Goal: Task Accomplishment & Management: Manage account settings

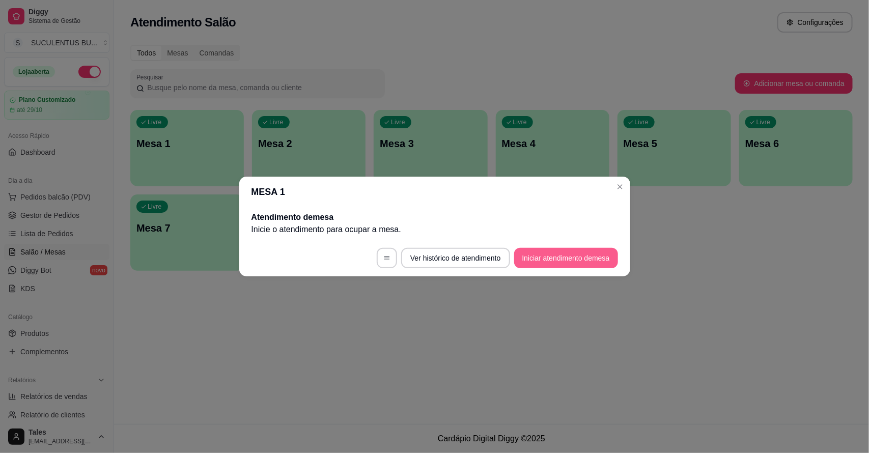
click at [579, 257] on button "Iniciar atendimento de mesa" at bounding box center [566, 258] width 104 height 20
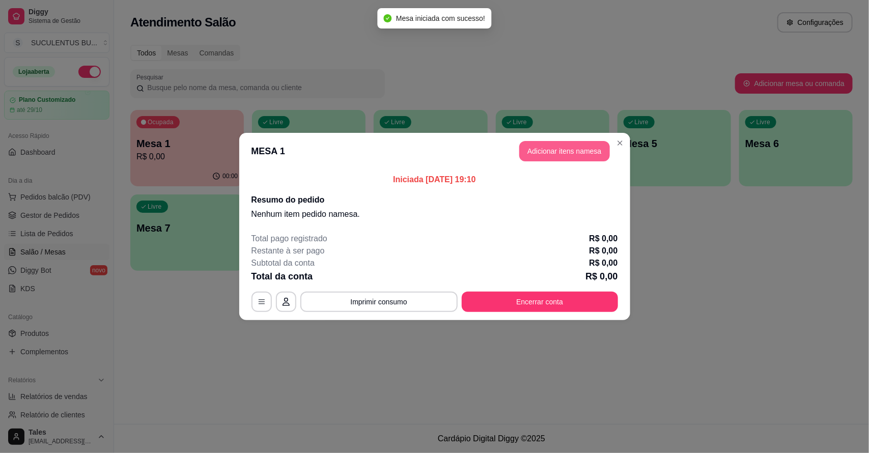
click at [558, 138] on header "MESA 1 Adicionar itens na mesa" at bounding box center [434, 151] width 391 height 37
click at [558, 148] on button "Adicionar itens na mesa" at bounding box center [565, 151] width 88 height 20
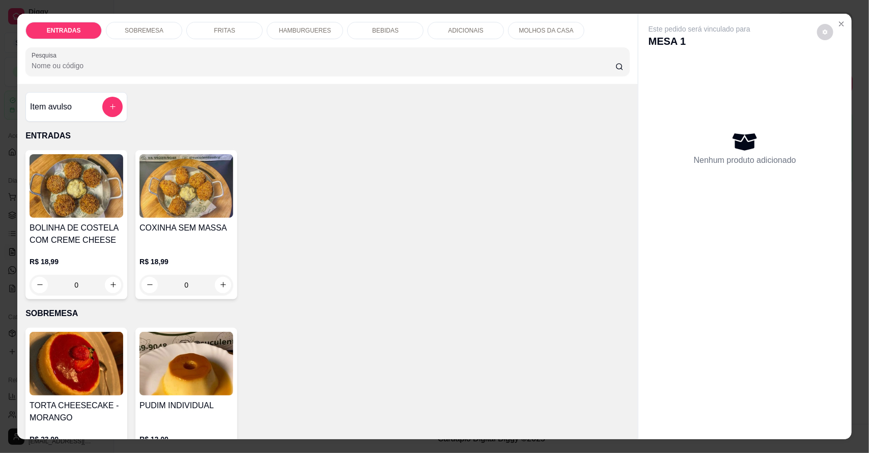
click at [204, 23] on div "FRITAS" at bounding box center [224, 30] width 76 height 17
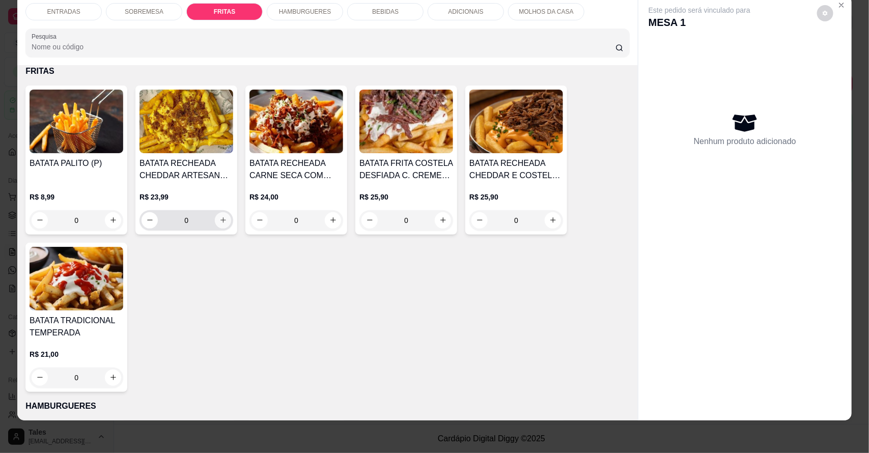
click at [219, 222] on icon "increase-product-quantity" at bounding box center [223, 220] width 8 height 8
type input "1"
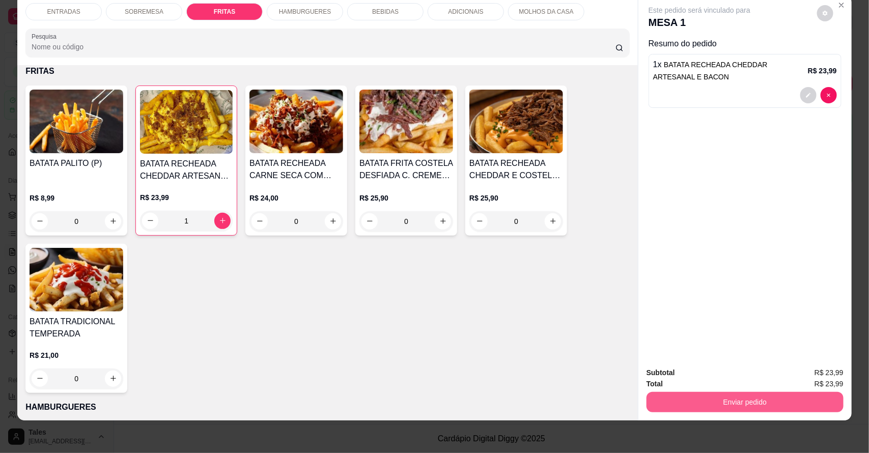
click at [790, 400] on button "Enviar pedido" at bounding box center [744, 402] width 197 height 20
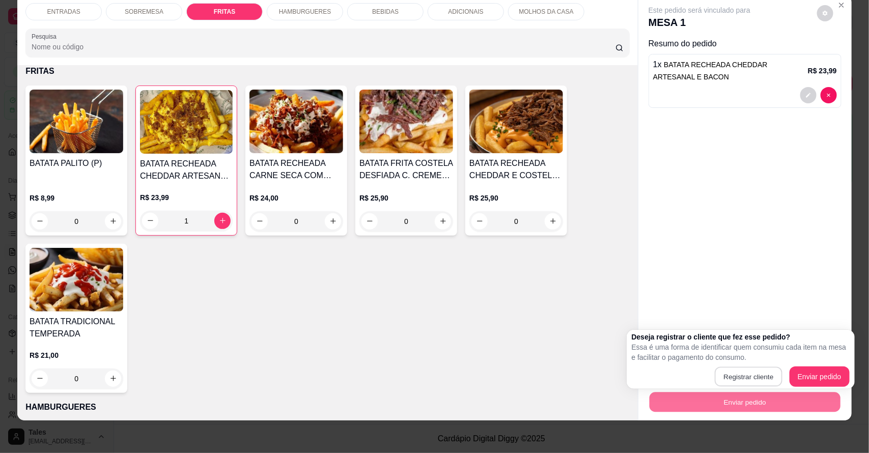
click at [757, 372] on button "Registrar cliente" at bounding box center [748, 377] width 68 height 20
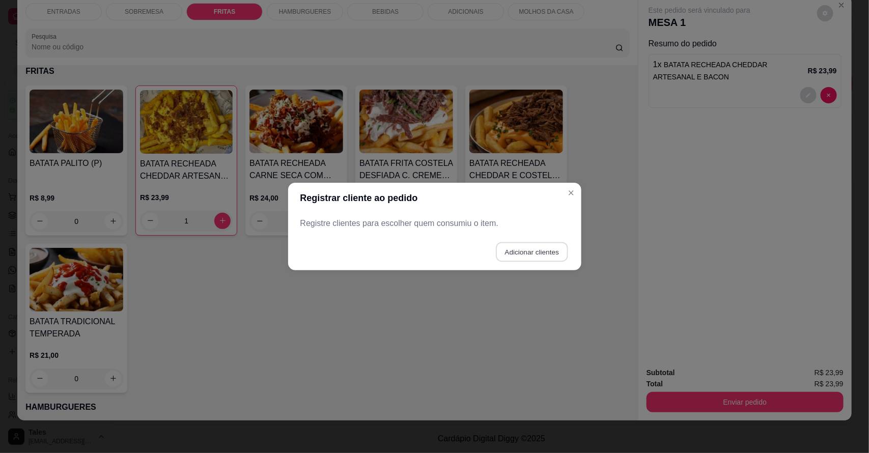
click at [530, 252] on button "Adicionar clientes" at bounding box center [532, 252] width 72 height 20
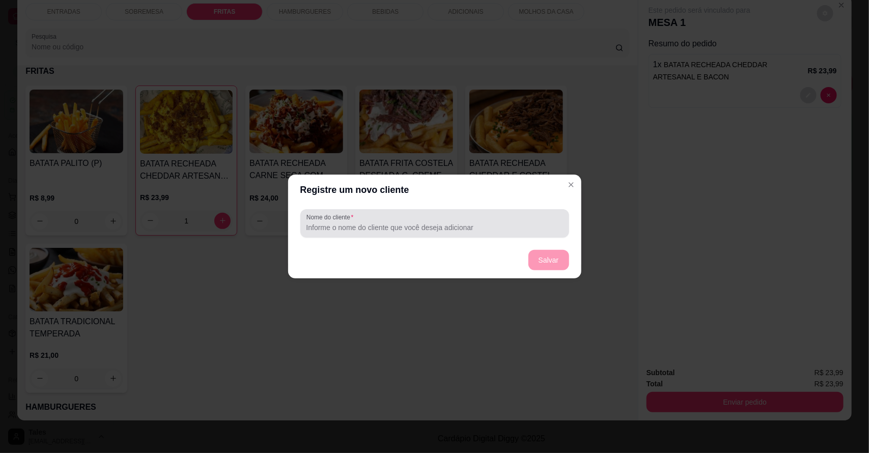
click at [494, 229] on input "Nome do cliente" at bounding box center [434, 227] width 256 height 10
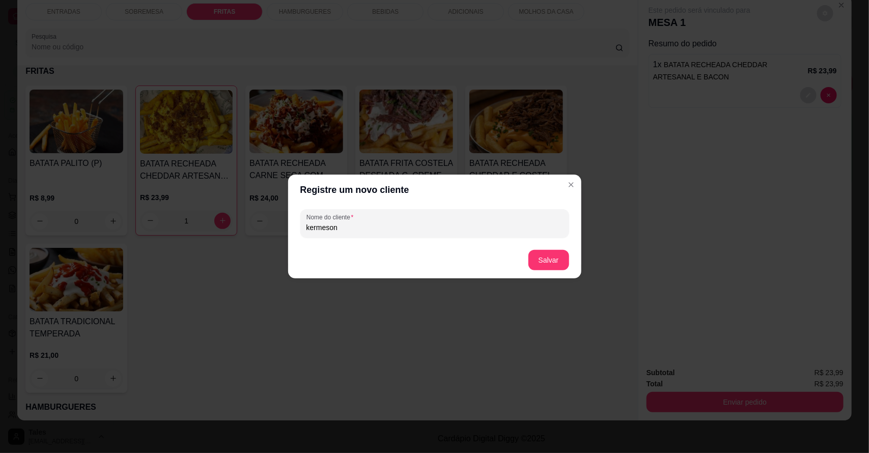
type input "kermeson"
click at [548, 256] on button "Salvar" at bounding box center [549, 260] width 40 height 20
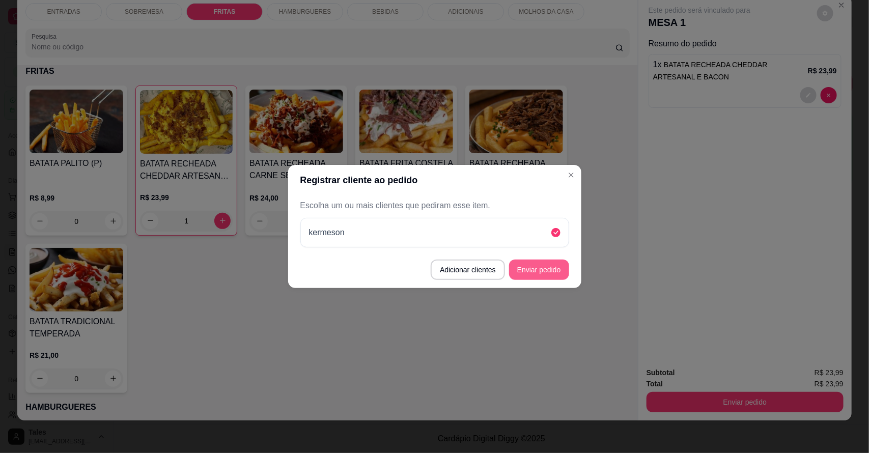
click at [547, 271] on button "Enviar pedido" at bounding box center [539, 270] width 60 height 20
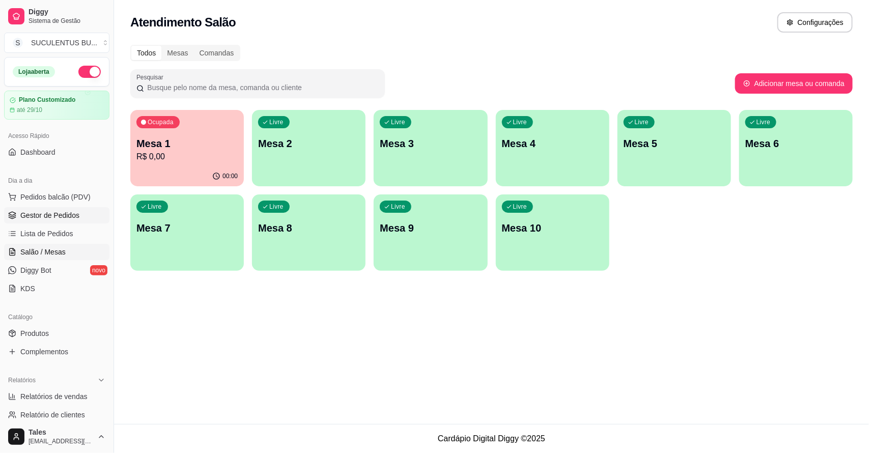
click at [43, 215] on span "Gestor de Pedidos" at bounding box center [49, 215] width 59 height 10
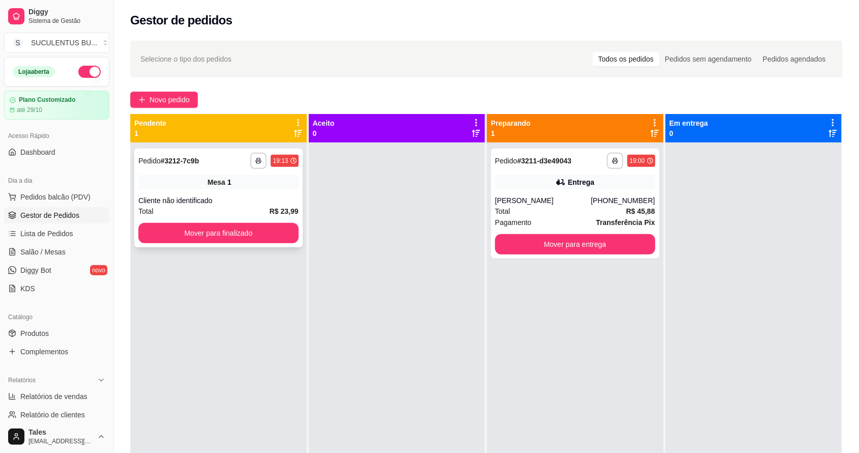
click at [217, 182] on span "Mesa" at bounding box center [217, 182] width 18 height 10
click at [58, 255] on span "Salão / Mesas" at bounding box center [42, 252] width 45 height 10
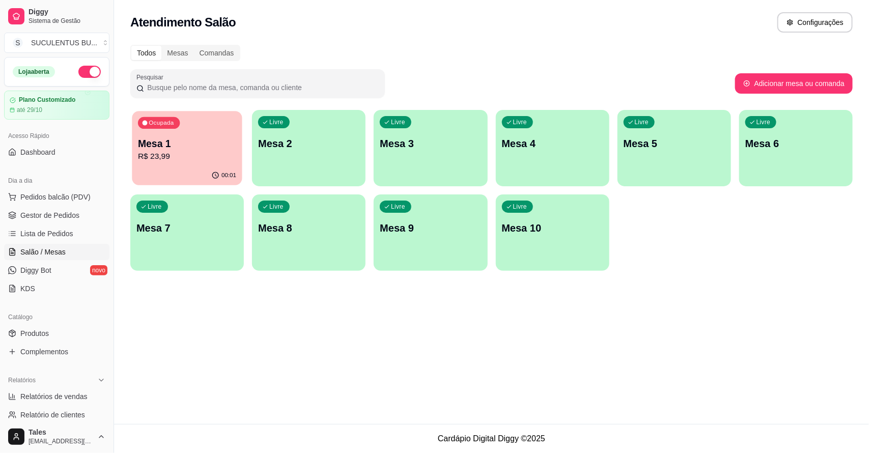
click at [191, 162] on p "R$ 23,99" at bounding box center [187, 157] width 98 height 12
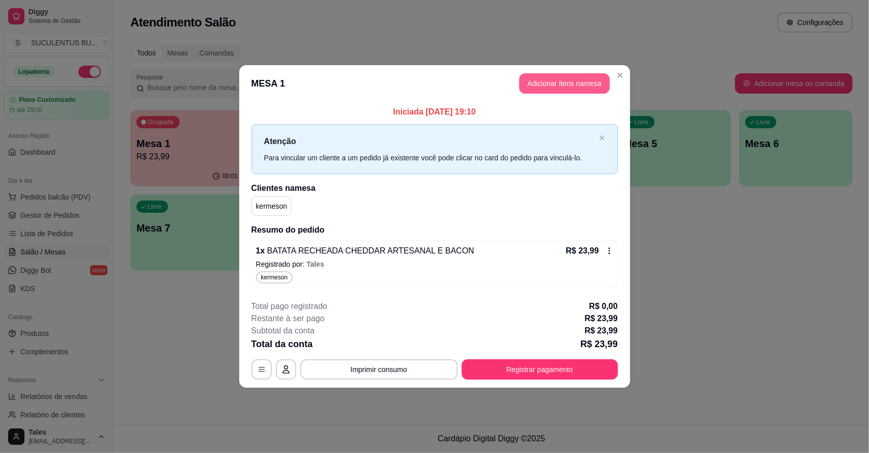
click at [551, 81] on button "Adicionar itens na mesa" at bounding box center [564, 83] width 91 height 20
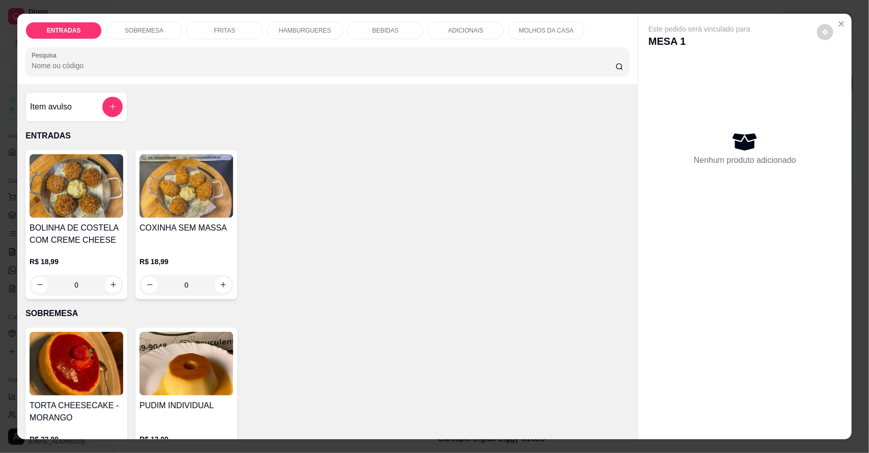
click at [392, 30] on div "BEBIDAS" at bounding box center [385, 30] width 76 height 17
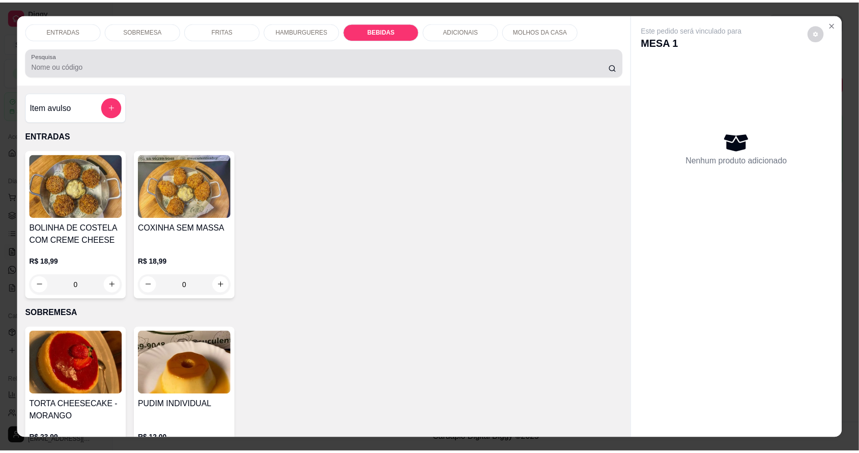
scroll to position [19, 0]
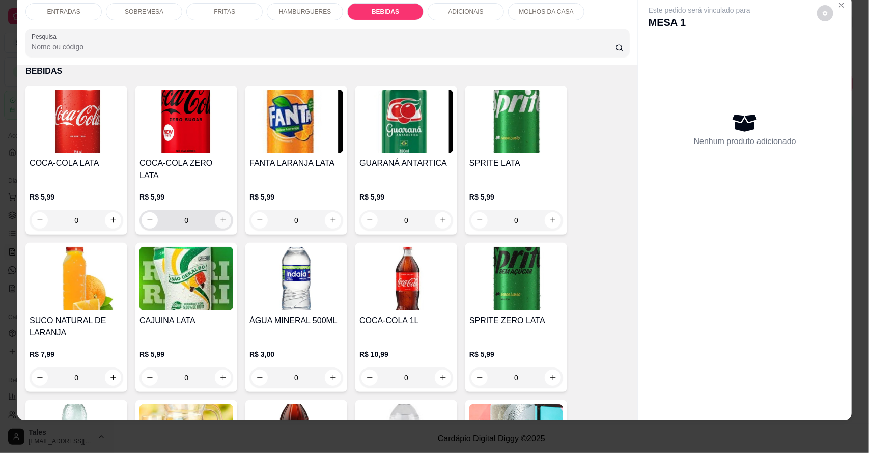
click at [219, 216] on icon "increase-product-quantity" at bounding box center [223, 220] width 8 height 8
type input "1"
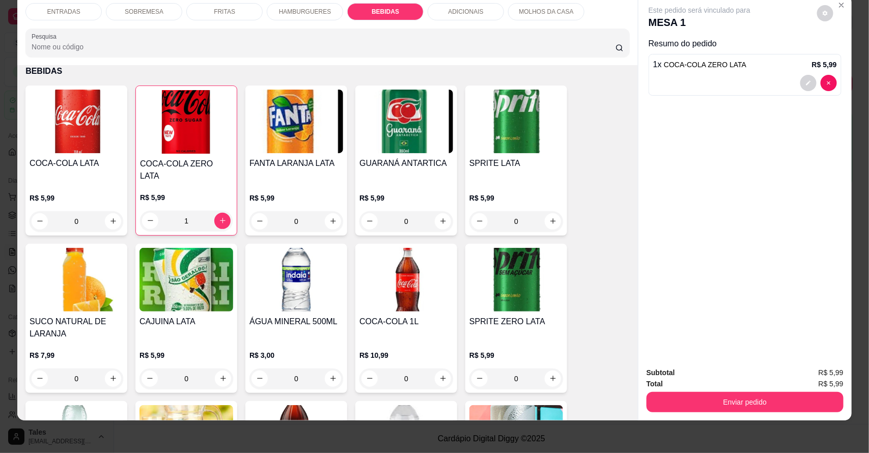
click at [724, 409] on button "Enviar pedido" at bounding box center [744, 402] width 197 height 20
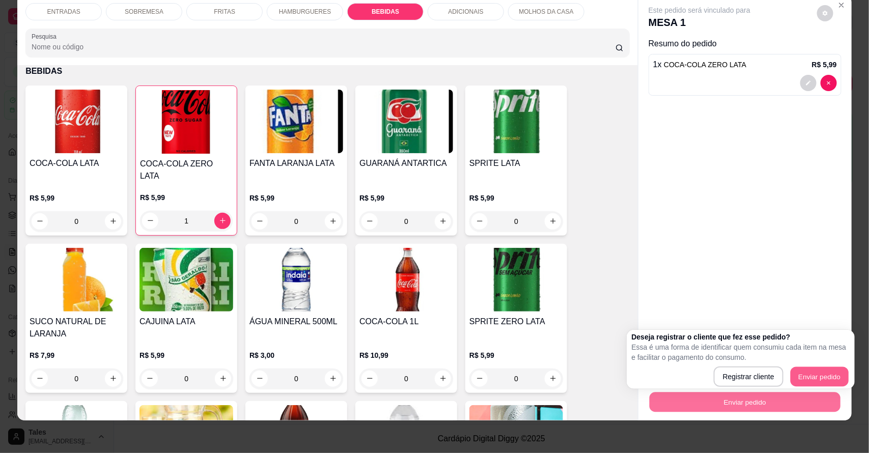
click at [794, 369] on button "Enviar pedido" at bounding box center [819, 377] width 58 height 20
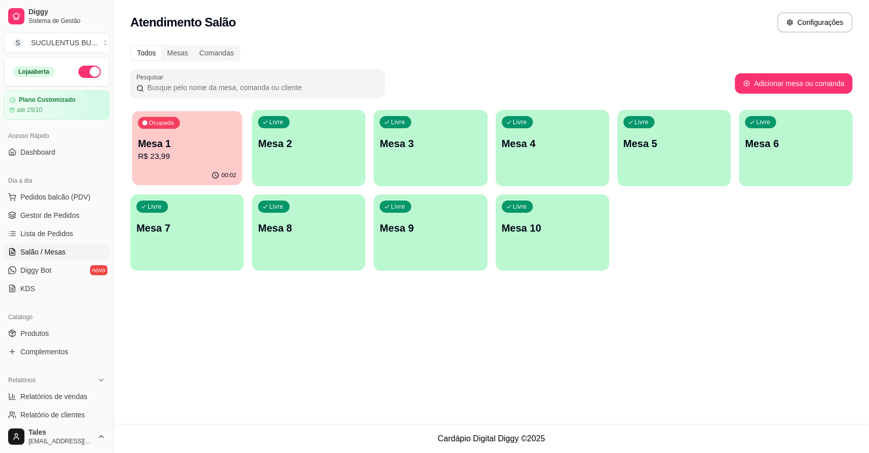
click at [207, 158] on p "R$ 23,99" at bounding box center [187, 157] width 98 height 12
click at [39, 214] on span "Gestor de Pedidos" at bounding box center [49, 215] width 59 height 10
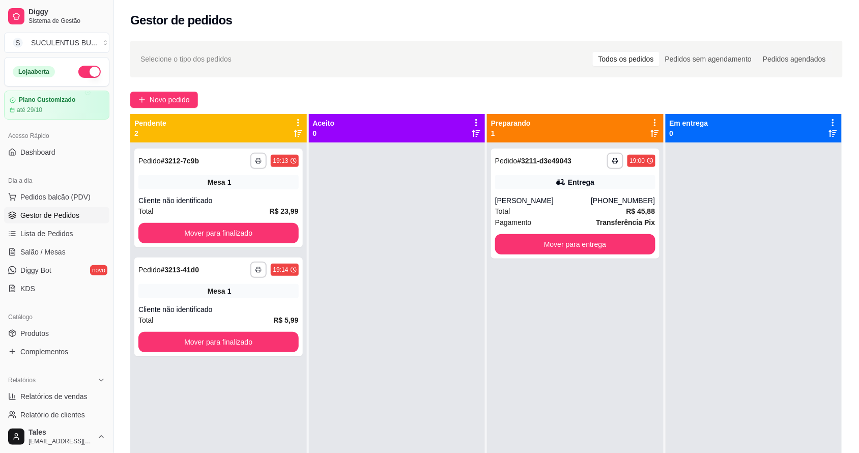
scroll to position [28, 0]
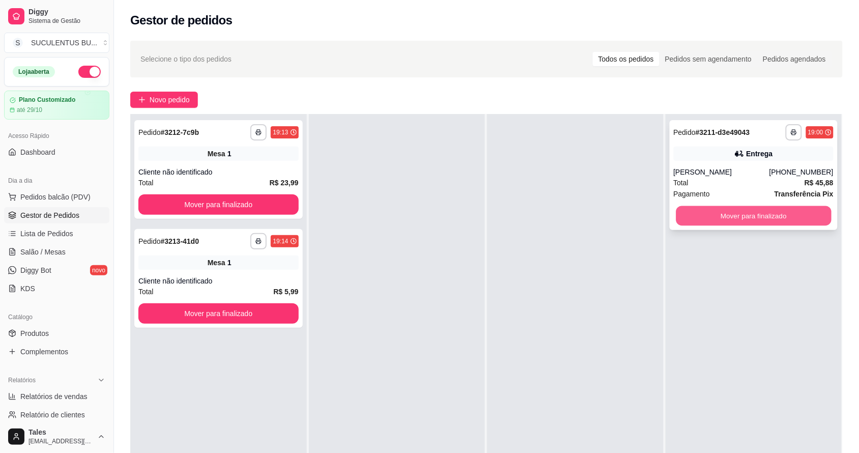
click at [780, 208] on button "Mover para finalizado" at bounding box center [753, 216] width 155 height 20
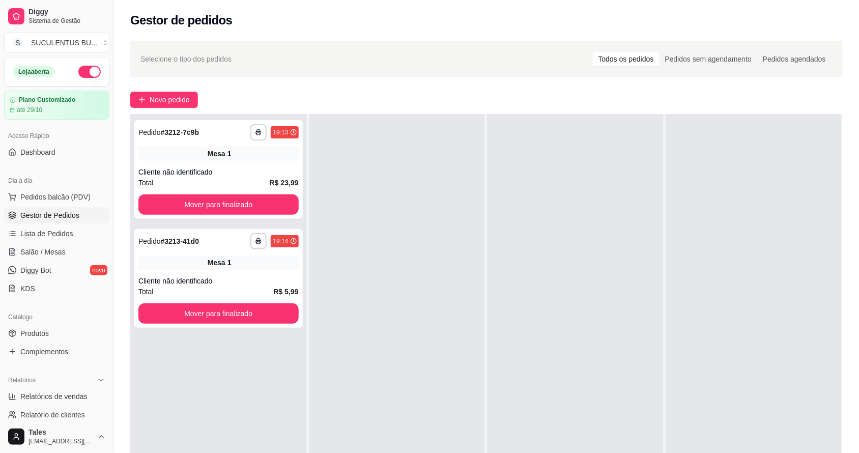
drag, startPoint x: 441, startPoint y: 411, endPoint x: 426, endPoint y: 238, distance: 174.1
click at [426, 238] on div at bounding box center [397, 340] width 177 height 453
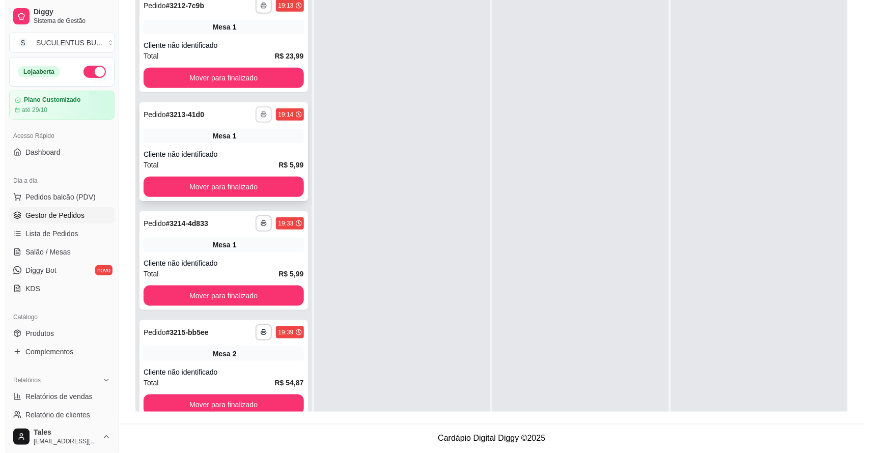
scroll to position [0, 0]
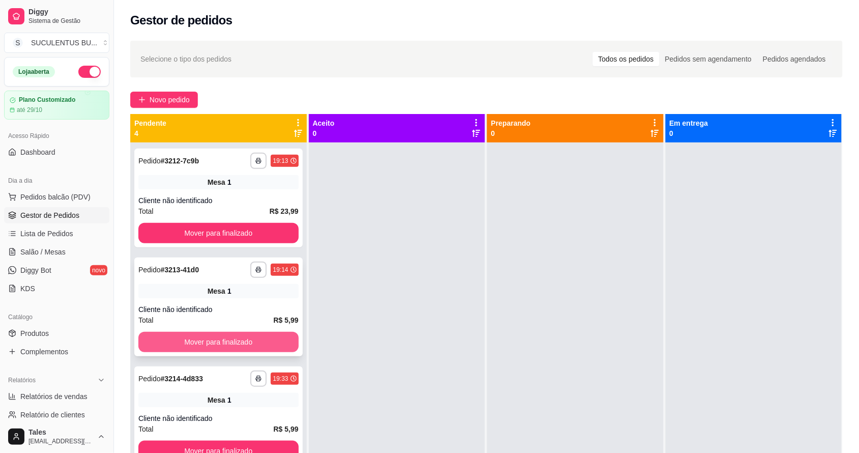
click at [255, 348] on button "Mover para finalizado" at bounding box center [218, 342] width 160 height 20
click at [255, 335] on button "Mover para finalizado" at bounding box center [218, 342] width 160 height 20
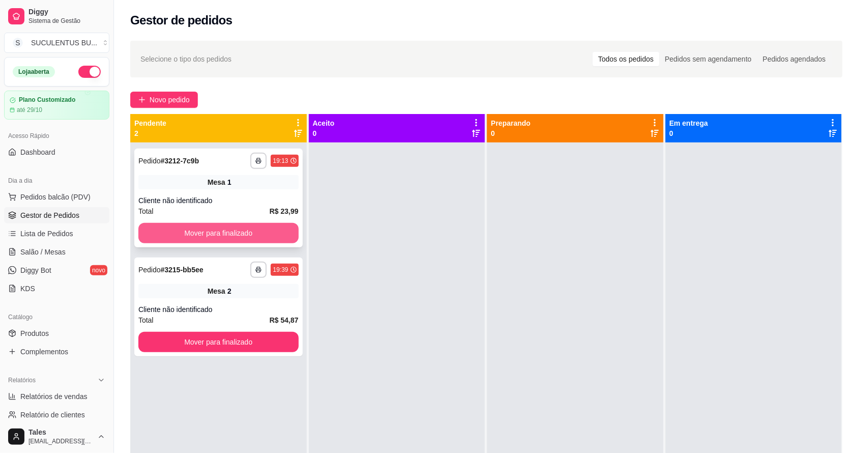
click at [245, 225] on button "Mover para finalizado" at bounding box center [218, 233] width 160 height 20
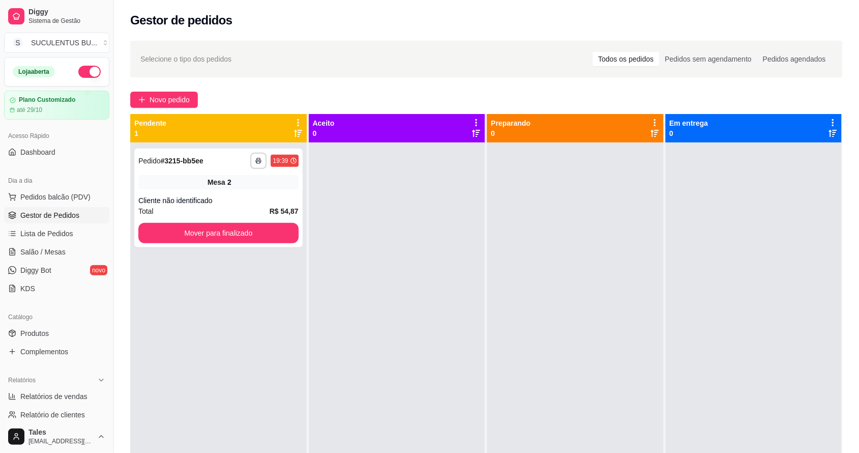
drag, startPoint x: 365, startPoint y: 295, endPoint x: 363, endPoint y: 308, distance: 13.4
click at [364, 308] on div at bounding box center [397, 368] width 177 height 453
click at [234, 233] on button "Mover para finalizado" at bounding box center [218, 233] width 160 height 20
click at [29, 195] on span "Pedidos balcão (PDV)" at bounding box center [55, 197] width 70 height 10
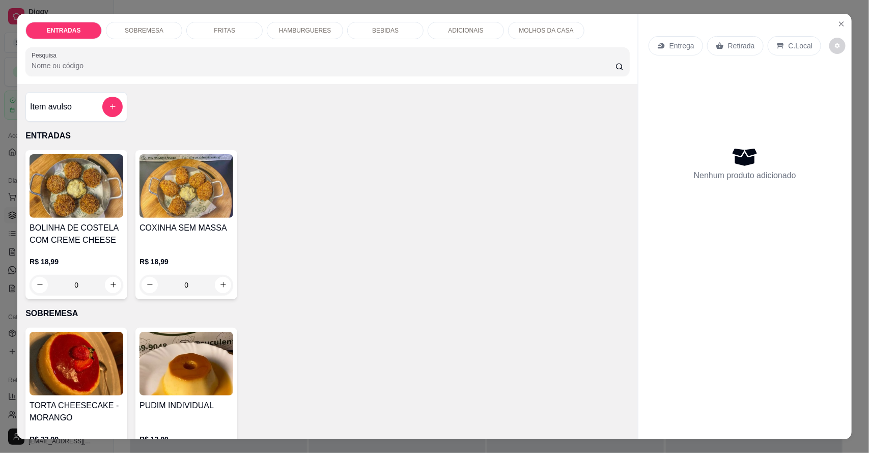
click at [659, 52] on div "Entrega" at bounding box center [675, 45] width 54 height 19
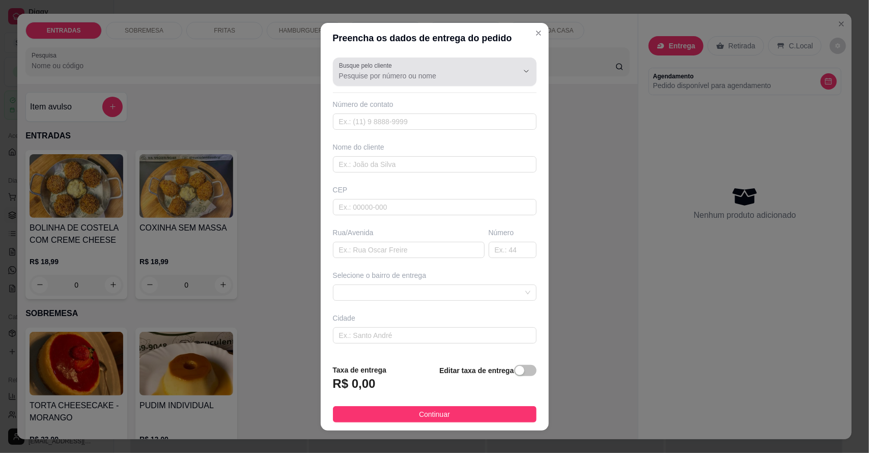
click at [443, 79] on input "Busque pelo cliente" at bounding box center [420, 76] width 163 height 10
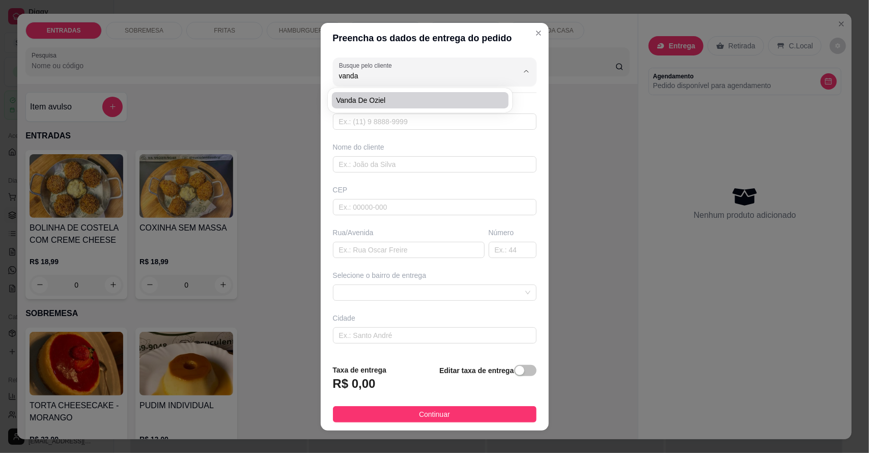
click at [428, 97] on span "Vanda de Oziel" at bounding box center [415, 100] width 158 height 10
type input "Vanda de Oziel"
type input "88992961718"
type input "Vanda de Oziel"
type input "moura da construção"
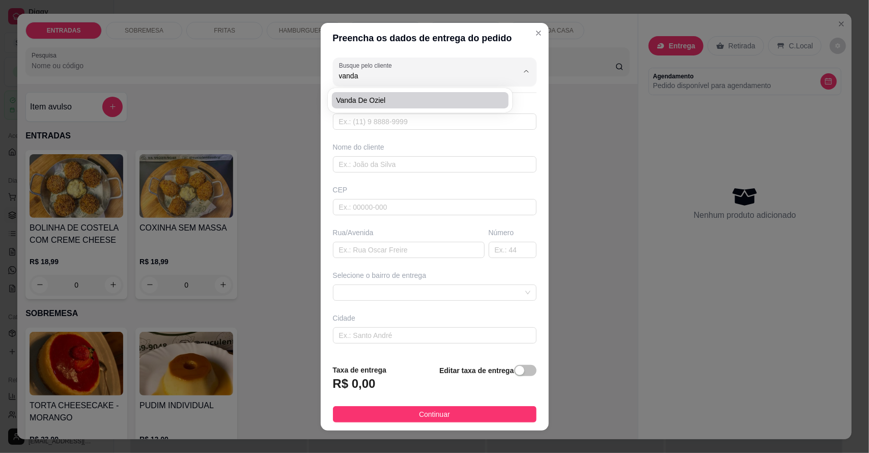
type input "sn"
type input "Salitre"
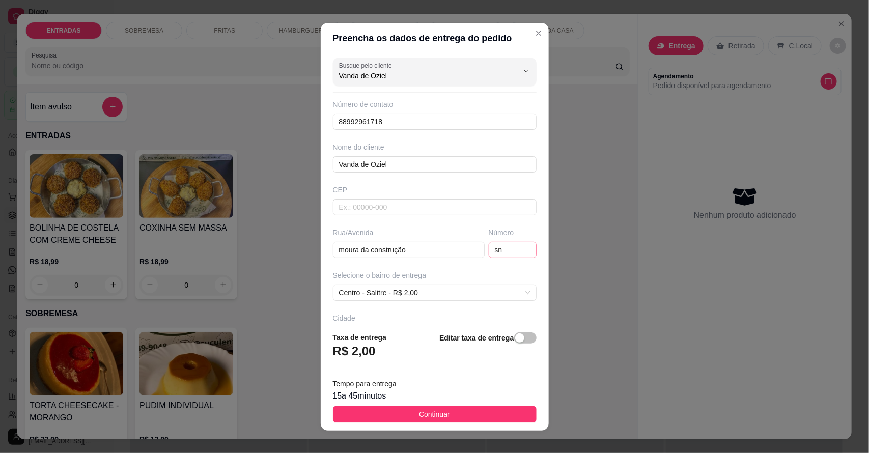
type input "Vanda de Oziel"
click at [494, 257] on input "sn" at bounding box center [513, 250] width 48 height 16
type input "s"
type input "64"
click at [404, 255] on input "moura da construção" at bounding box center [409, 250] width 152 height 16
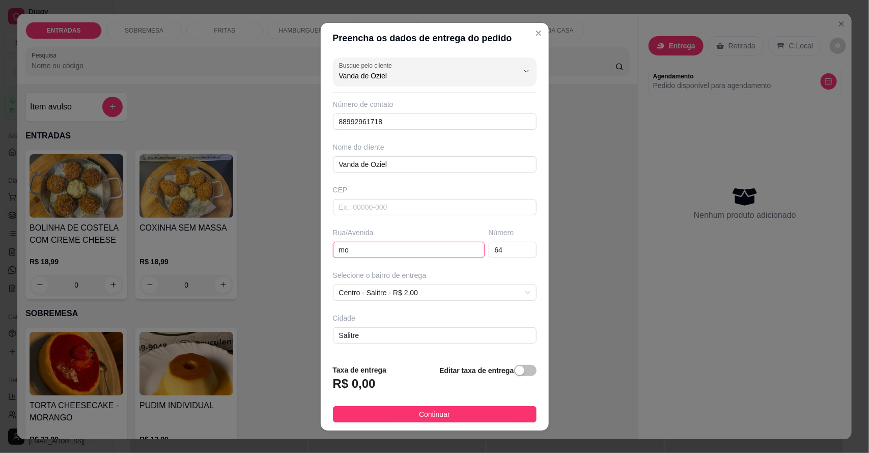
type input "m"
type input "perto do sindicato"
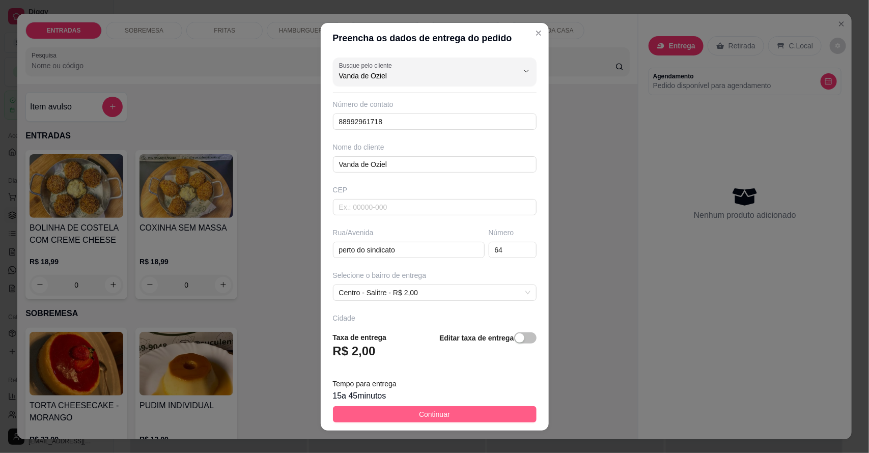
click at [419, 412] on span "Continuar" at bounding box center [434, 414] width 31 height 11
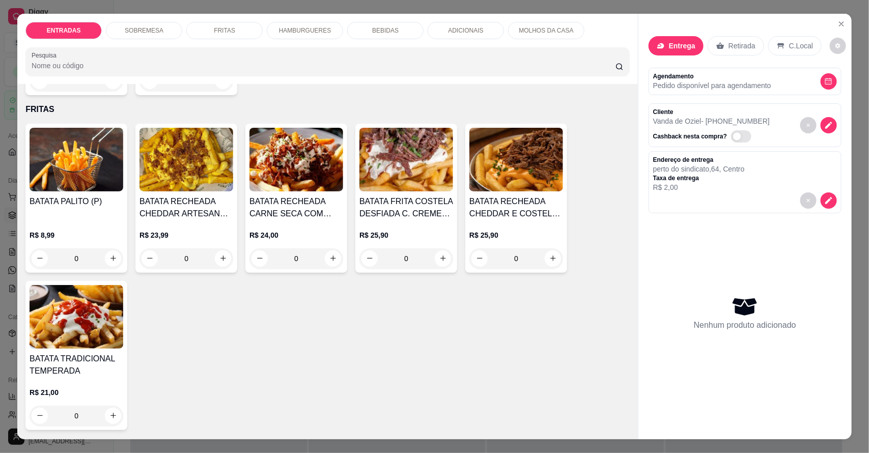
scroll to position [1, 0]
click at [310, 25] on div "HAMBURGUERES" at bounding box center [305, 30] width 76 height 17
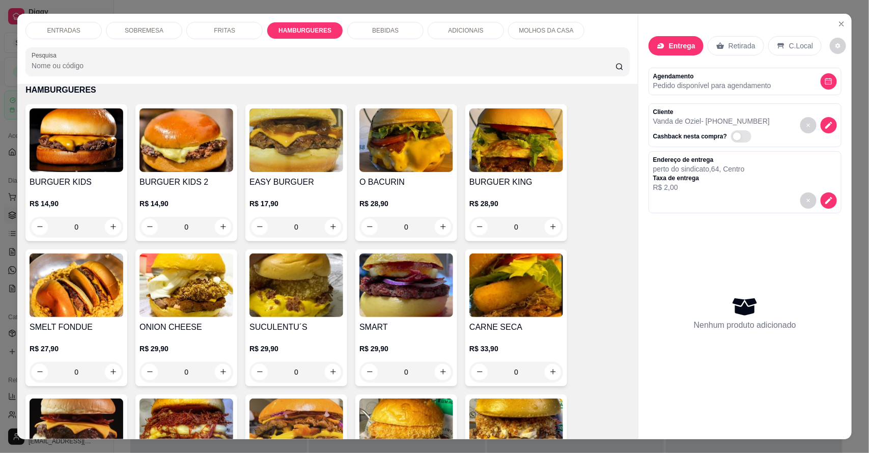
scroll to position [19, 0]
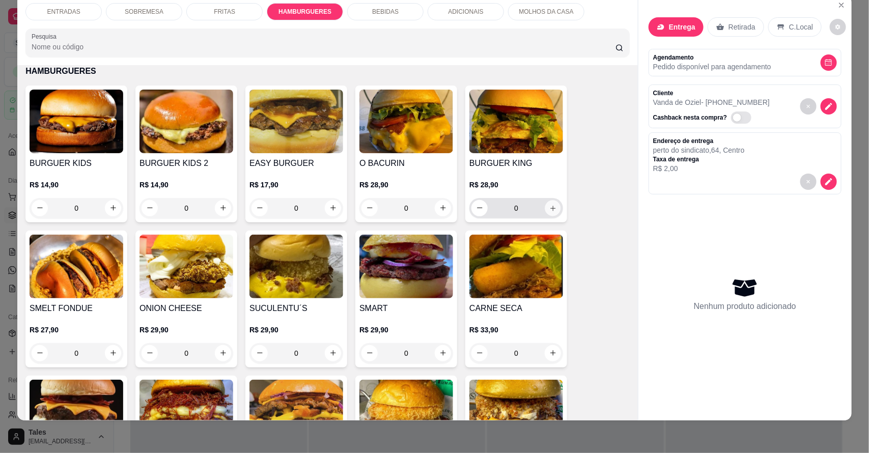
click at [549, 207] on icon "increase-product-quantity" at bounding box center [553, 208] width 8 height 8
type input "1"
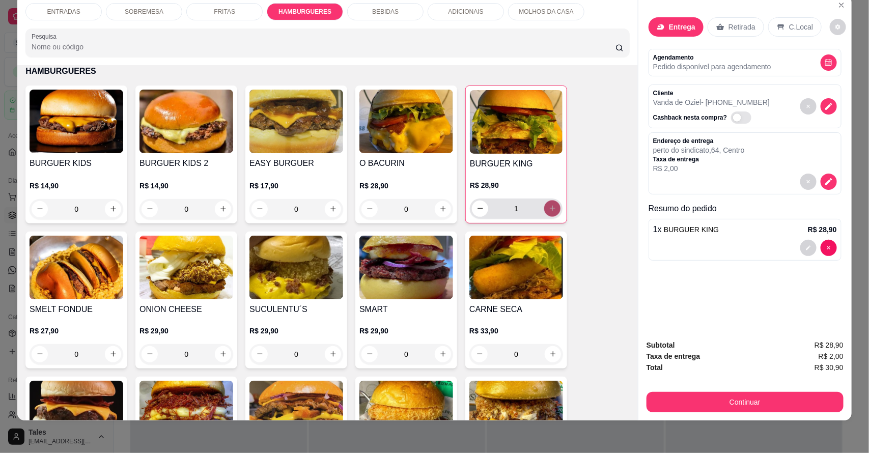
scroll to position [0, 0]
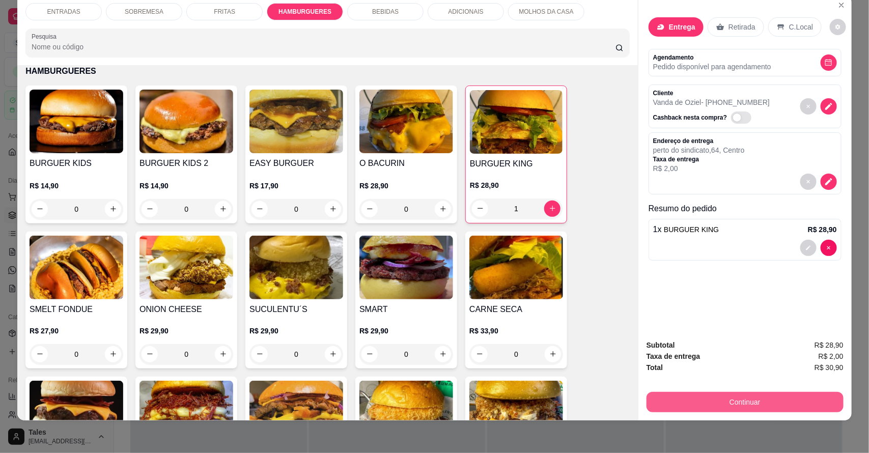
click at [767, 395] on button "Continuar" at bounding box center [744, 402] width 197 height 20
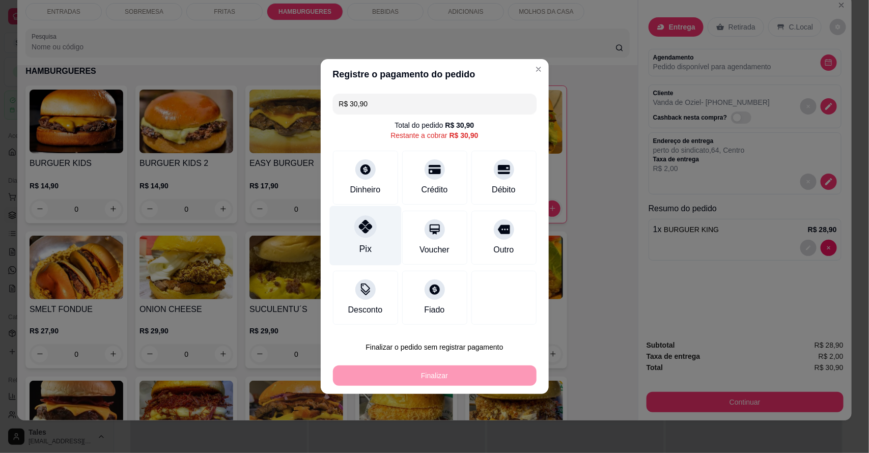
click at [346, 227] on div "Pix" at bounding box center [365, 236] width 72 height 60
type input "R$ 0,00"
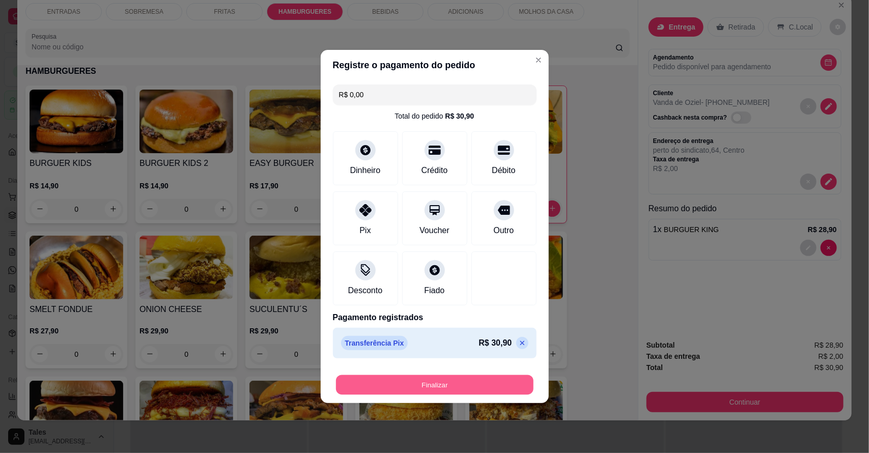
click at [495, 383] on button "Finalizar" at bounding box center [434, 385] width 197 height 20
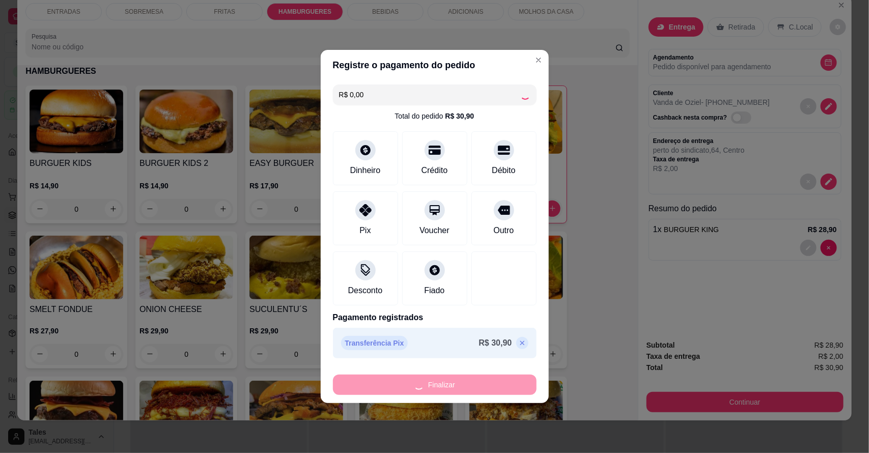
type input "0"
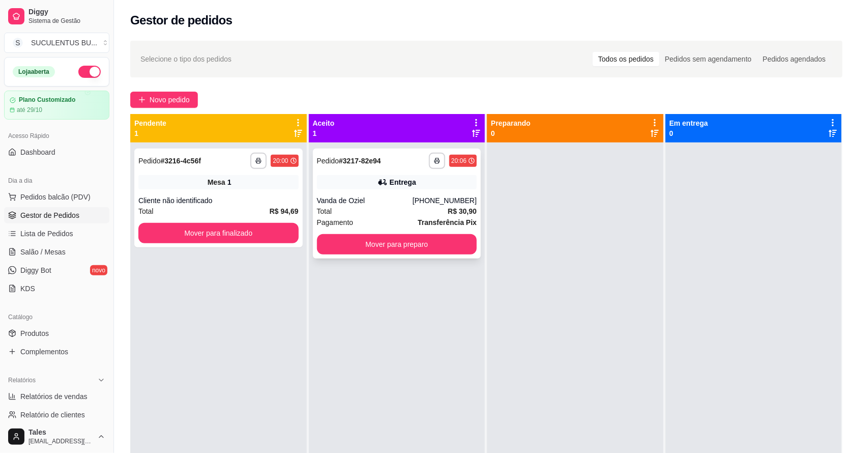
click at [395, 191] on div "**********" at bounding box center [397, 204] width 168 height 110
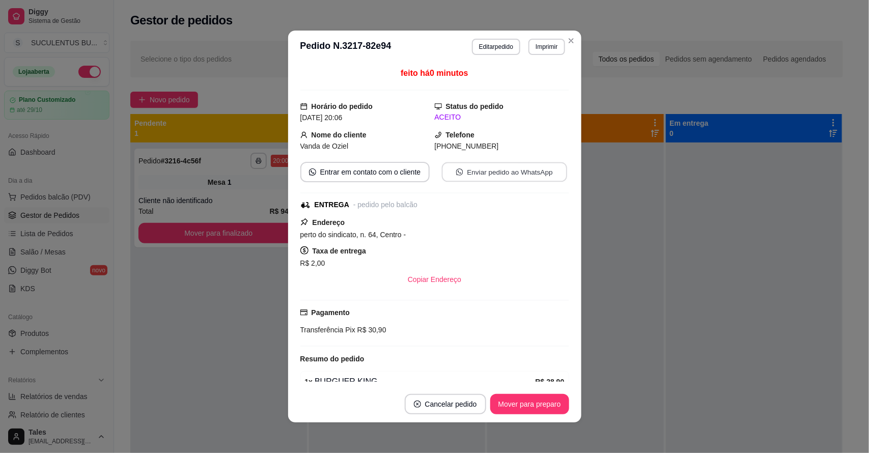
click at [474, 171] on button "Enviar pedido ao WhatsApp" at bounding box center [503, 172] width 125 height 20
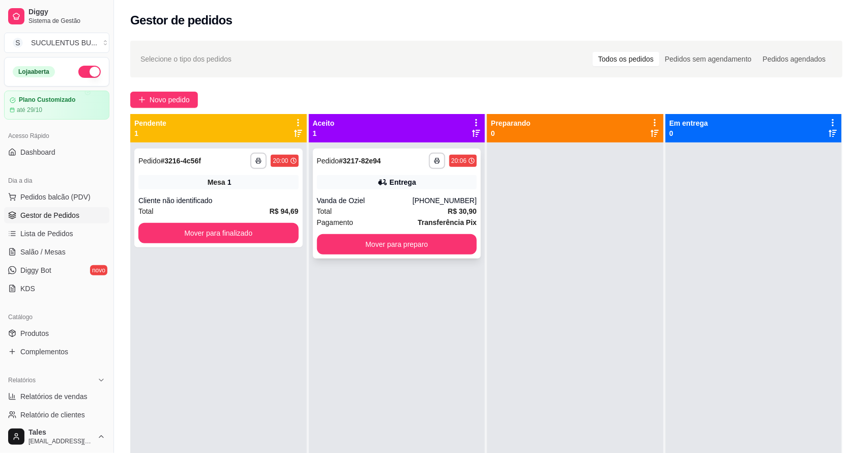
click at [403, 189] on div "**********" at bounding box center [397, 204] width 168 height 110
click at [383, 238] on button "Mover para preparo" at bounding box center [397, 244] width 160 height 20
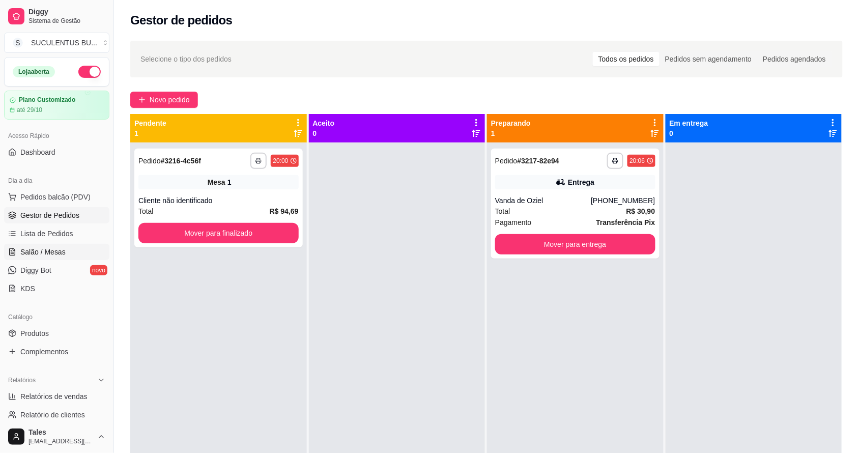
click at [52, 256] on span "Salão / Mesas" at bounding box center [42, 252] width 45 height 10
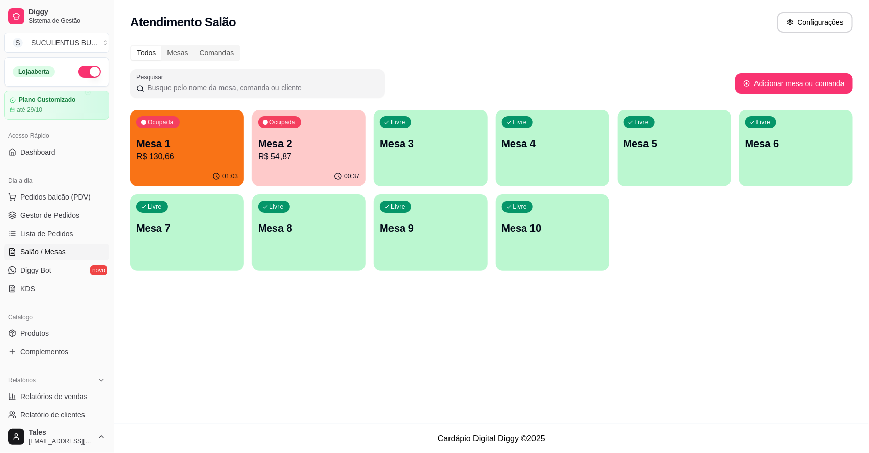
click at [299, 145] on p "Mesa 2" at bounding box center [308, 143] width 101 height 14
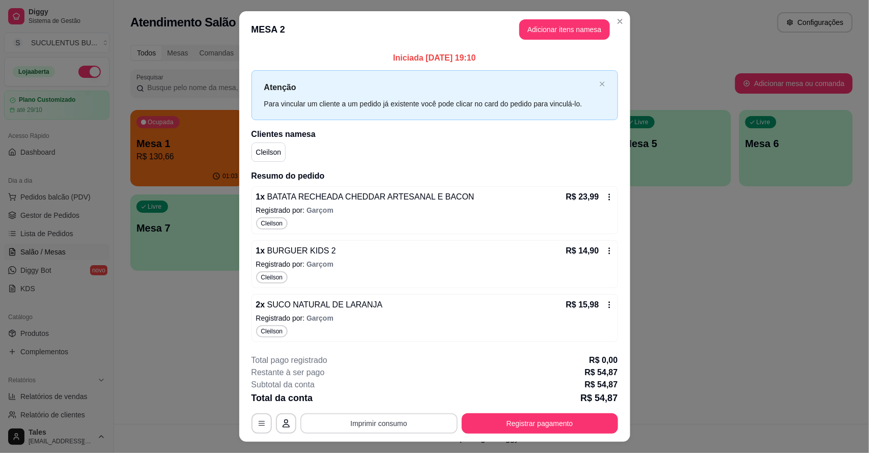
click at [421, 427] on button "Imprimir consumo" at bounding box center [378, 423] width 157 height 20
click at [380, 396] on button "IMPRESSORA CAIXA" at bounding box center [376, 400] width 81 height 16
click at [497, 423] on button "Registrar pagamento" at bounding box center [540, 423] width 152 height 20
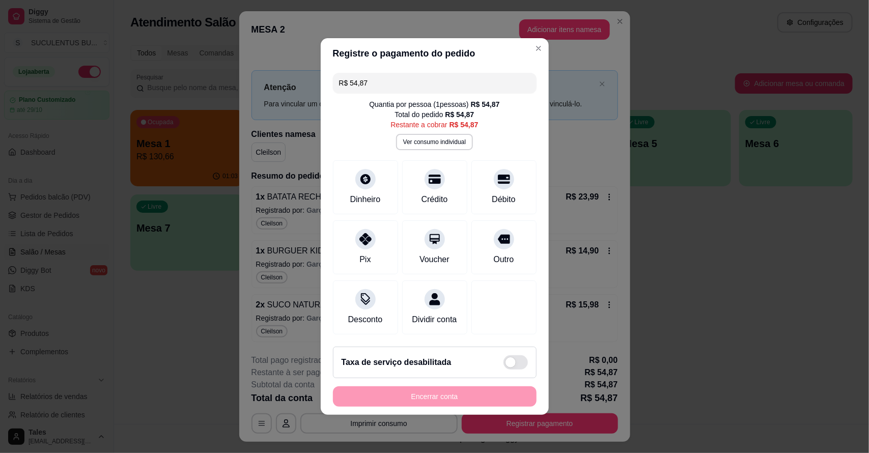
click at [444, 406] on div "Encerrar conta" at bounding box center [435, 396] width 204 height 20
click at [367, 179] on div "Dinheiro" at bounding box center [365, 186] width 72 height 60
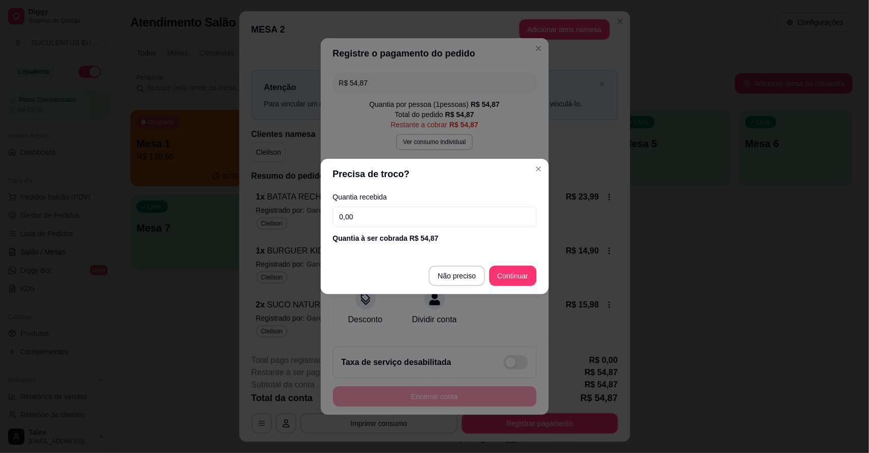
click at [387, 222] on input "0,00" at bounding box center [435, 217] width 204 height 20
type input "100,00"
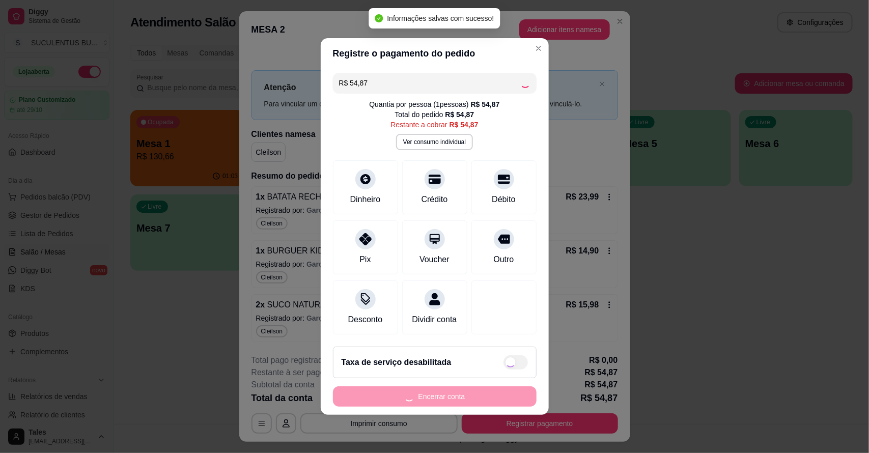
type input "R$ 0,00"
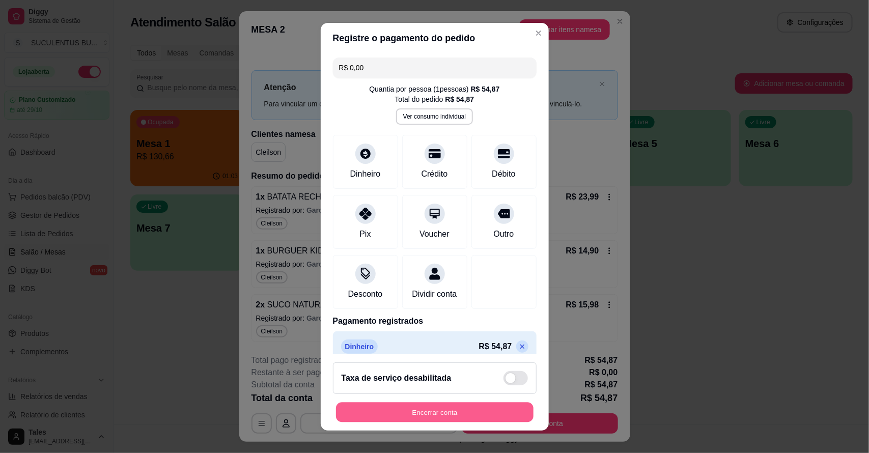
click at [405, 405] on button "Encerrar conta" at bounding box center [434, 412] width 197 height 20
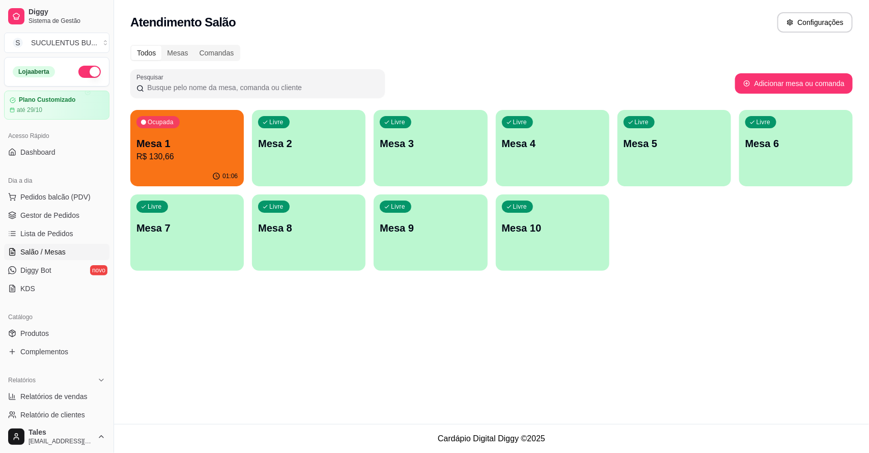
click at [207, 147] on p "Mesa 1" at bounding box center [186, 143] width 101 height 14
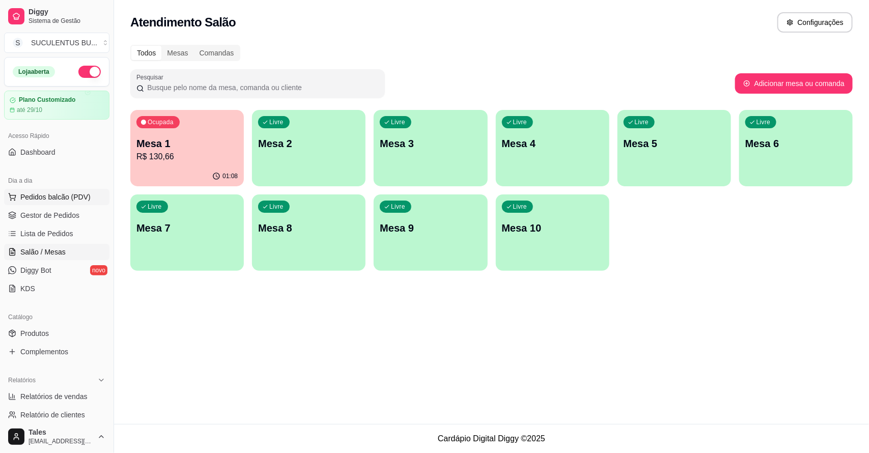
click at [48, 191] on button "Pedidos balcão (PDV)" at bounding box center [56, 197] width 105 height 16
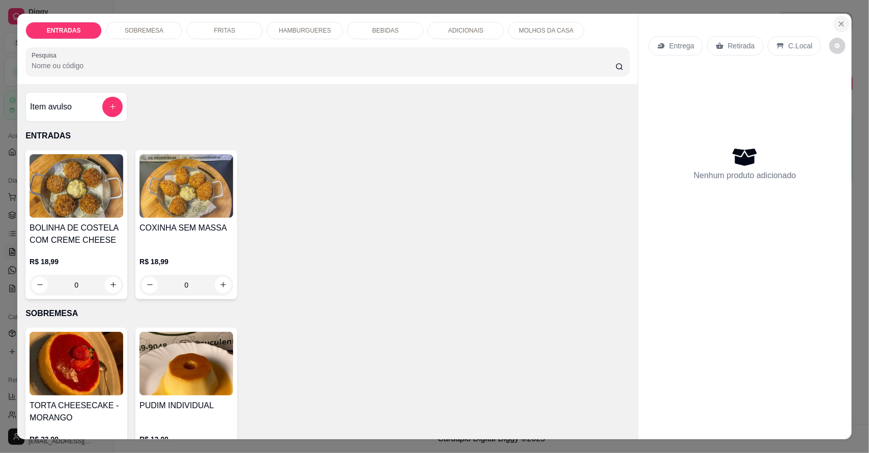
click at [838, 27] on icon "Close" at bounding box center [841, 24] width 8 height 8
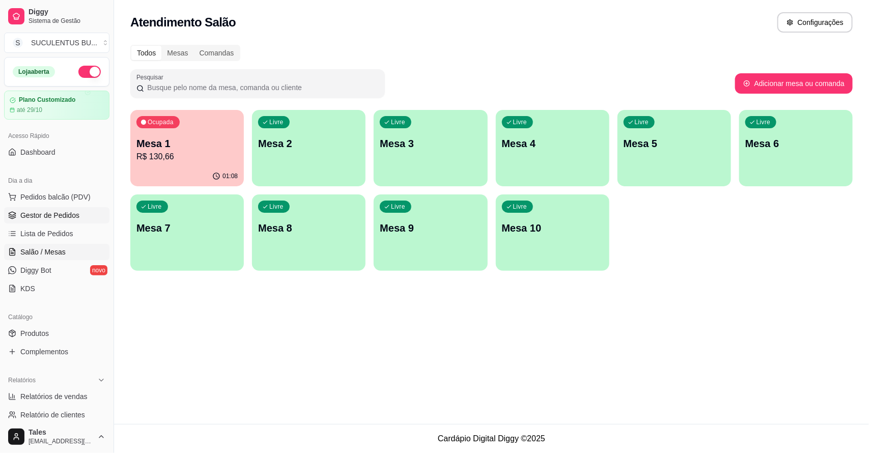
click at [31, 208] on link "Gestor de Pedidos" at bounding box center [56, 215] width 105 height 16
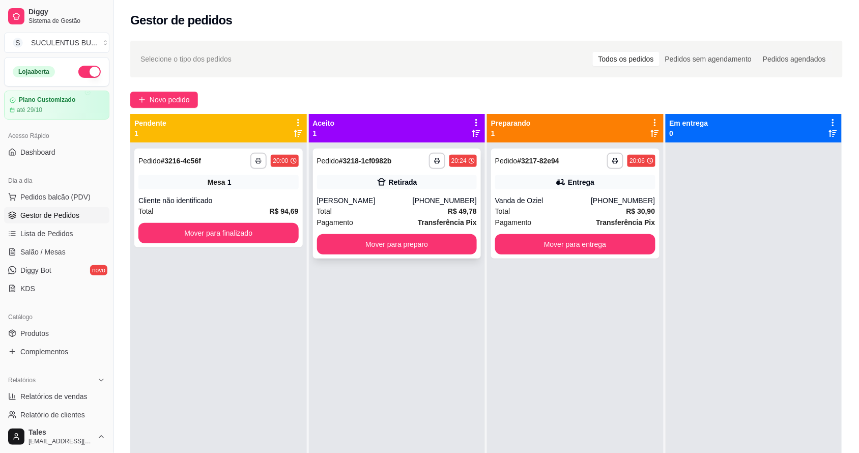
click at [444, 184] on div "Retirada" at bounding box center [397, 182] width 160 height 14
click at [410, 167] on div "**********" at bounding box center [397, 161] width 160 height 16
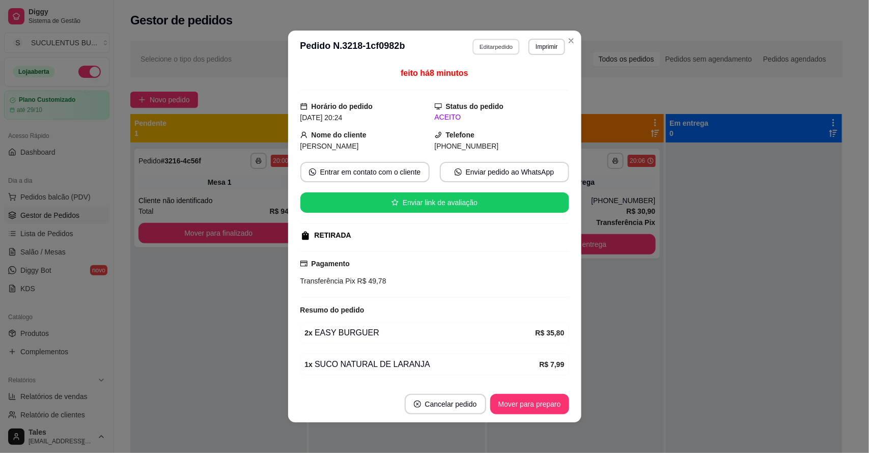
click at [489, 41] on button "Editar pedido" at bounding box center [495, 47] width 47 height 16
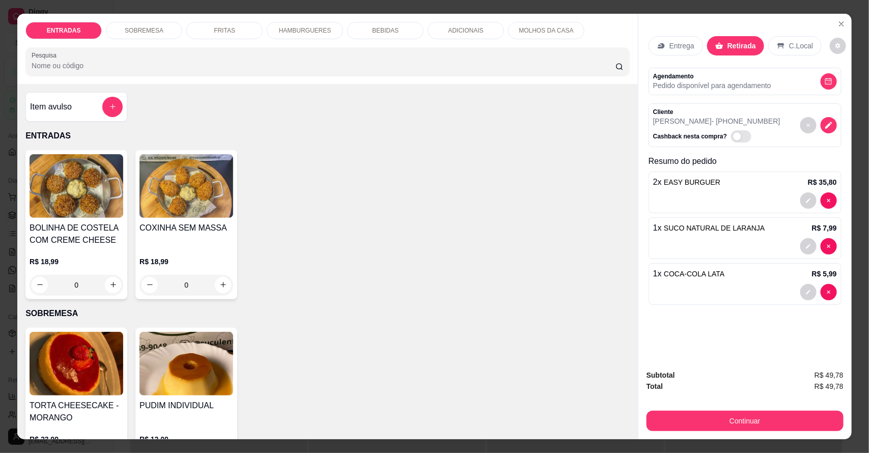
click at [323, 29] on p "HAMBURGUERES" at bounding box center [305, 30] width 52 height 8
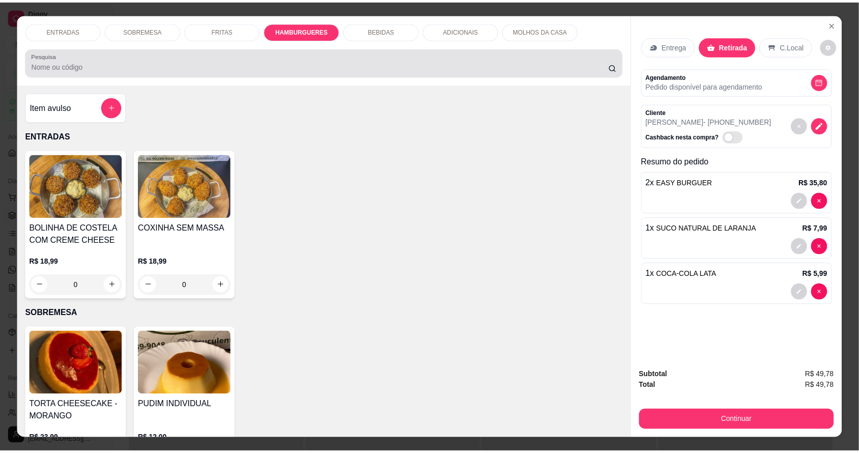
scroll to position [19, 0]
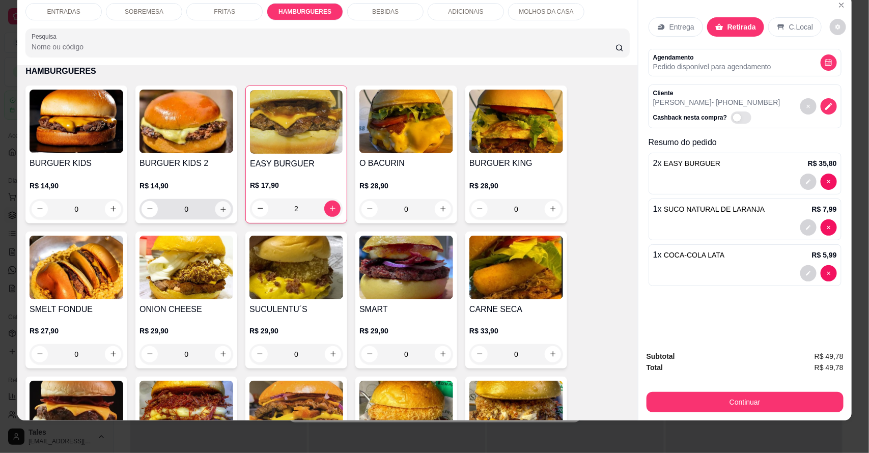
click at [220, 210] on icon "increase-product-quantity" at bounding box center [223, 209] width 8 height 8
type input "1"
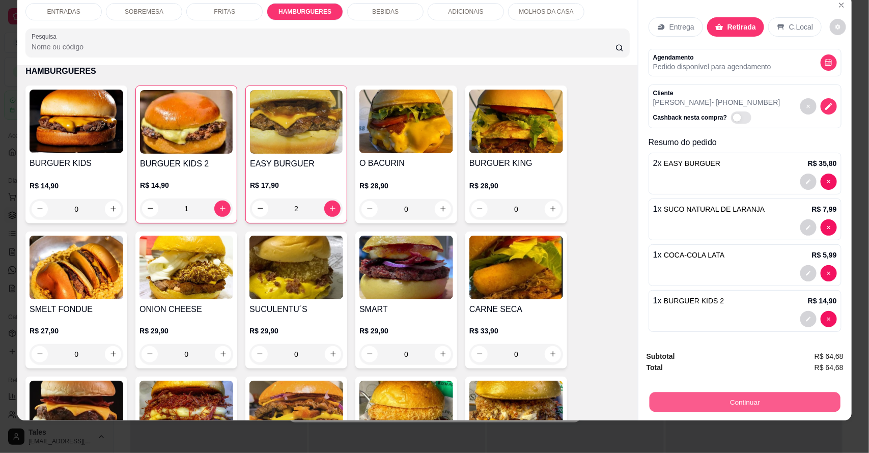
click at [705, 400] on button "Continuar" at bounding box center [744, 402] width 191 height 20
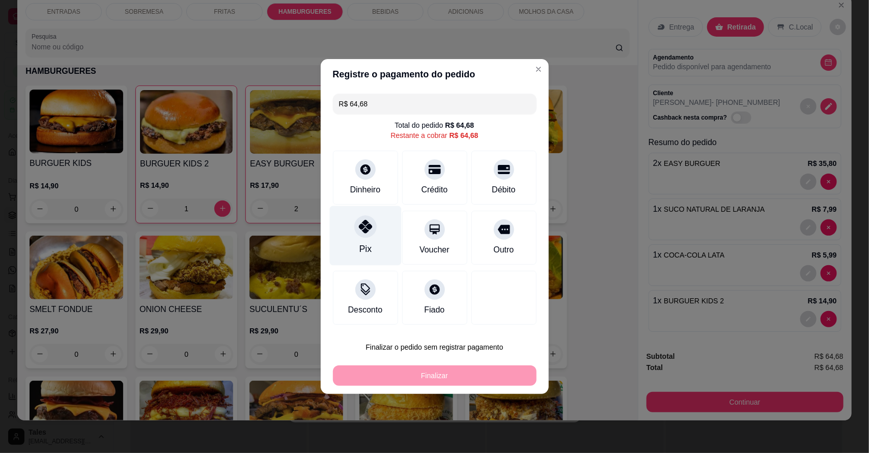
click at [370, 248] on div "Pix" at bounding box center [365, 236] width 72 height 60
type input "R$ 0,00"
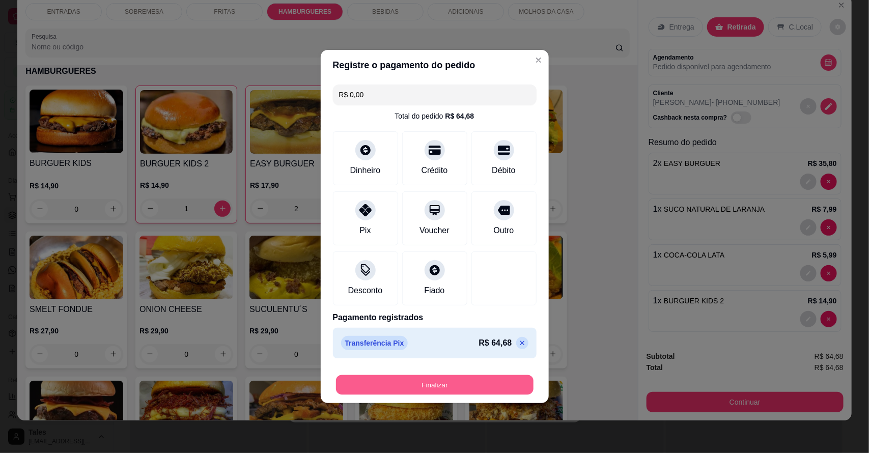
click at [443, 382] on button "Finalizar" at bounding box center [434, 385] width 197 height 20
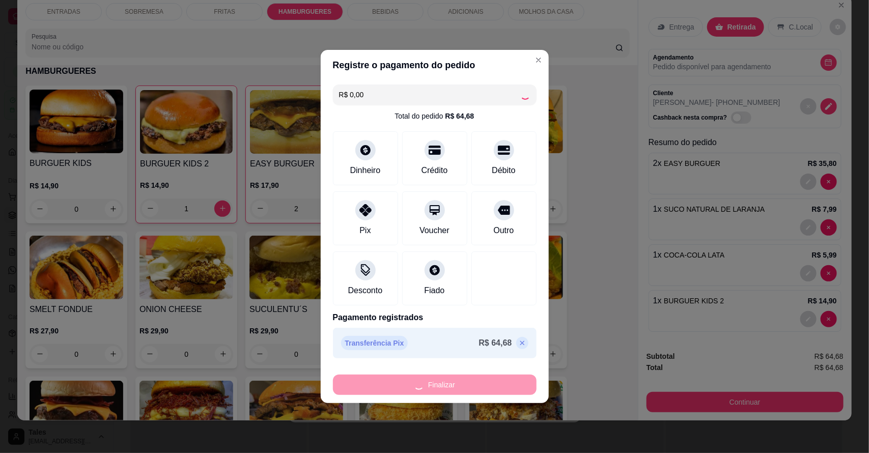
type input "0"
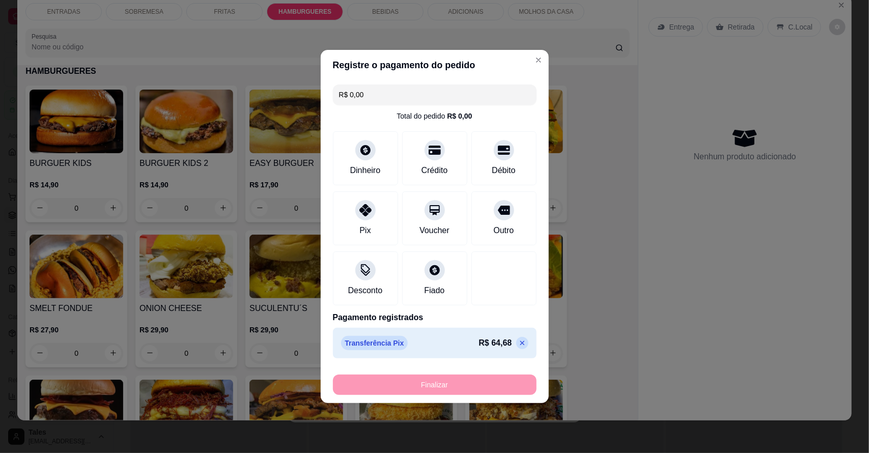
type input "-R$ 64,68"
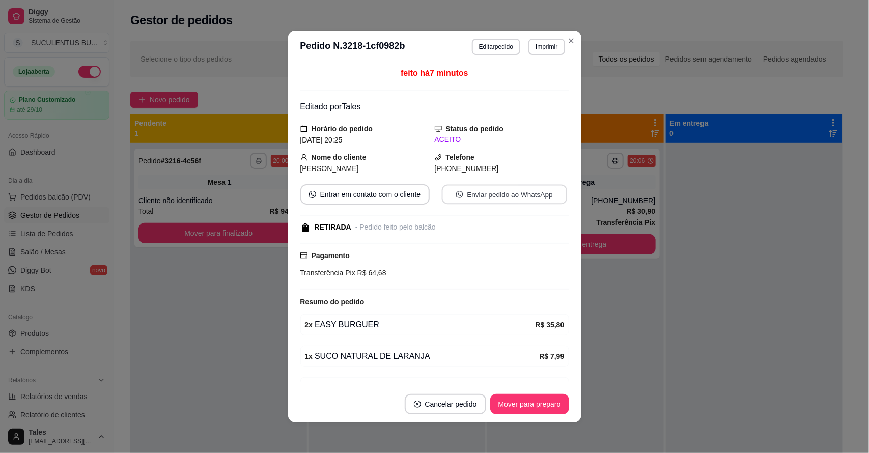
click at [513, 191] on button "Enviar pedido ao WhatsApp" at bounding box center [503, 195] width 125 height 20
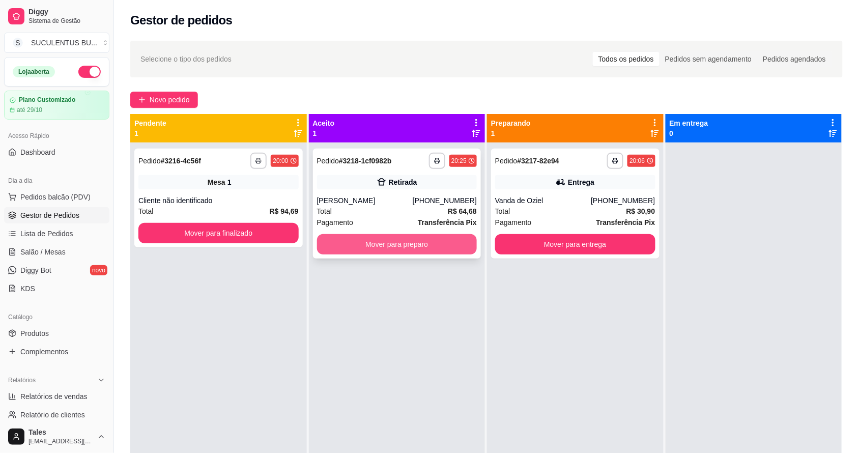
click at [428, 248] on button "Mover para preparo" at bounding box center [397, 244] width 160 height 20
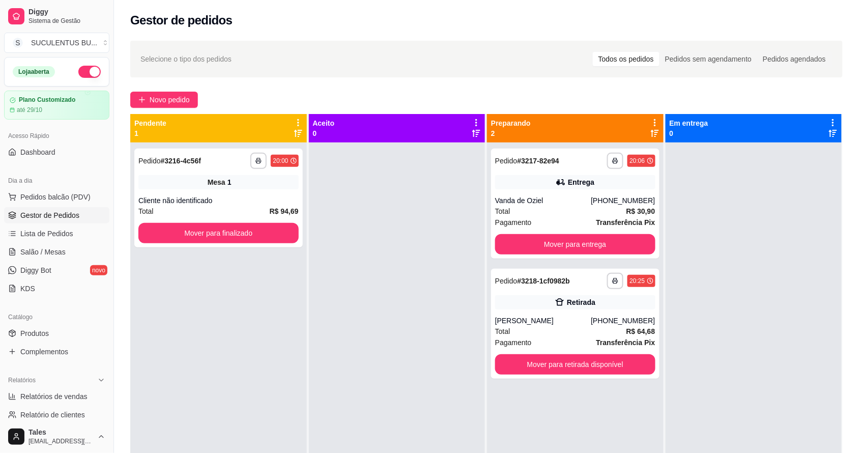
click at [377, 364] on div at bounding box center [397, 368] width 177 height 453
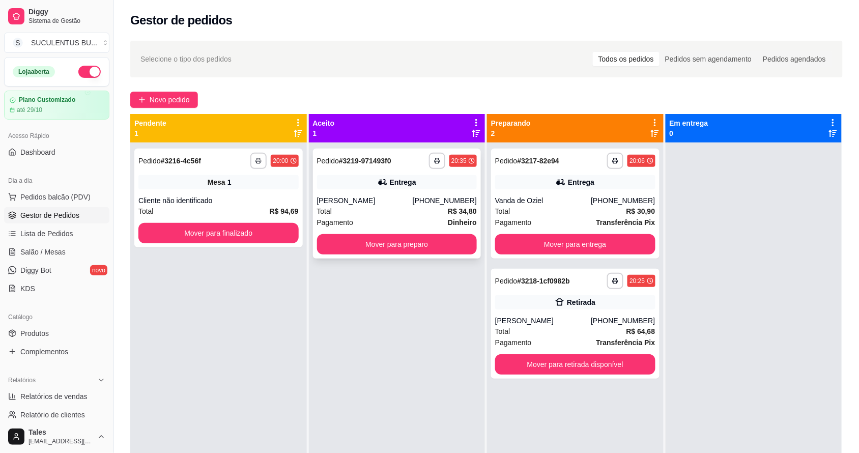
click at [388, 192] on div "**********" at bounding box center [397, 204] width 168 height 110
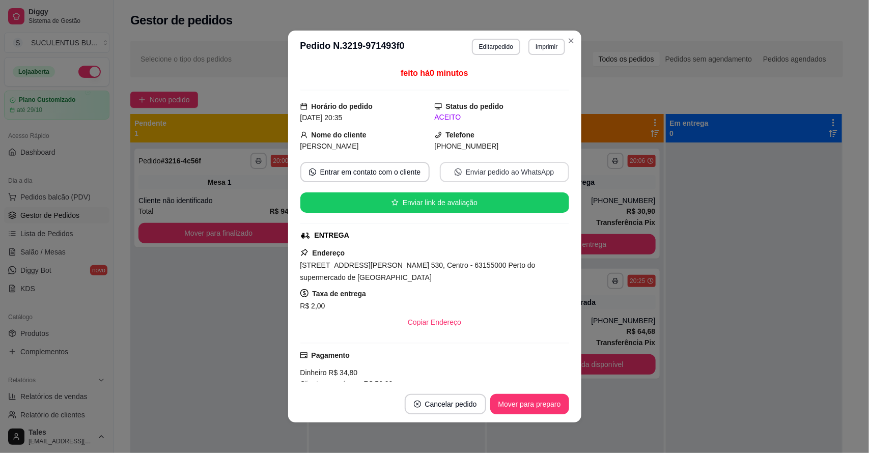
click at [497, 168] on button "Enviar pedido ao WhatsApp" at bounding box center [504, 172] width 129 height 20
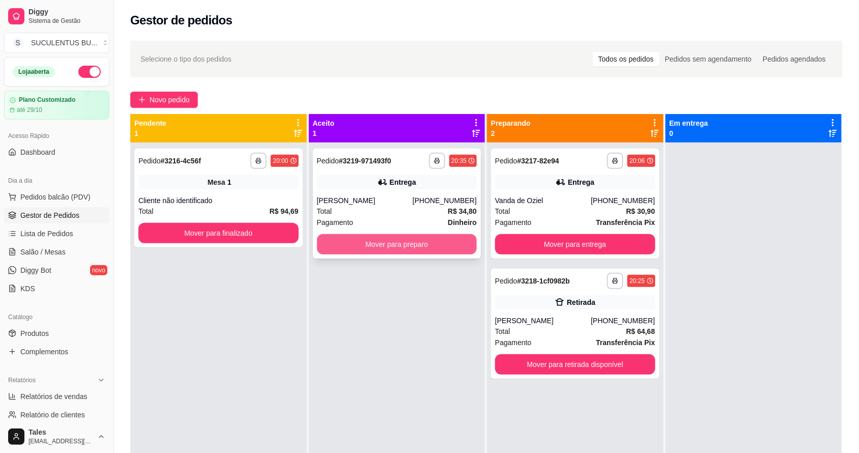
click at [425, 247] on button "Mover para preparo" at bounding box center [397, 244] width 160 height 20
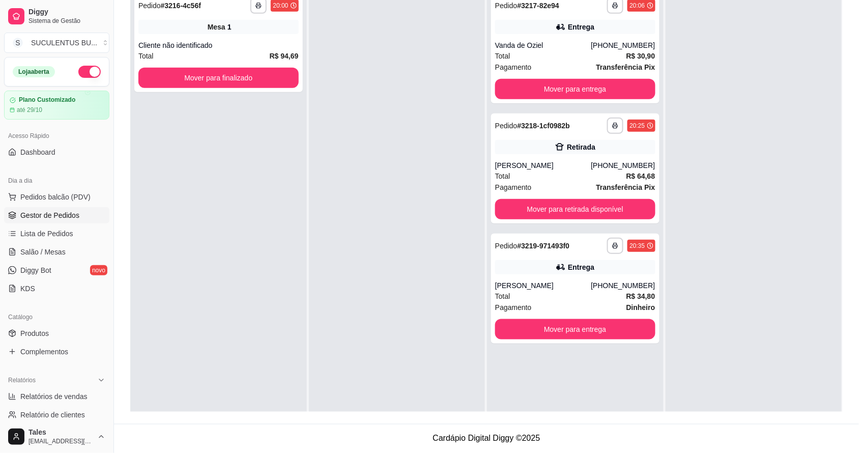
scroll to position [28, 0]
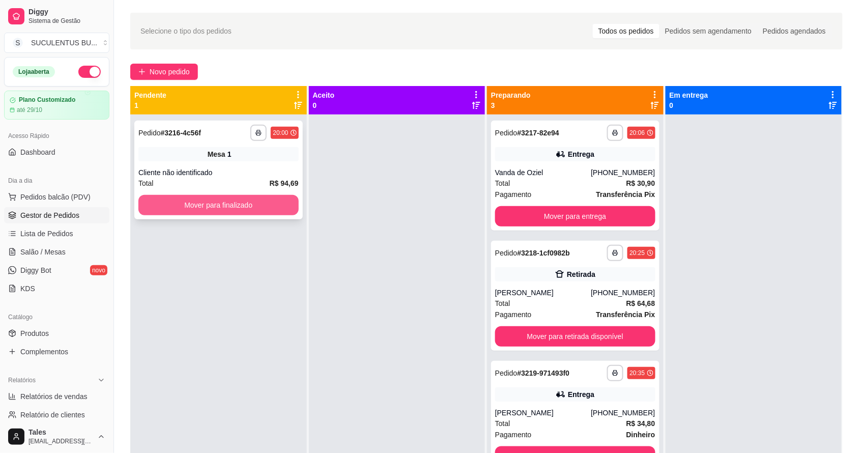
click at [265, 208] on button "Mover para finalizado" at bounding box center [218, 205] width 160 height 20
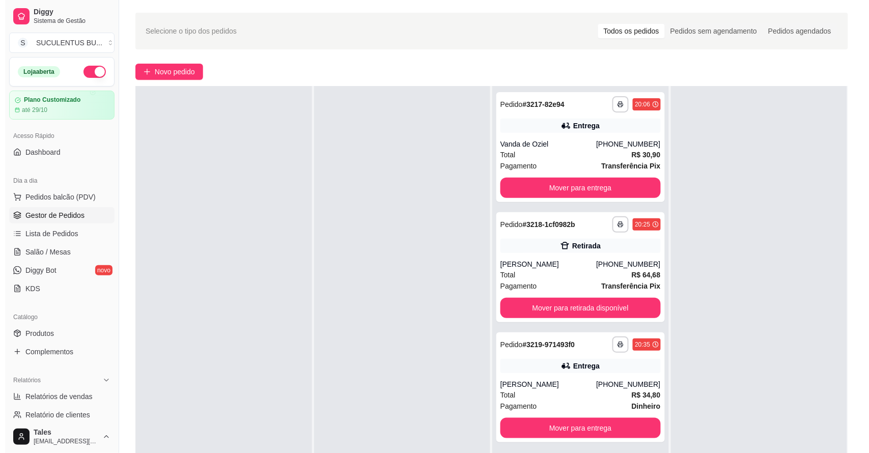
scroll to position [0, 0]
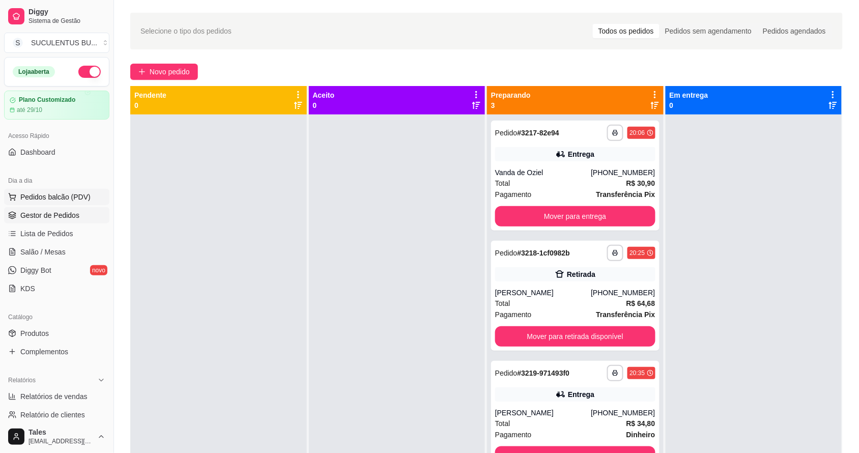
click at [69, 200] on span "Pedidos balcão (PDV)" at bounding box center [55, 197] width 70 height 10
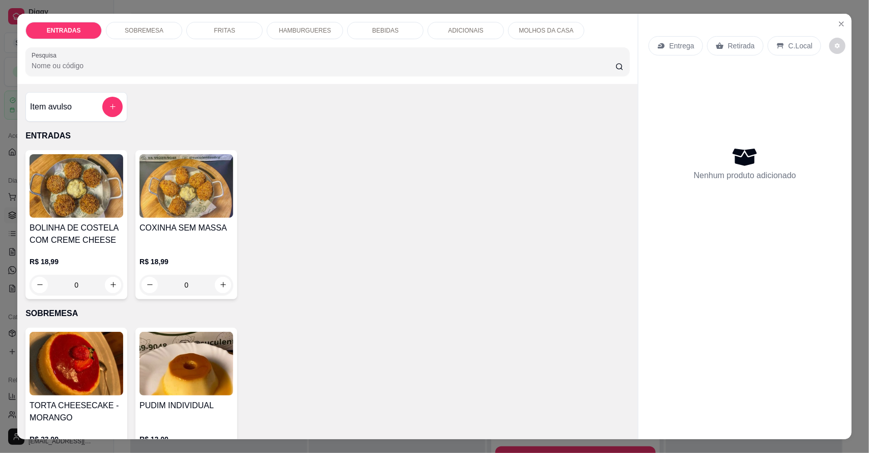
click at [672, 39] on div "Entrega" at bounding box center [675, 45] width 54 height 19
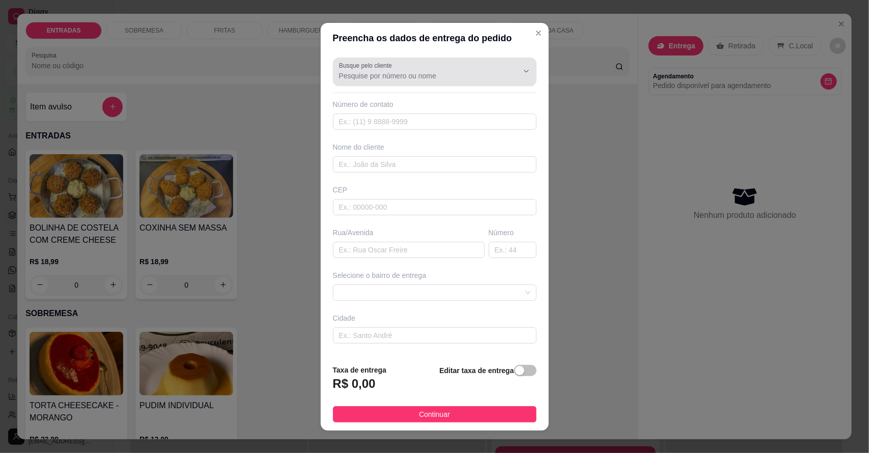
click at [436, 77] on input "Busque pelo cliente" at bounding box center [420, 76] width 163 height 10
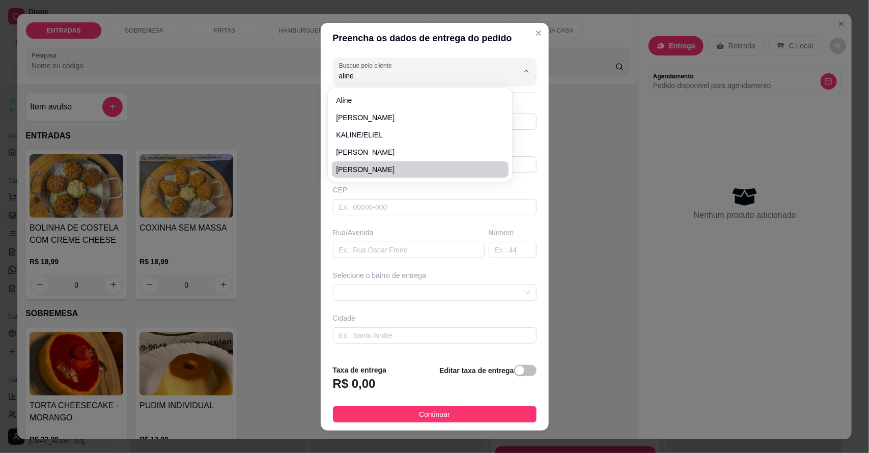
click at [376, 170] on span "[PERSON_NAME]" at bounding box center [415, 169] width 158 height 10
type input "[PERSON_NAME]"
type input "88992288412"
type input "[PERSON_NAME]"
type input "63155000"
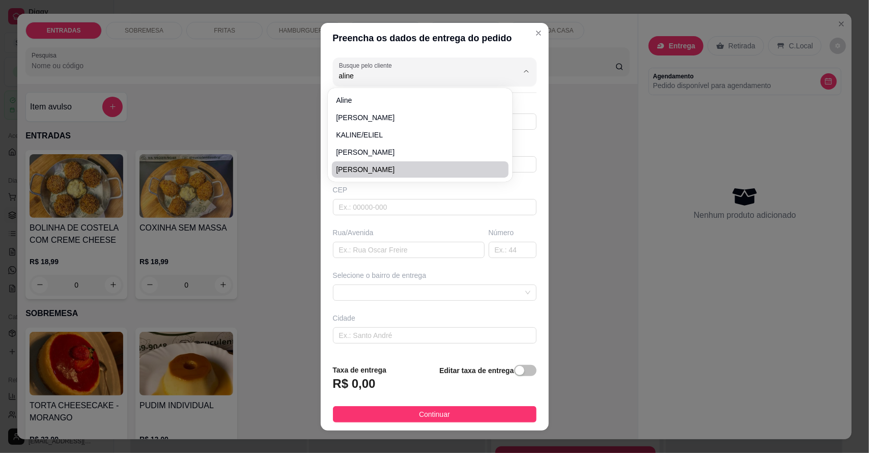
type input "São Pedro"
type input "204"
type input "Salitre"
type input "Casa"
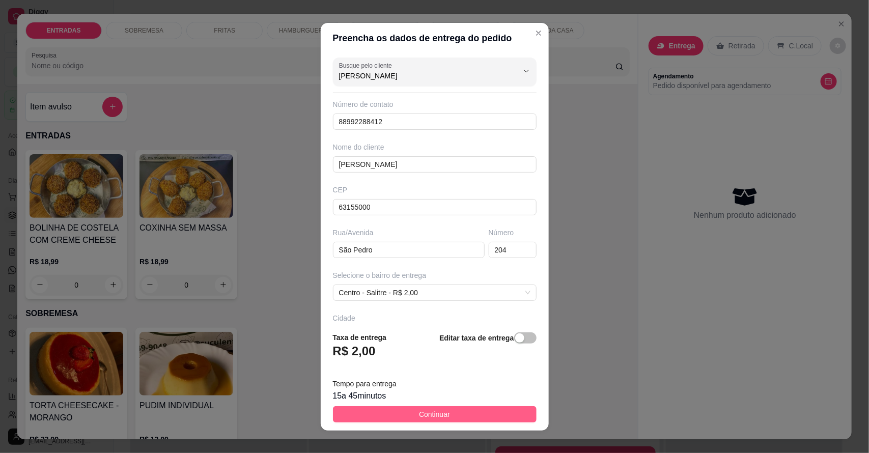
type input "[PERSON_NAME]"
click at [436, 406] on button "Continuar" at bounding box center [435, 414] width 204 height 16
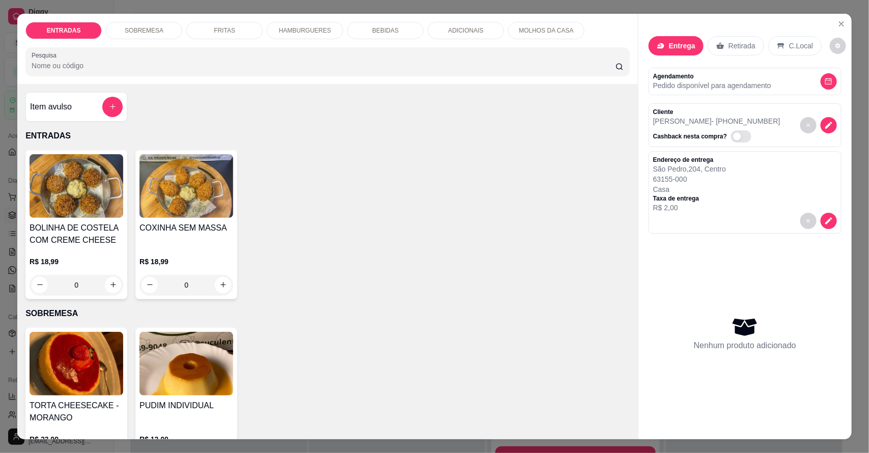
click at [282, 32] on p "HAMBURGUERES" at bounding box center [305, 30] width 52 height 8
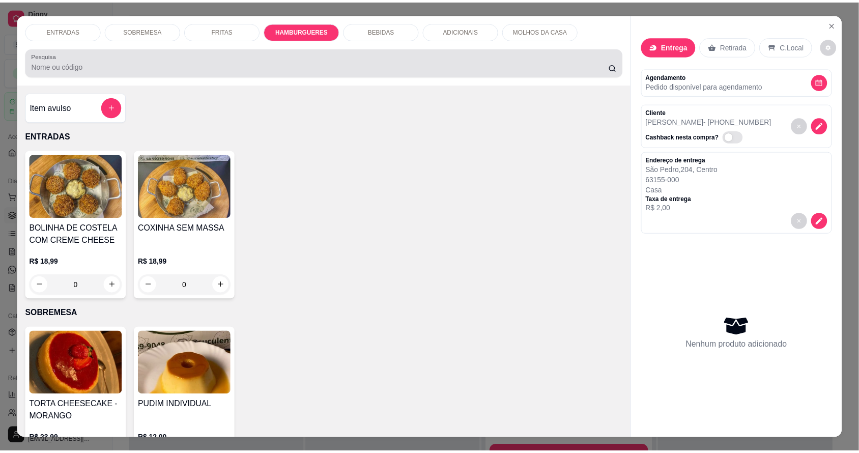
scroll to position [19, 0]
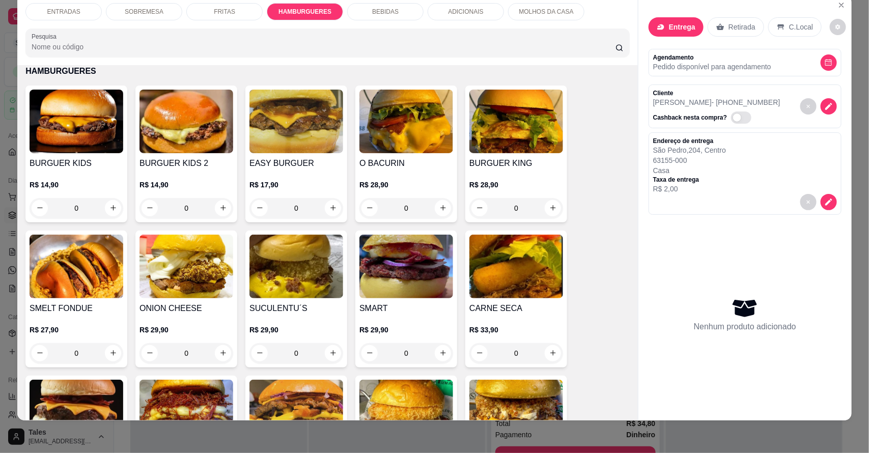
click at [331, 205] on div "0" at bounding box center [296, 208] width 94 height 20
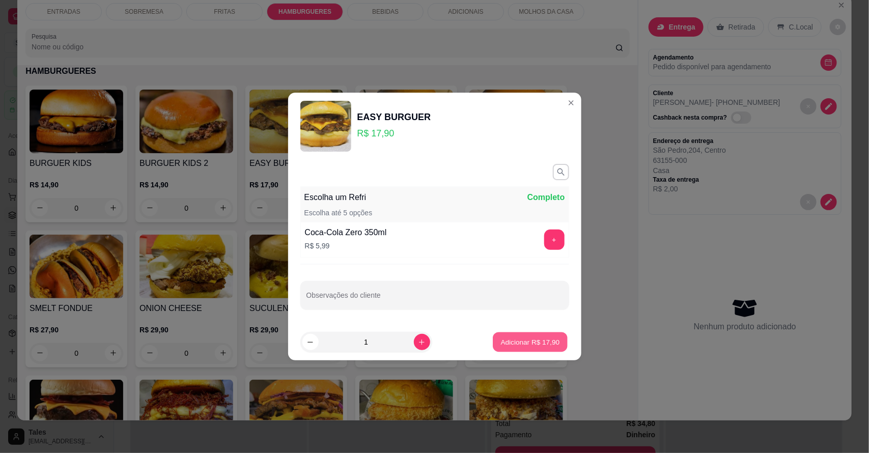
click at [530, 335] on button "Adicionar R$ 17,90" at bounding box center [530, 342] width 75 height 20
type input "1"
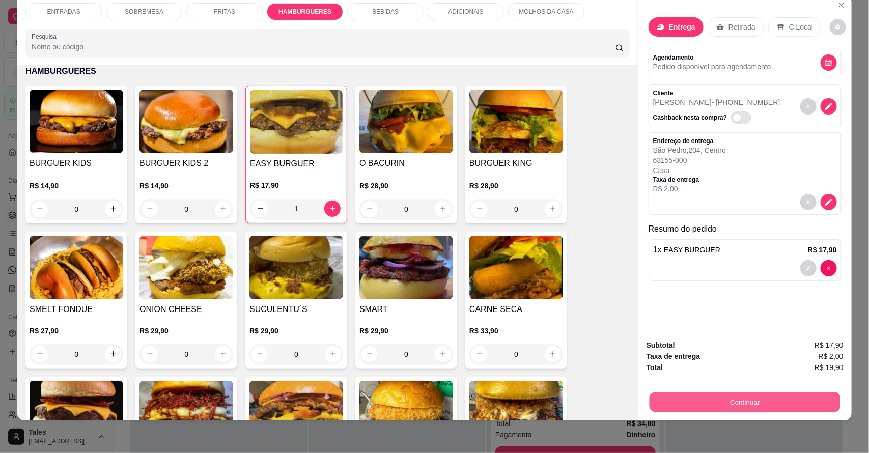
click at [717, 400] on button "Continuar" at bounding box center [744, 402] width 191 height 20
click at [717, 398] on button "Continuar" at bounding box center [744, 402] width 191 height 20
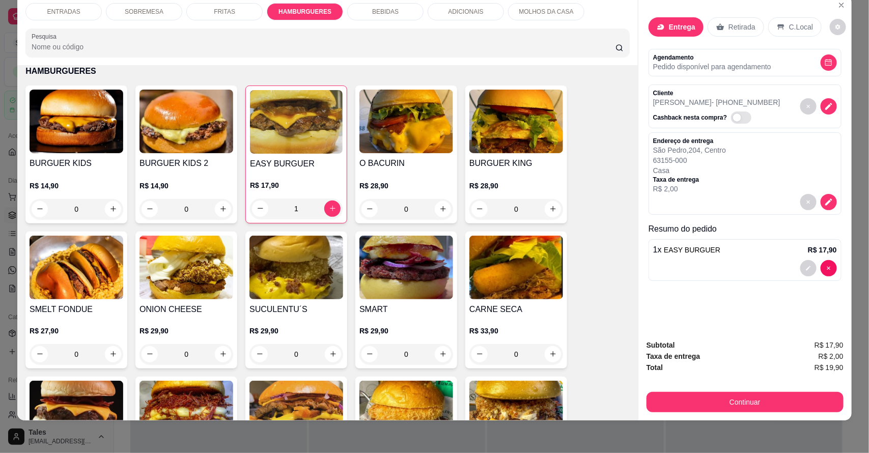
click at [530, 66] on p "HAMBURGUERES" at bounding box center [327, 71] width 604 height 12
click at [756, 399] on button "Continuar" at bounding box center [744, 402] width 191 height 20
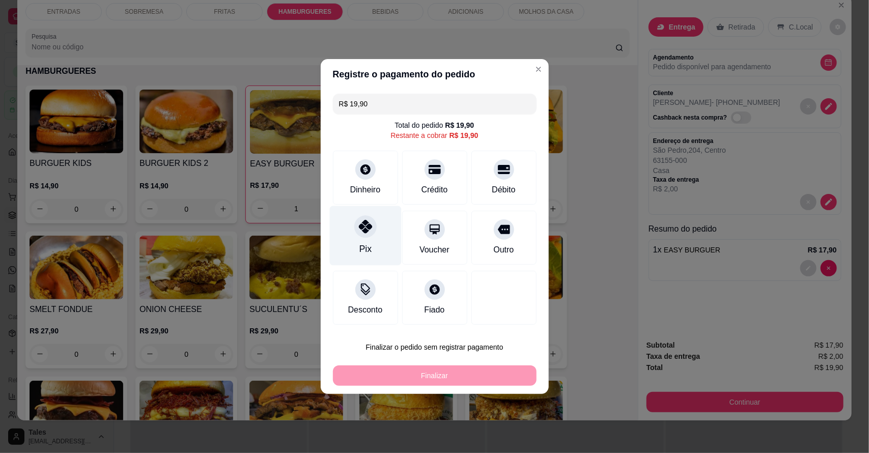
click at [353, 224] on div "Pix" at bounding box center [365, 236] width 72 height 60
type input "R$ 0,00"
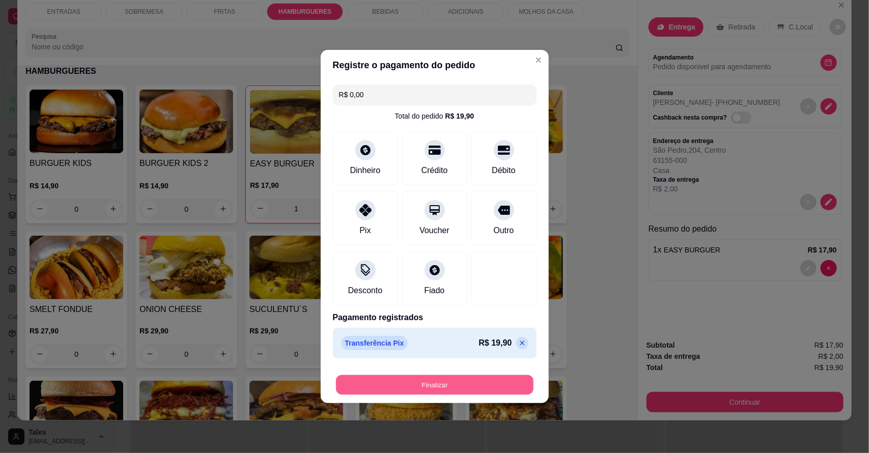
click at [423, 385] on button "Finalizar" at bounding box center [434, 385] width 197 height 20
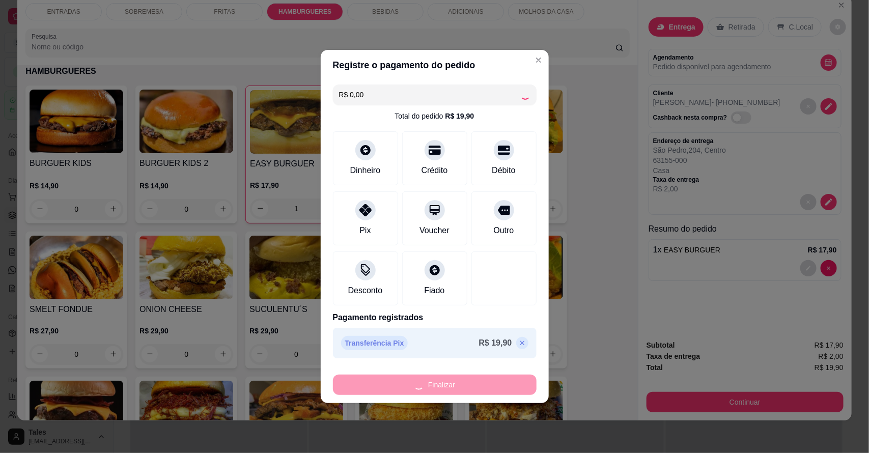
type input "0"
type input "-R$ 19,90"
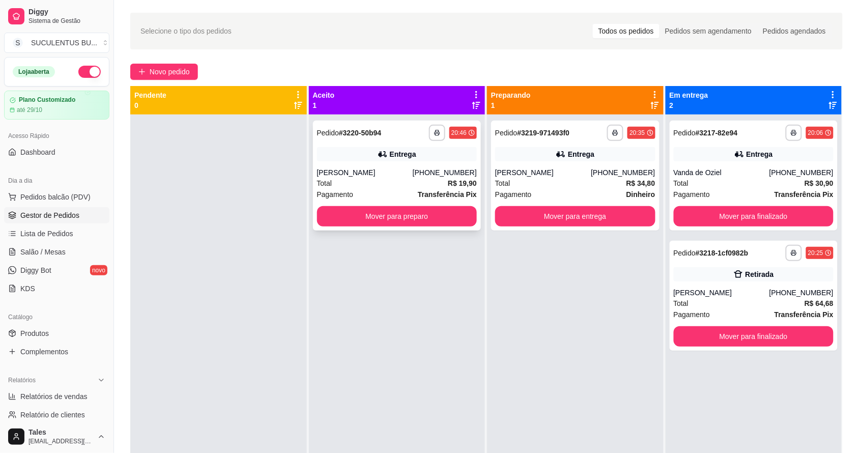
click at [403, 142] on div "**********" at bounding box center [397, 176] width 168 height 110
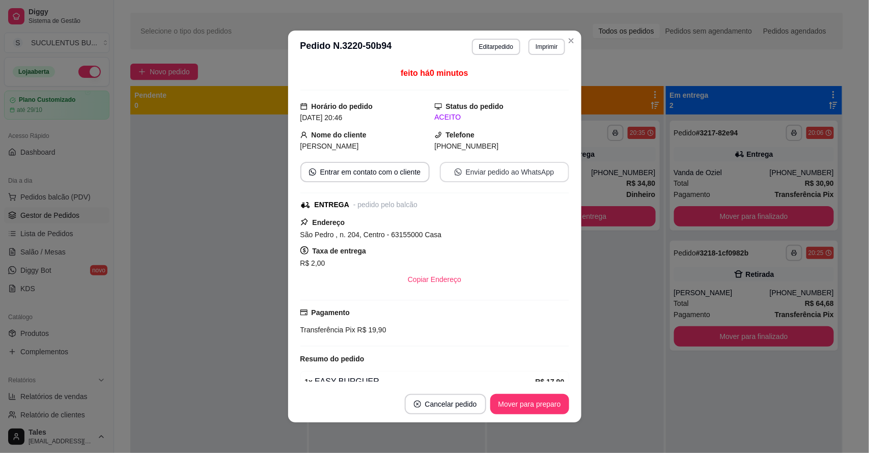
click at [483, 166] on button "Enviar pedido ao WhatsApp" at bounding box center [504, 172] width 129 height 20
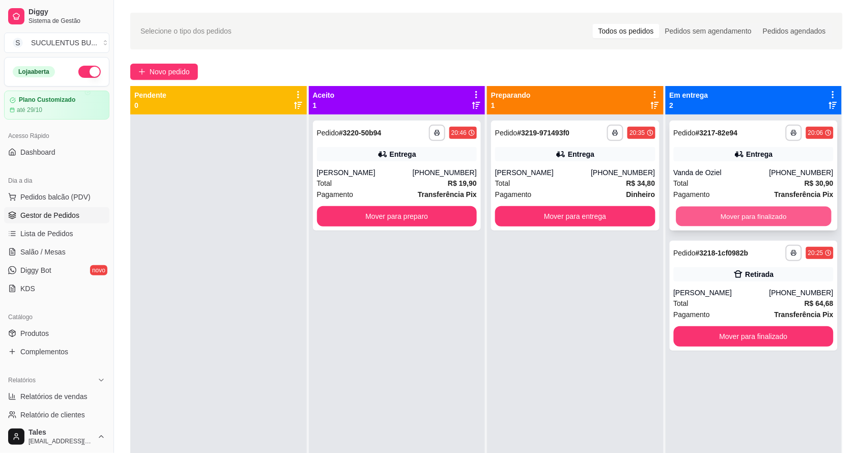
click at [761, 213] on button "Mover para finalizado" at bounding box center [753, 217] width 155 height 20
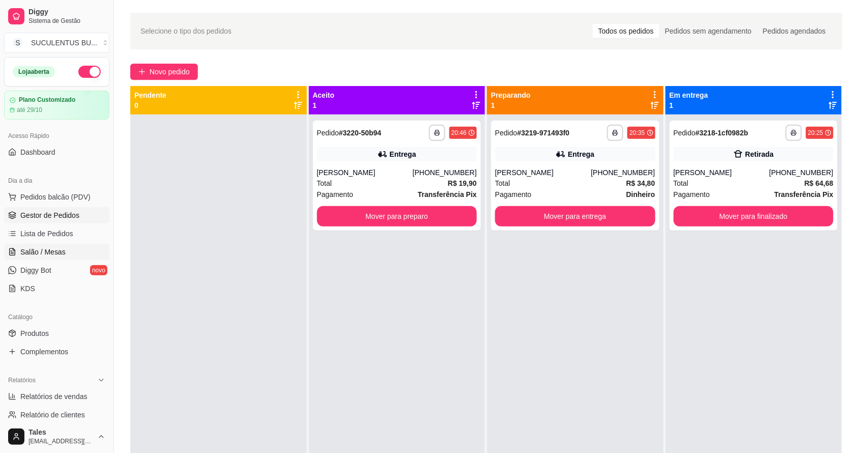
click at [62, 253] on span "Salão / Mesas" at bounding box center [42, 252] width 45 height 10
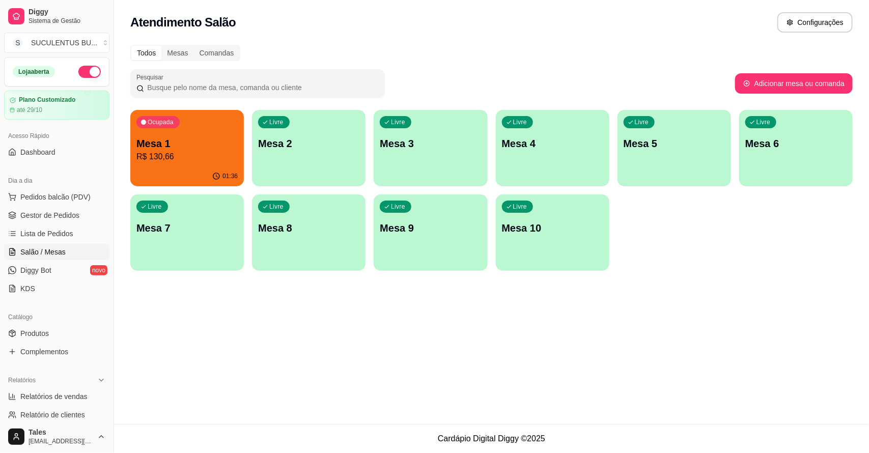
click at [145, 164] on div "Ocupada Mesa 1 R$ 130,66" at bounding box center [186, 138] width 113 height 56
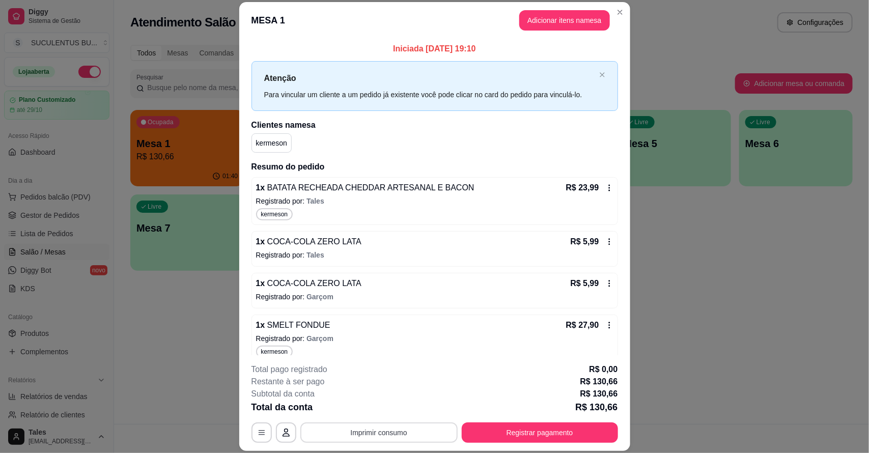
click at [408, 428] on button "Imprimir consumo" at bounding box center [378, 432] width 157 height 20
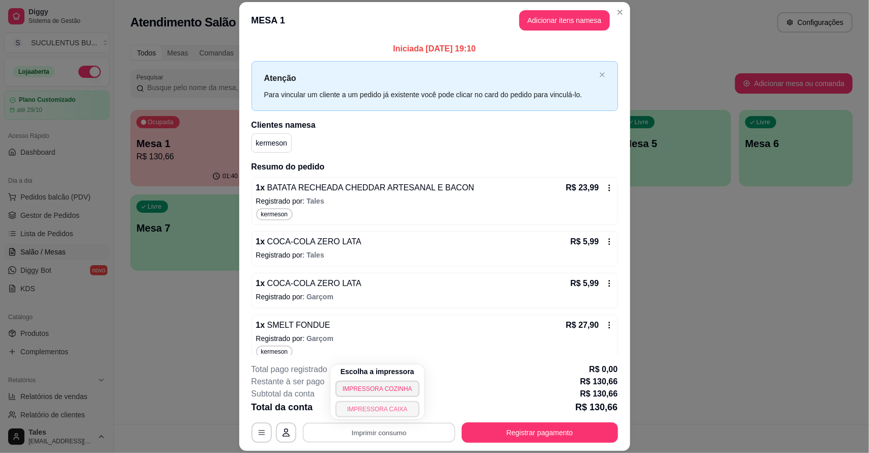
click at [380, 406] on button "IMPRESSORA CAIXA" at bounding box center [377, 409] width 84 height 16
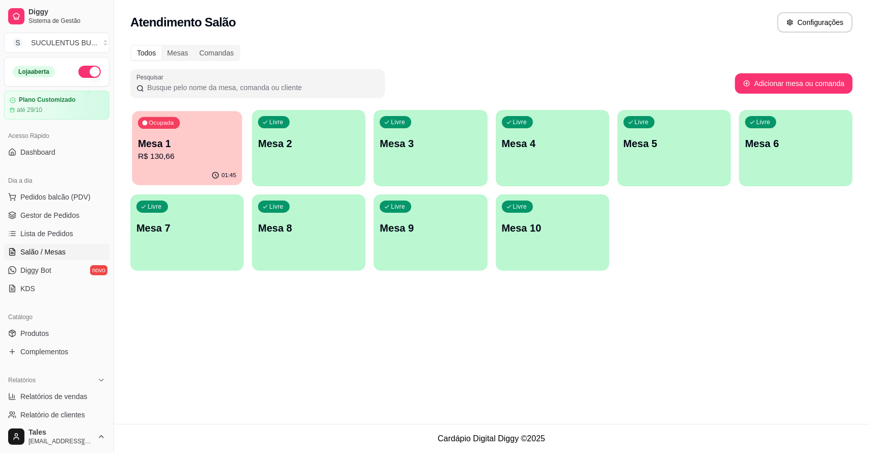
click at [213, 183] on div "01:45" at bounding box center [187, 175] width 110 height 19
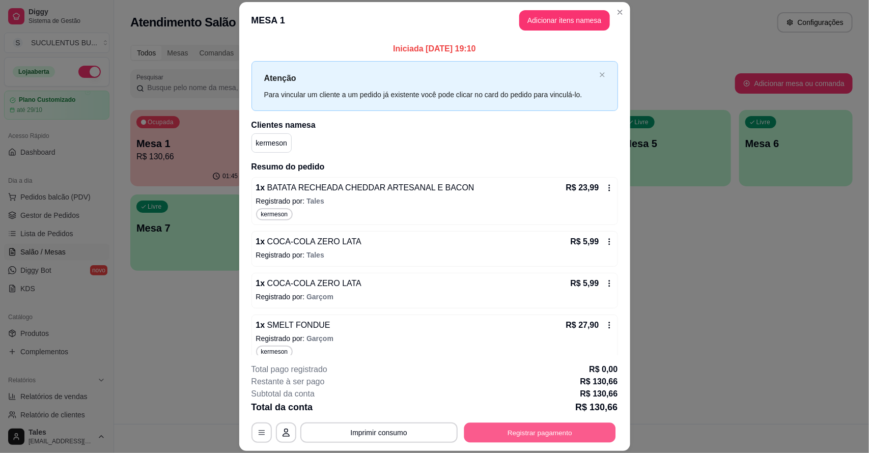
click at [532, 436] on button "Registrar pagamento" at bounding box center [540, 432] width 152 height 20
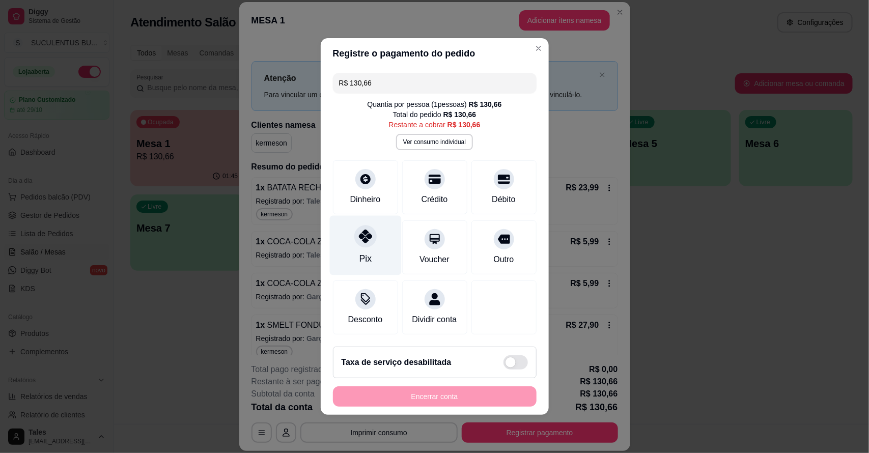
click at [367, 220] on div "Pix" at bounding box center [365, 246] width 72 height 60
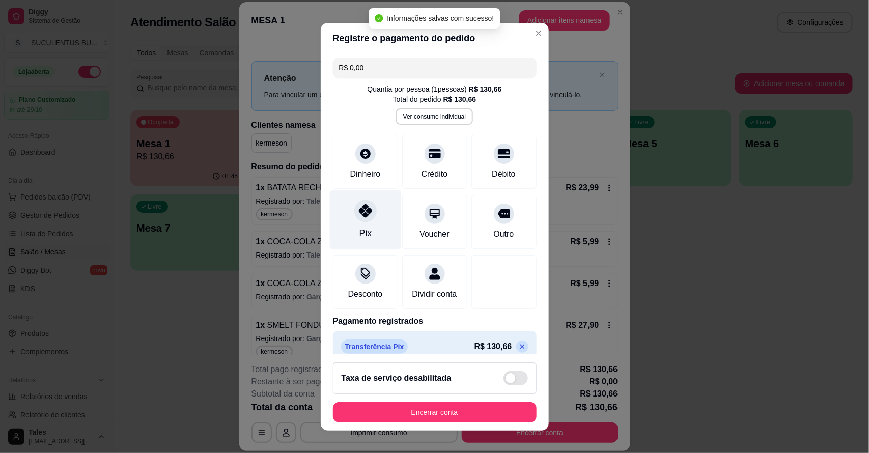
type input "R$ 0,00"
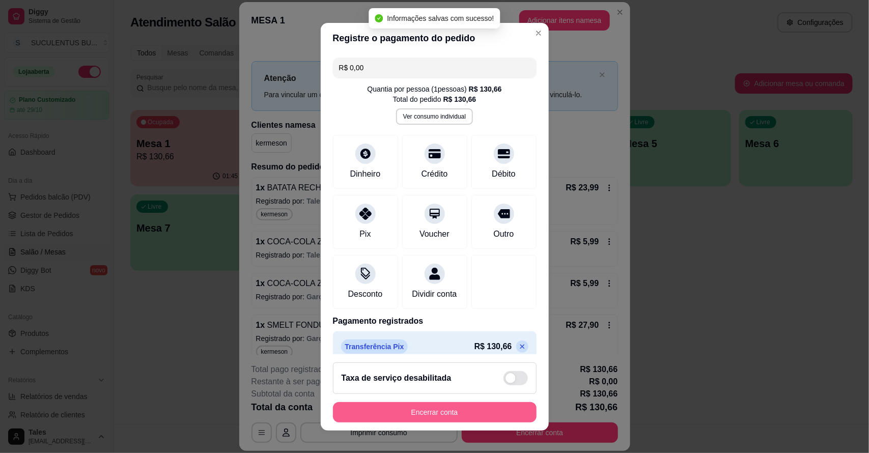
click at [408, 405] on button "Encerrar conta" at bounding box center [435, 412] width 204 height 20
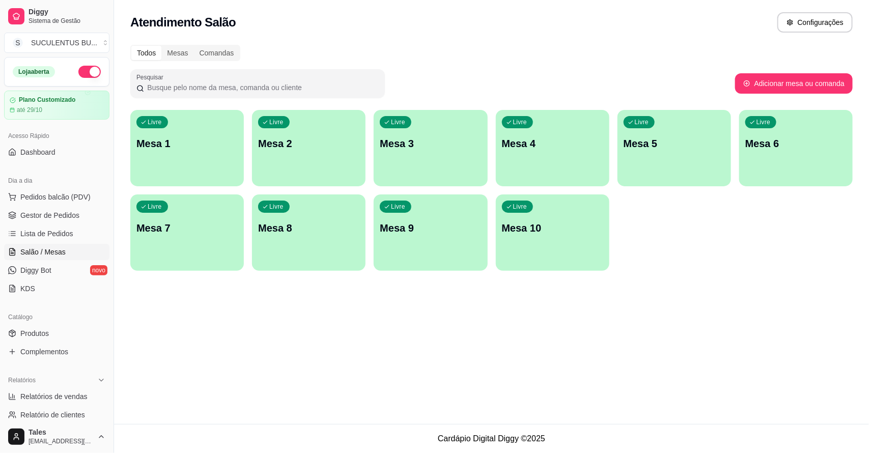
click at [470, 328] on div "Atendimento Salão Configurações Todos Mesas Comandas Pesquisar Adicionar mesa o…" at bounding box center [491, 212] width 755 height 424
click at [56, 231] on span "Lista de Pedidos" at bounding box center [46, 233] width 53 height 10
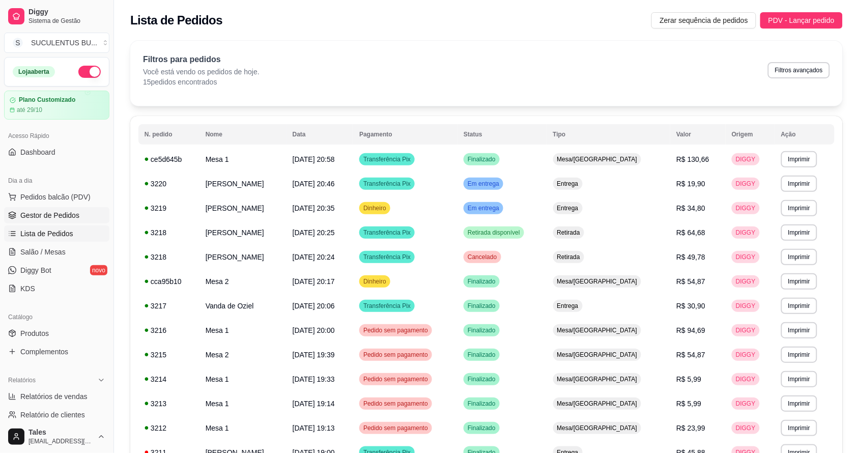
click at [41, 207] on link "Gestor de Pedidos" at bounding box center [56, 215] width 105 height 16
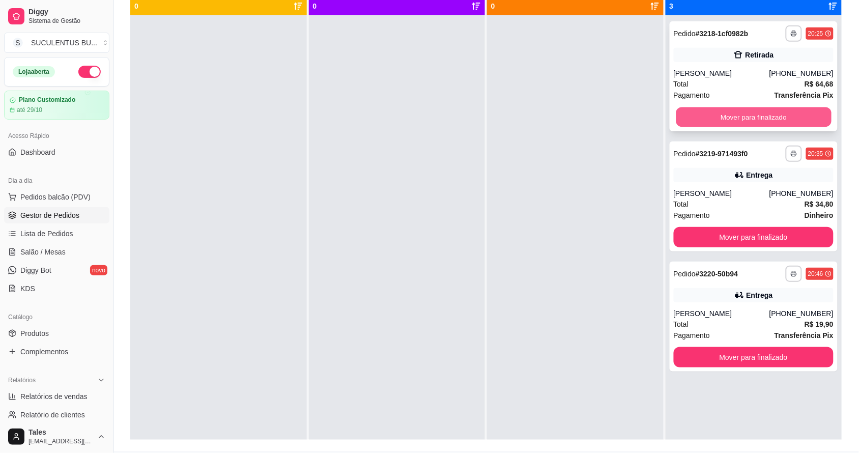
click at [729, 111] on button "Mover para finalizado" at bounding box center [753, 117] width 155 height 20
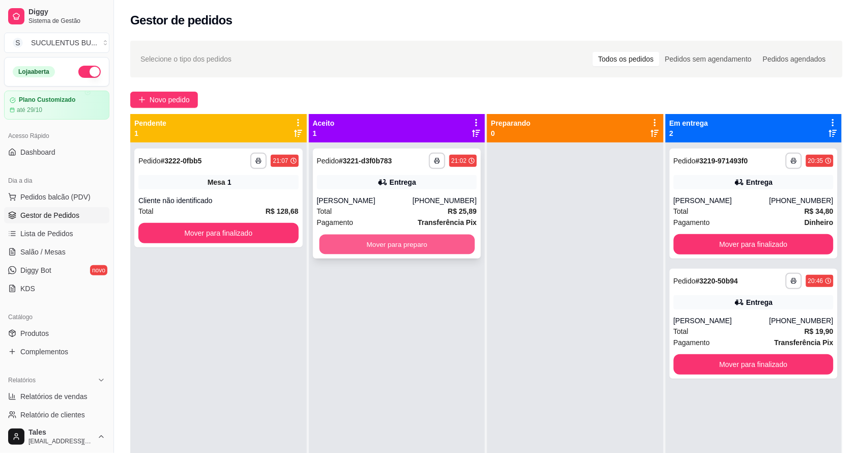
click at [431, 242] on button "Mover para preparo" at bounding box center [396, 245] width 155 height 20
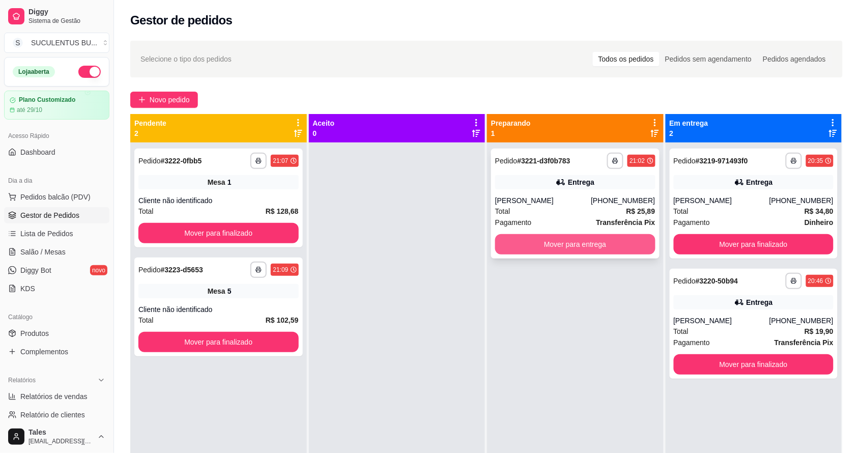
click at [612, 243] on button "Mover para entrega" at bounding box center [575, 244] width 160 height 20
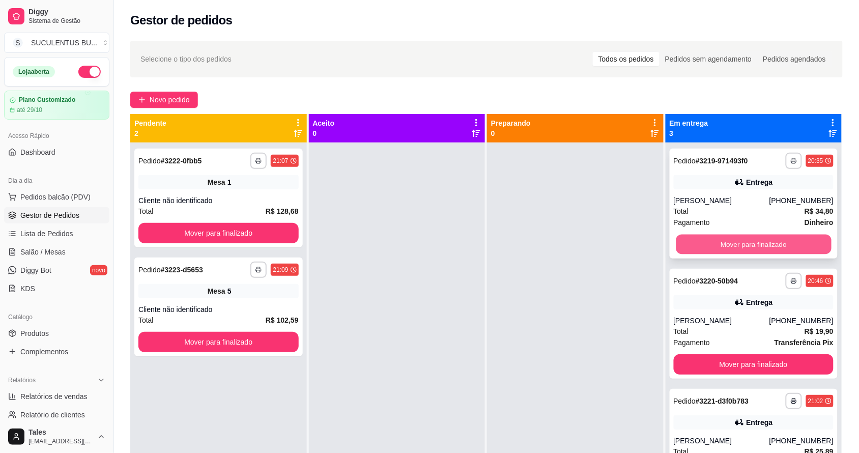
click at [759, 247] on button "Mover para finalizado" at bounding box center [753, 245] width 155 height 20
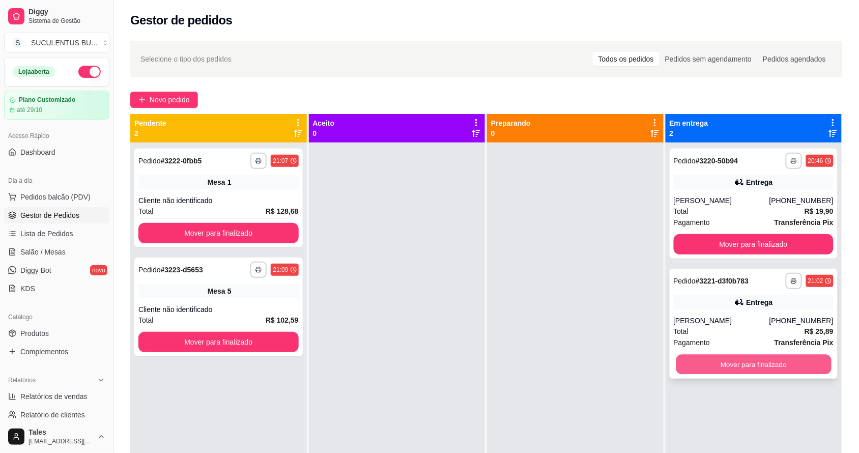
click at [750, 368] on button "Mover para finalizado" at bounding box center [753, 365] width 155 height 20
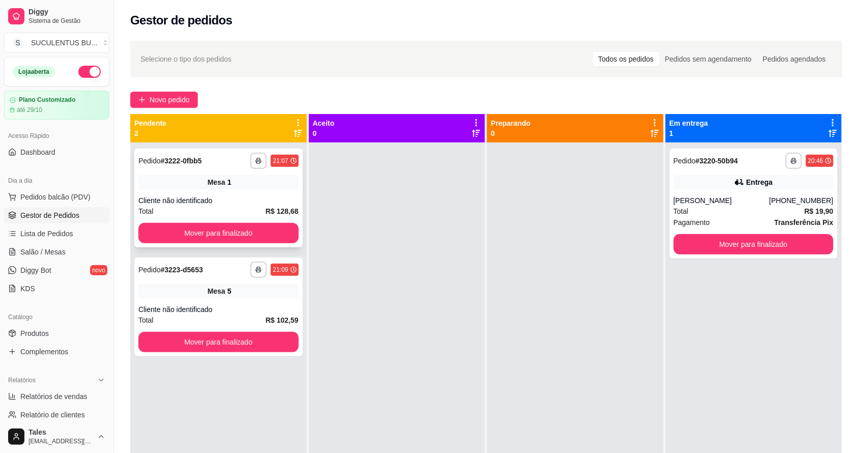
click at [224, 201] on div "Cliente não identificado" at bounding box center [218, 200] width 160 height 10
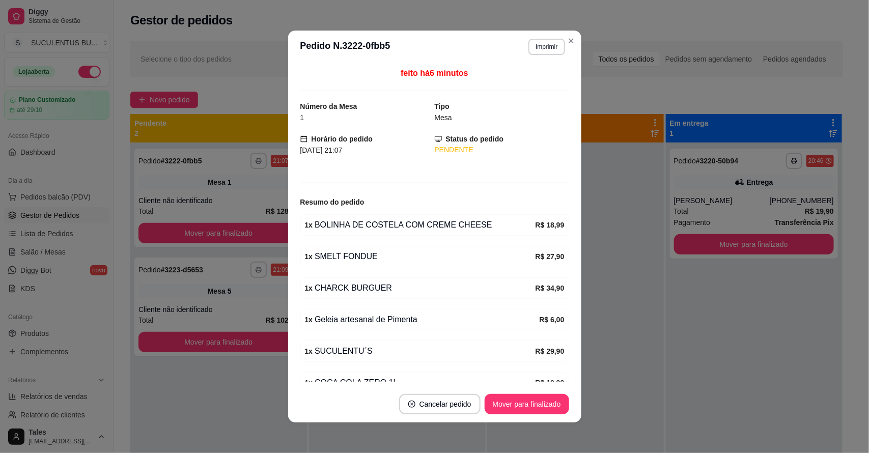
scroll to position [56, 0]
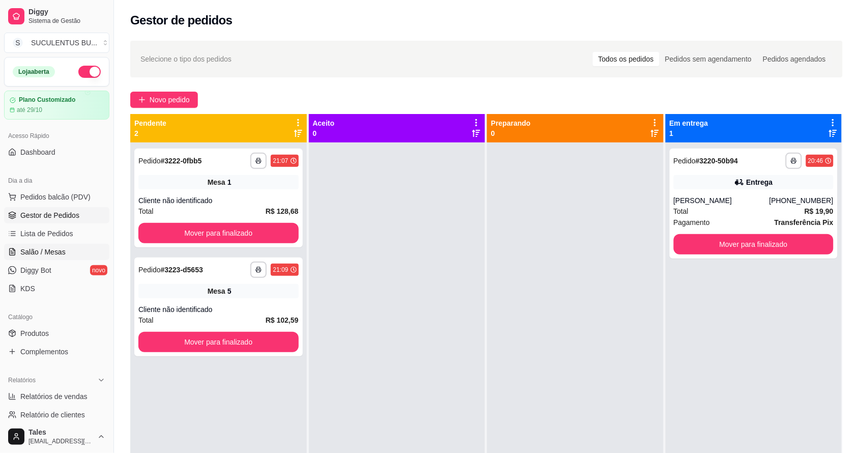
click at [60, 251] on span "Salão / Mesas" at bounding box center [42, 252] width 45 height 10
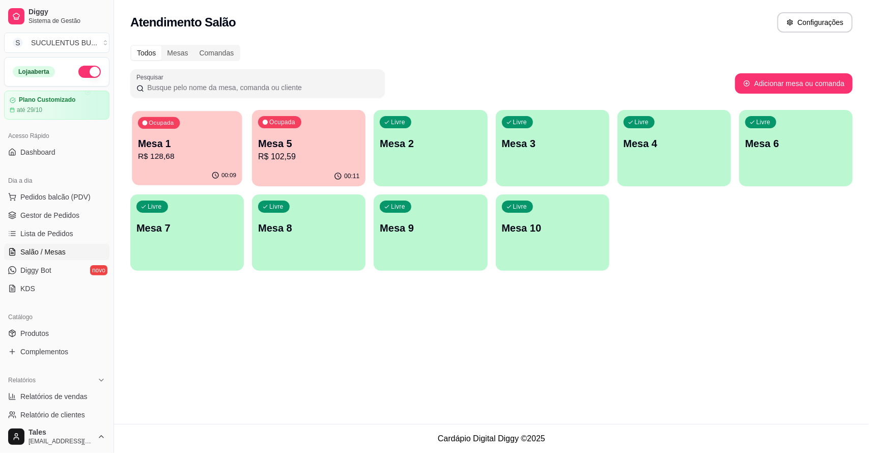
click at [219, 153] on p "R$ 128,68" at bounding box center [187, 157] width 98 height 12
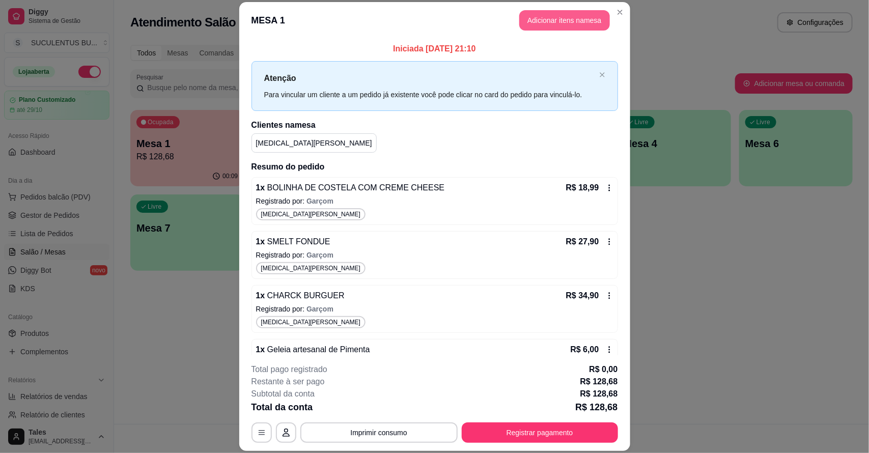
click at [556, 19] on button "Adicionar itens na mesa" at bounding box center [564, 20] width 91 height 20
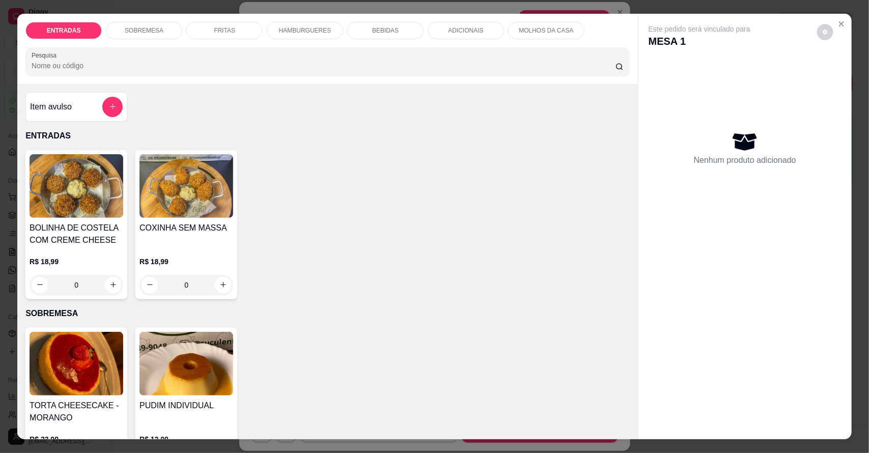
click at [321, 26] on p "HAMBURGUERES" at bounding box center [305, 30] width 52 height 8
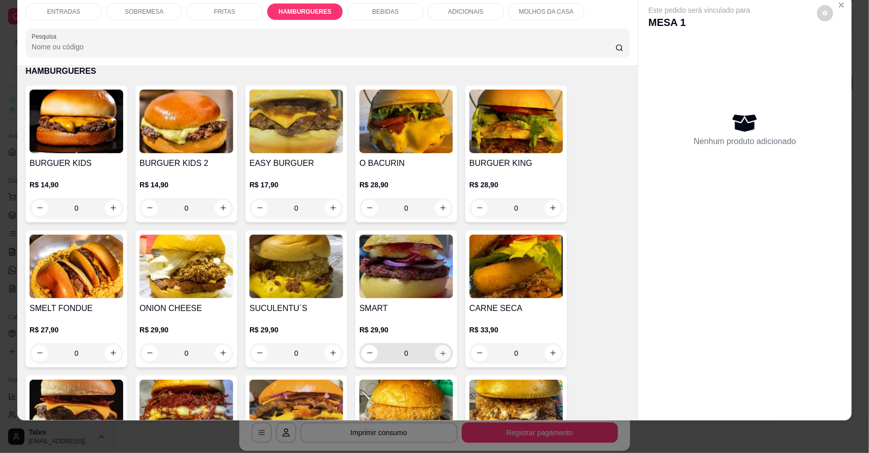
click at [439, 352] on icon "increase-product-quantity" at bounding box center [443, 353] width 8 height 8
type input "1"
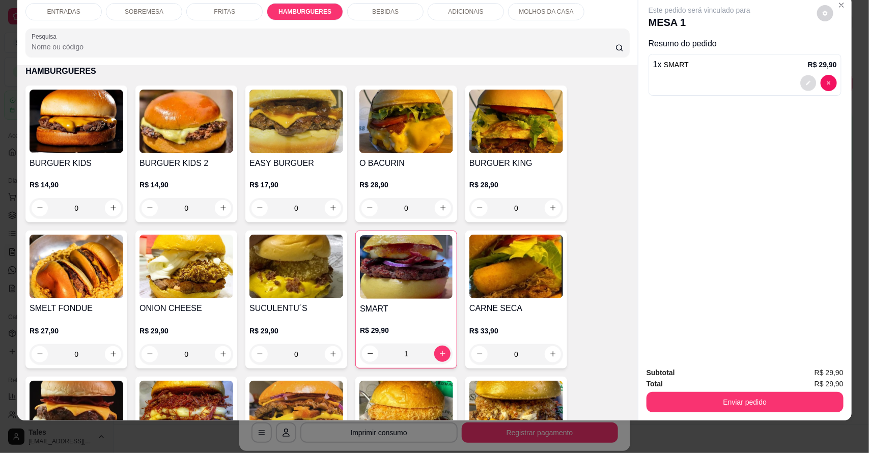
click at [801, 79] on button "decrease-product-quantity" at bounding box center [808, 83] width 16 height 16
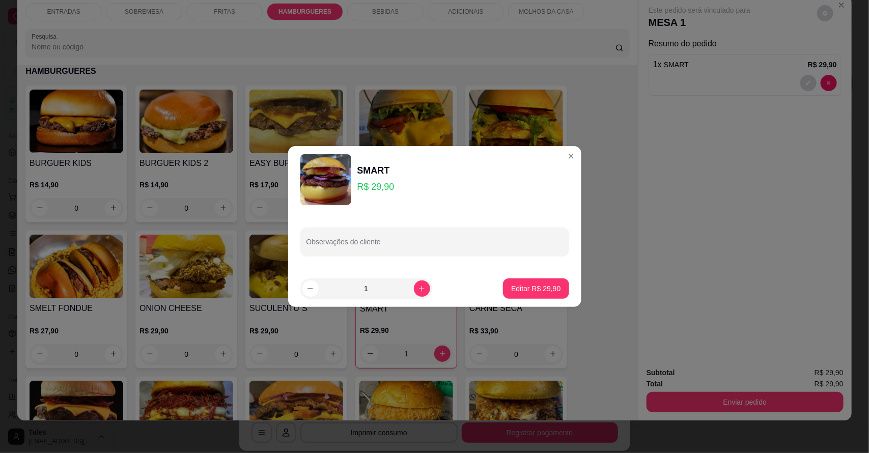
click at [474, 250] on input "Observações do cliente" at bounding box center [434, 246] width 256 height 10
type input "sem cebola roxa"
click at [532, 285] on p "Editar R$ 29,90" at bounding box center [535, 288] width 49 height 10
type input "0"
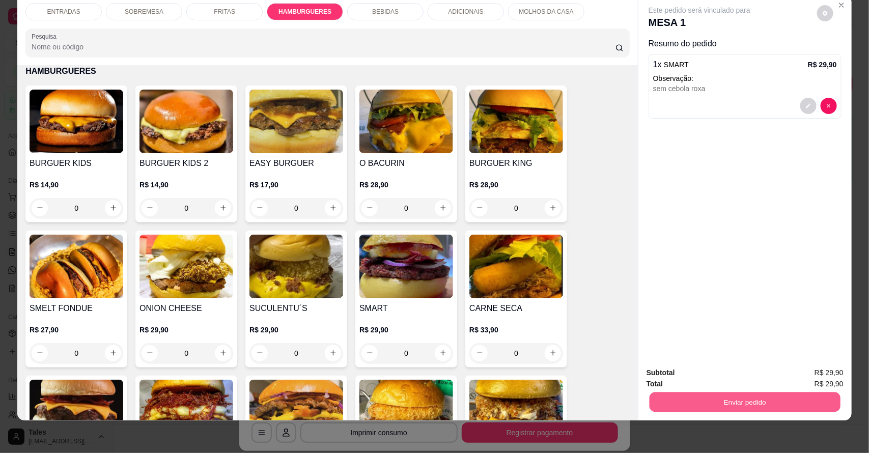
click at [718, 404] on button "Enviar pedido" at bounding box center [744, 402] width 191 height 20
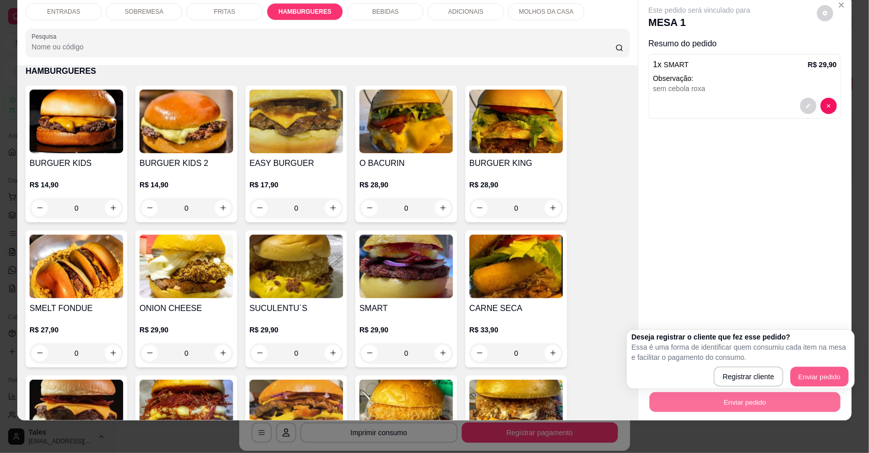
click at [803, 377] on button "Enviar pedido" at bounding box center [819, 377] width 58 height 20
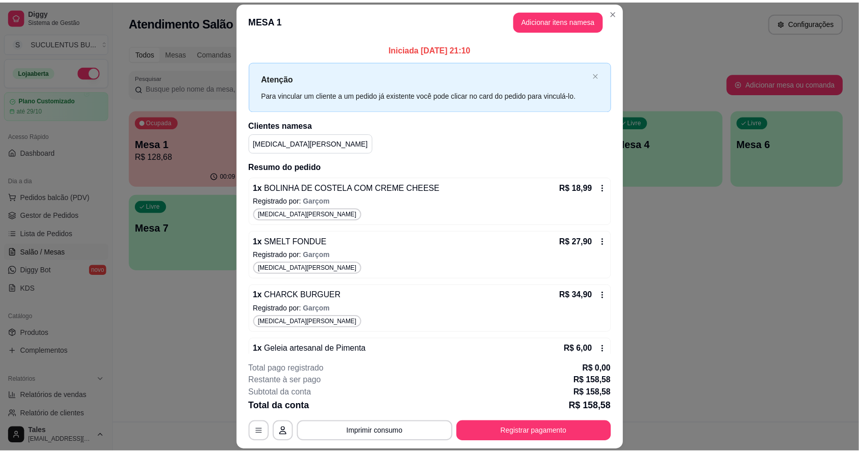
scroll to position [191, 0]
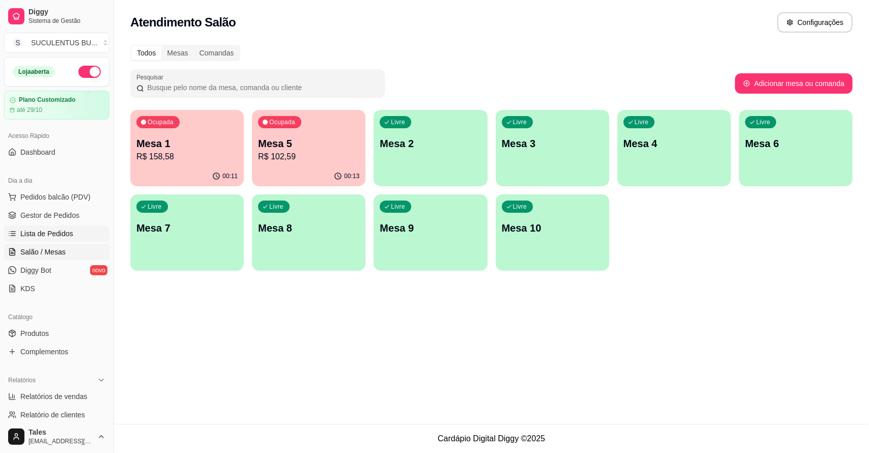
click at [59, 229] on span "Lista de Pedidos" at bounding box center [46, 233] width 53 height 10
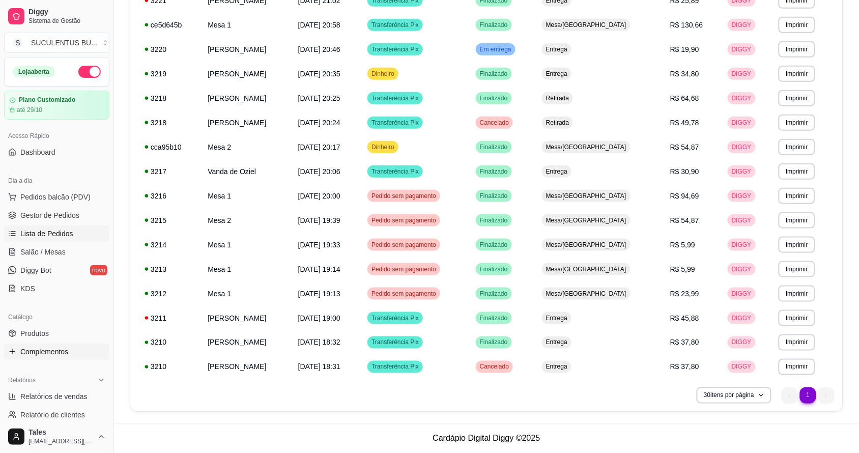
scroll to position [279, 0]
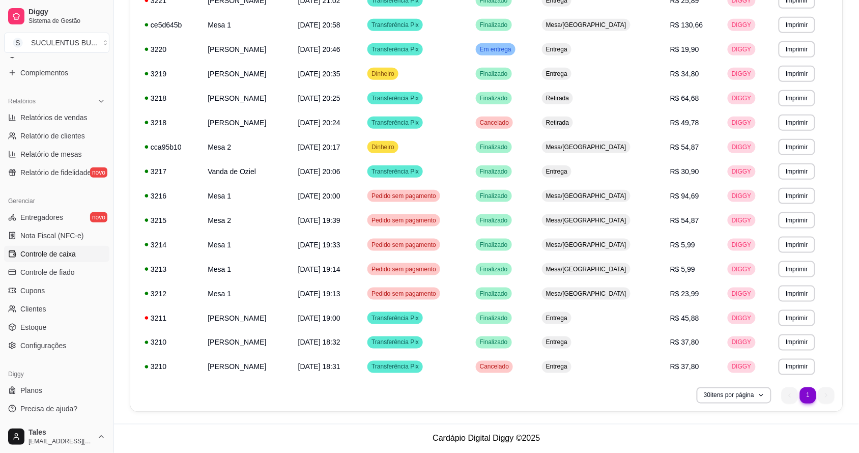
click at [73, 253] on span "Controle de caixa" at bounding box center [47, 254] width 55 height 10
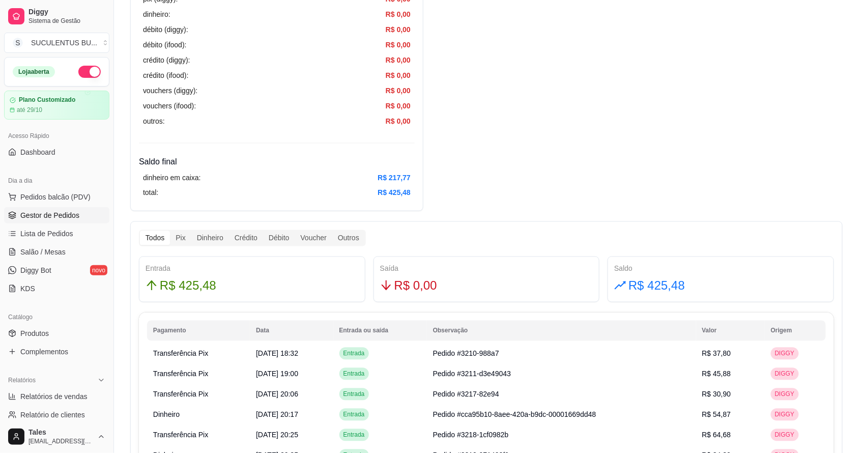
click at [73, 210] on span "Gestor de Pedidos" at bounding box center [49, 215] width 59 height 10
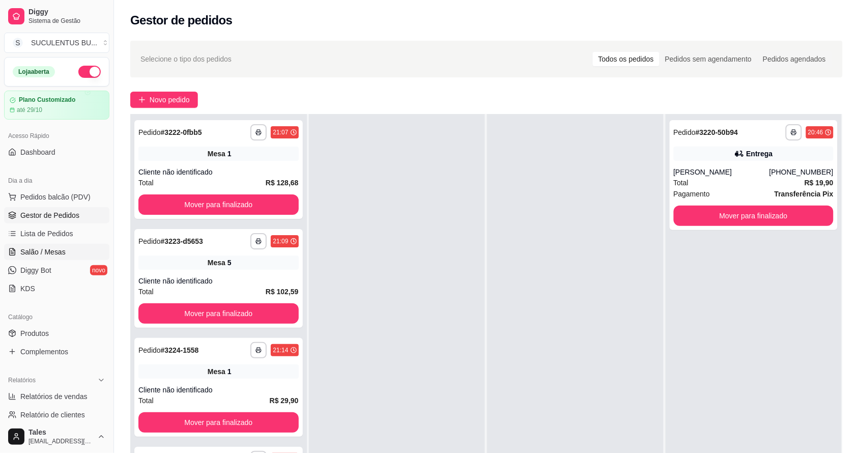
click at [47, 250] on span "Salão / Mesas" at bounding box center [42, 252] width 45 height 10
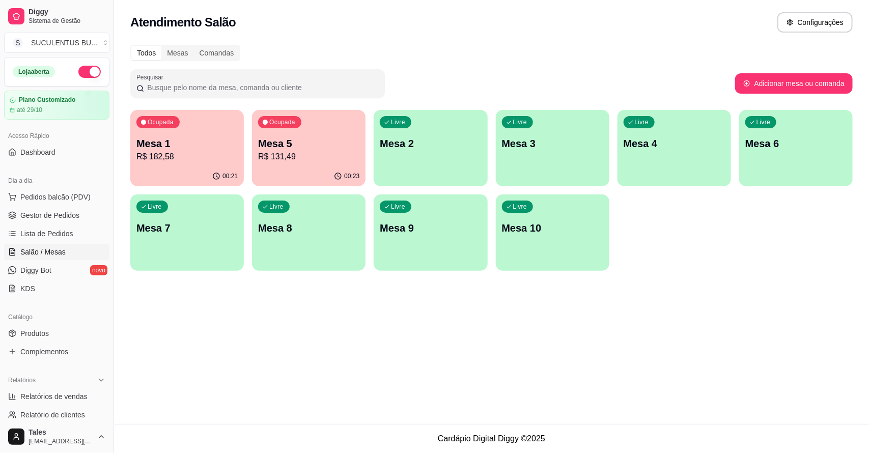
click at [191, 143] on p "Mesa 1" at bounding box center [186, 143] width 101 height 14
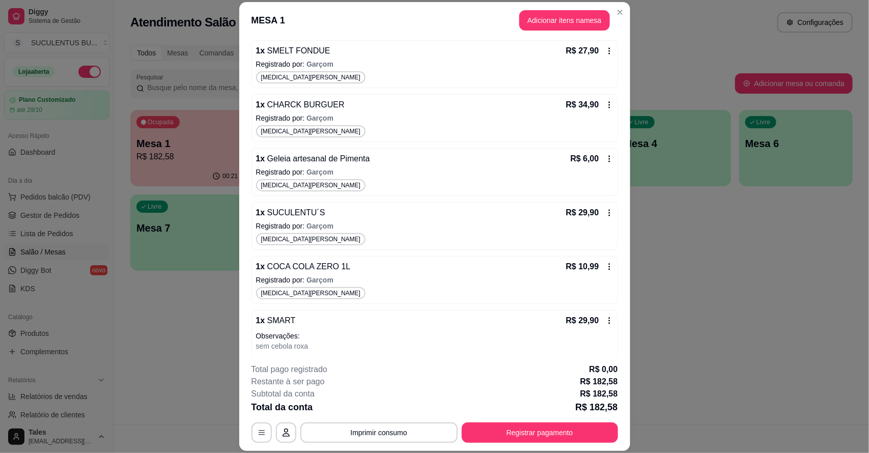
scroll to position [253, 0]
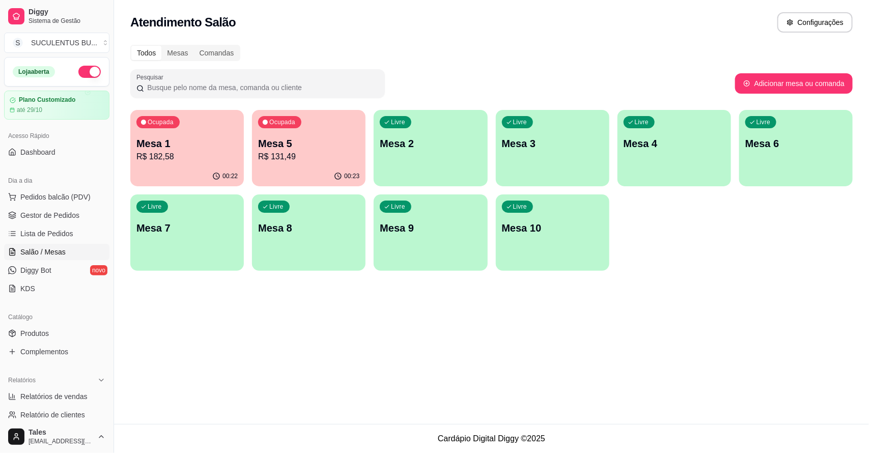
click at [319, 149] on p "Mesa 5" at bounding box center [308, 143] width 101 height 14
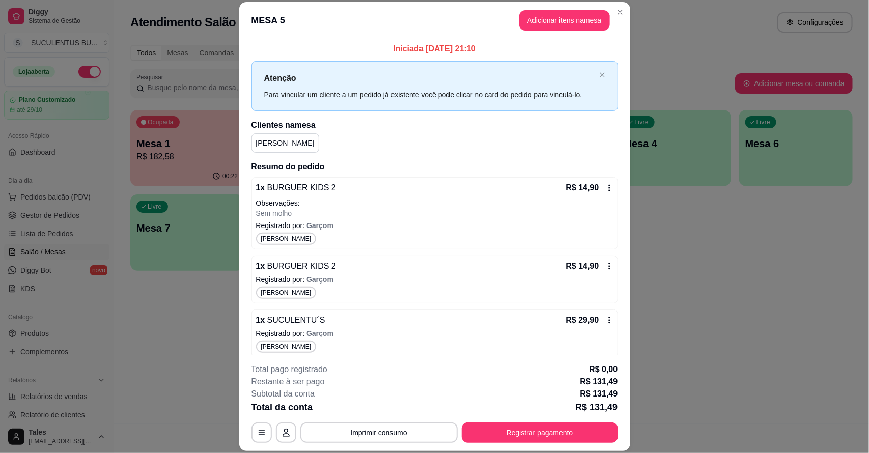
drag, startPoint x: 395, startPoint y: -17, endPoint x: 359, endPoint y: -17, distance: 36.1
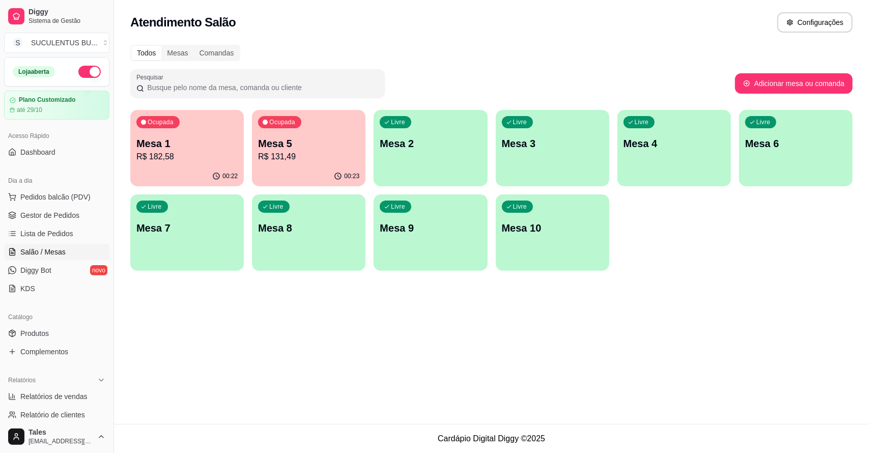
click at [281, 140] on p "Mesa 5" at bounding box center [308, 143] width 101 height 14
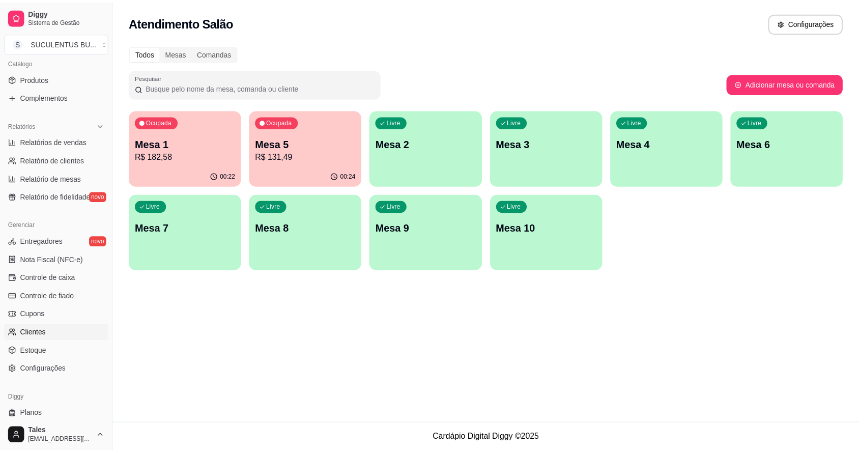
scroll to position [279, 0]
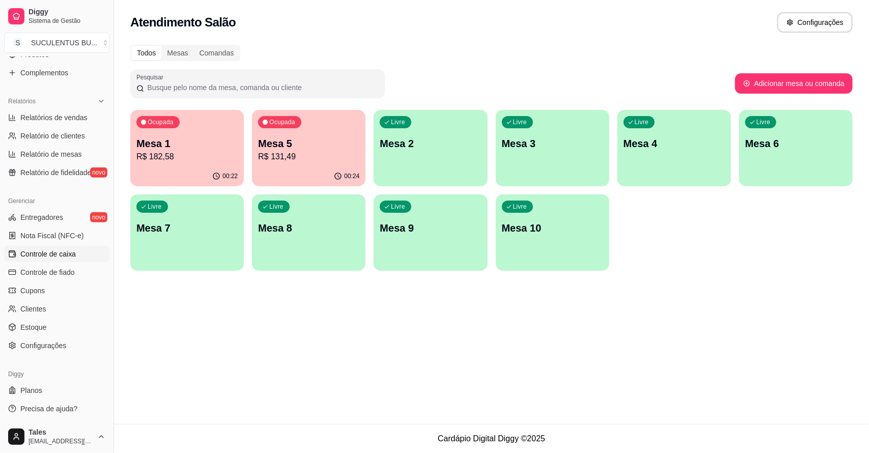
click at [78, 248] on link "Controle de caixa" at bounding box center [56, 254] width 105 height 16
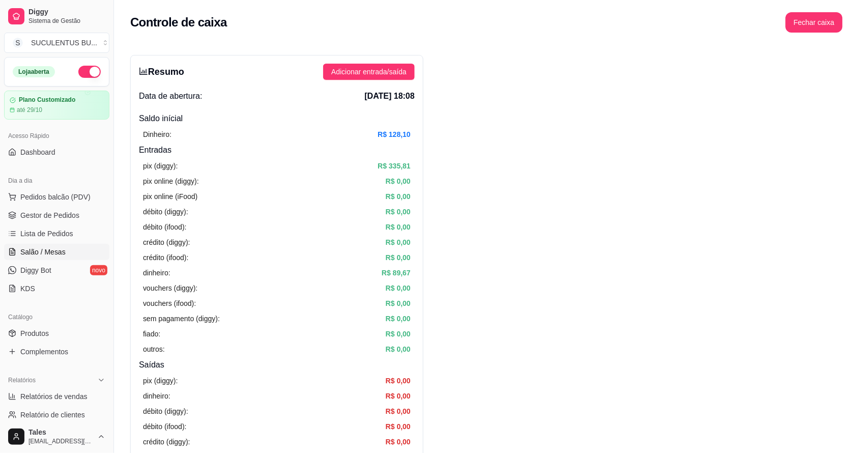
click at [75, 254] on link "Salão / Mesas" at bounding box center [56, 252] width 105 height 16
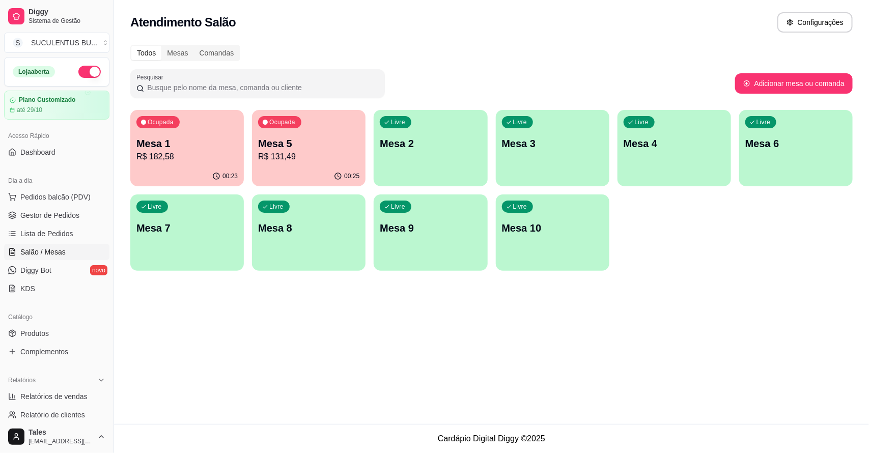
click at [182, 157] on p "R$ 182,58" at bounding box center [186, 157] width 101 height 12
click at [65, 214] on span "Gestor de Pedidos" at bounding box center [49, 215] width 59 height 10
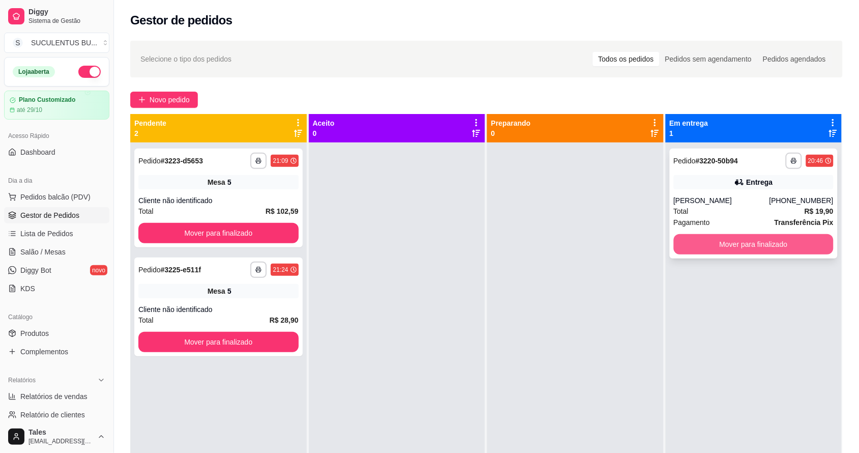
click at [724, 242] on button "Mover para finalizado" at bounding box center [754, 244] width 160 height 20
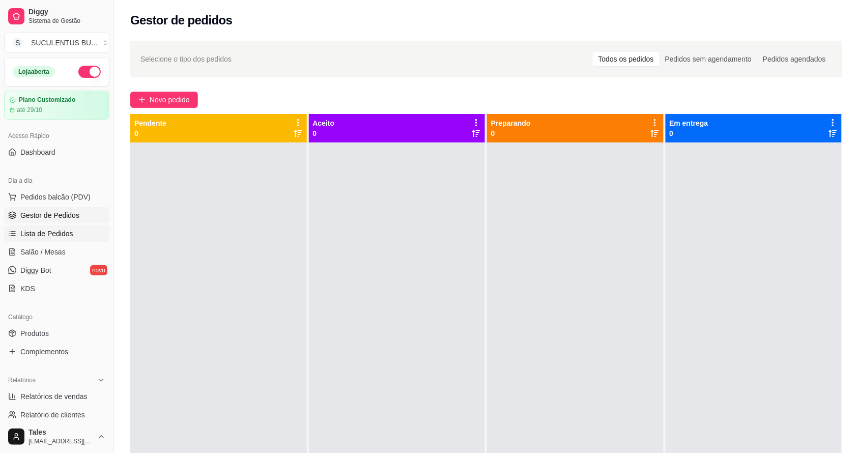
click at [71, 235] on link "Lista de Pedidos" at bounding box center [56, 233] width 105 height 16
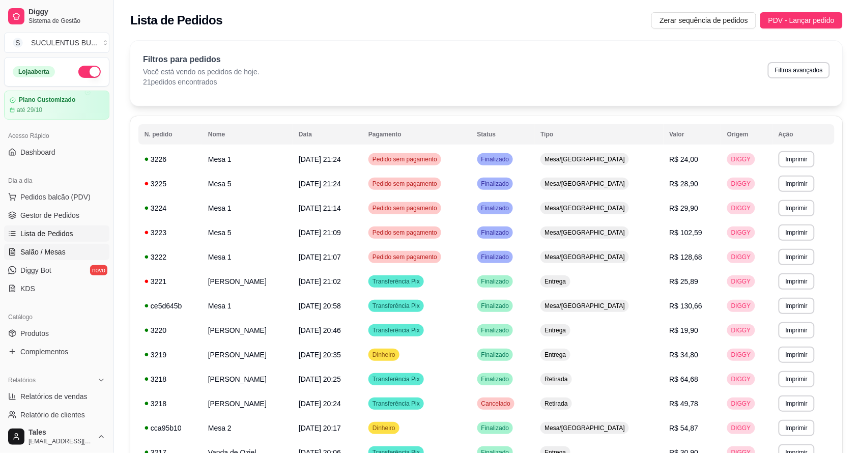
click at [64, 257] on span "Salão / Mesas" at bounding box center [42, 252] width 45 height 10
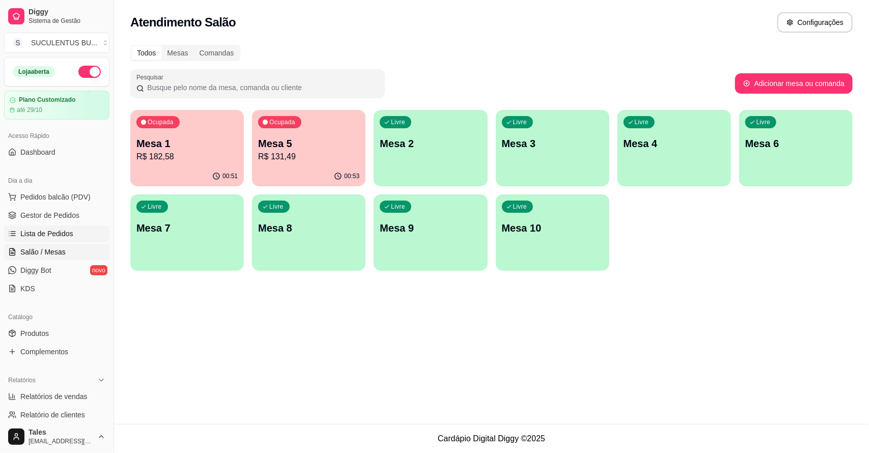
click at [45, 228] on span "Lista de Pedidos" at bounding box center [46, 233] width 53 height 10
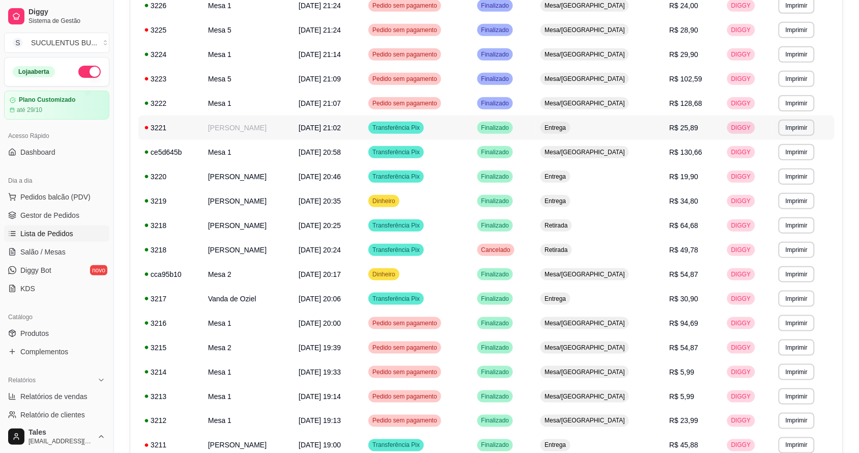
scroll to position [90, 0]
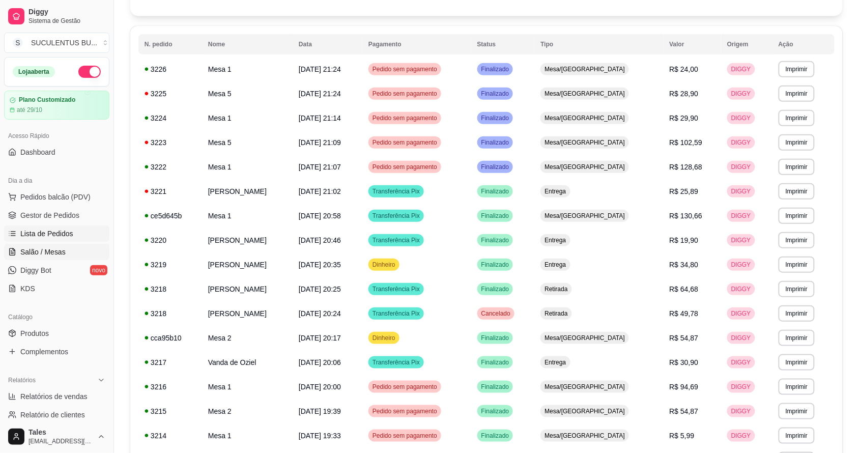
click at [57, 255] on span "Salão / Mesas" at bounding box center [42, 252] width 45 height 10
click at [41, 252] on span "Salão / Mesas" at bounding box center [42, 252] width 45 height 10
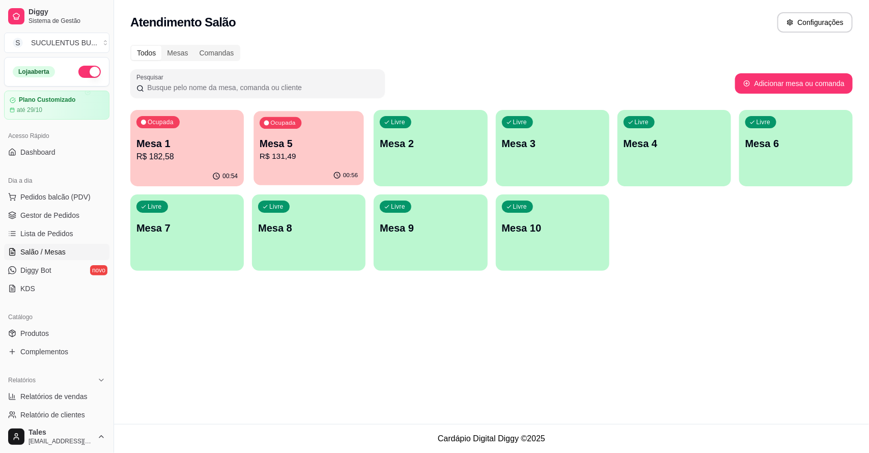
click at [334, 148] on p "Mesa 5" at bounding box center [309, 144] width 98 height 14
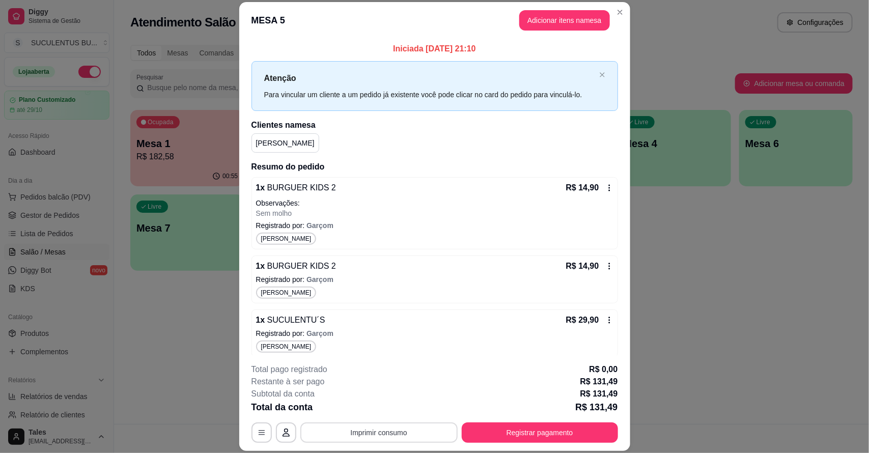
click at [398, 433] on button "Imprimir consumo" at bounding box center [378, 432] width 157 height 20
click at [399, 406] on button "IMPRESSORA CAIXA" at bounding box center [376, 409] width 81 height 16
click at [508, 438] on button "Registrar pagamento" at bounding box center [540, 432] width 156 height 20
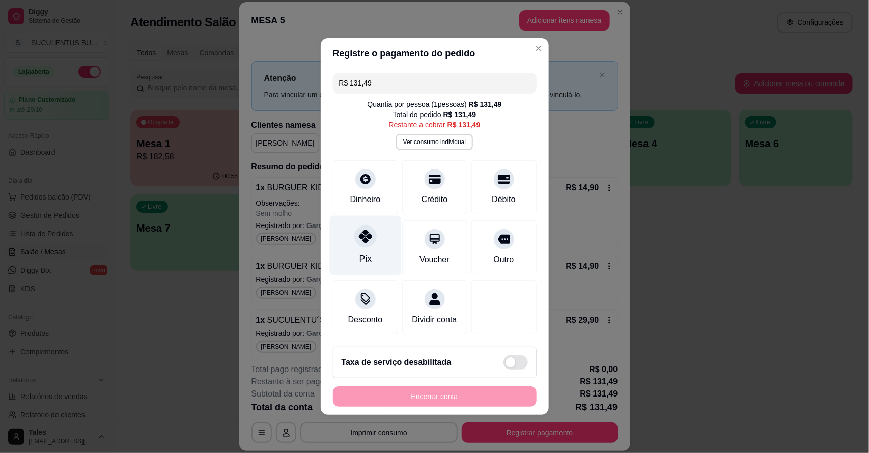
click at [358, 237] on div at bounding box center [365, 236] width 22 height 22
type input "R$ 0,00"
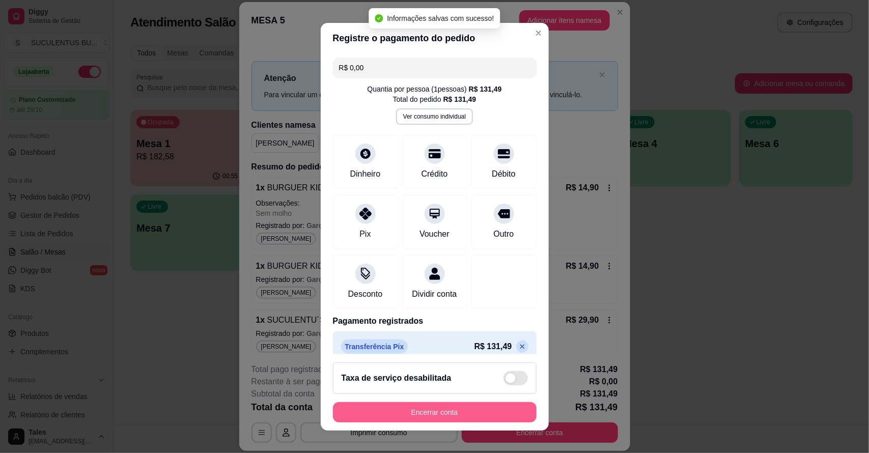
click at [420, 411] on button "Encerrar conta" at bounding box center [435, 412] width 204 height 20
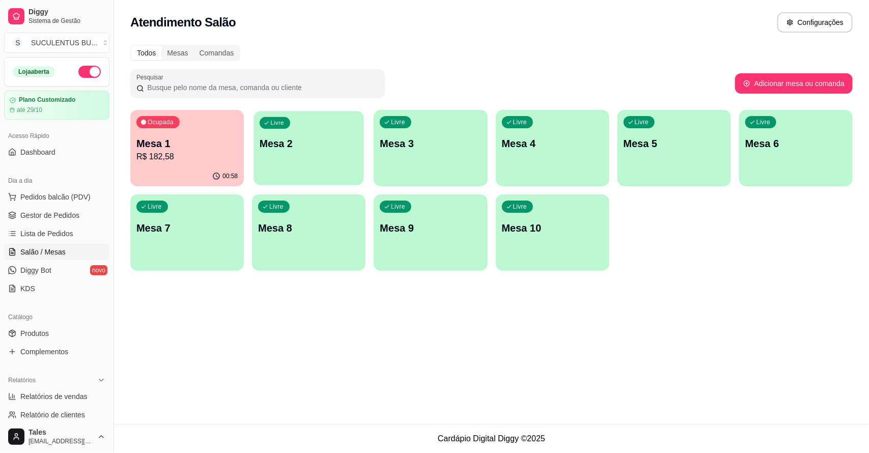
click at [327, 138] on p "Mesa 2" at bounding box center [309, 144] width 98 height 14
click at [141, 154] on p "R$ 182,58" at bounding box center [187, 157] width 98 height 12
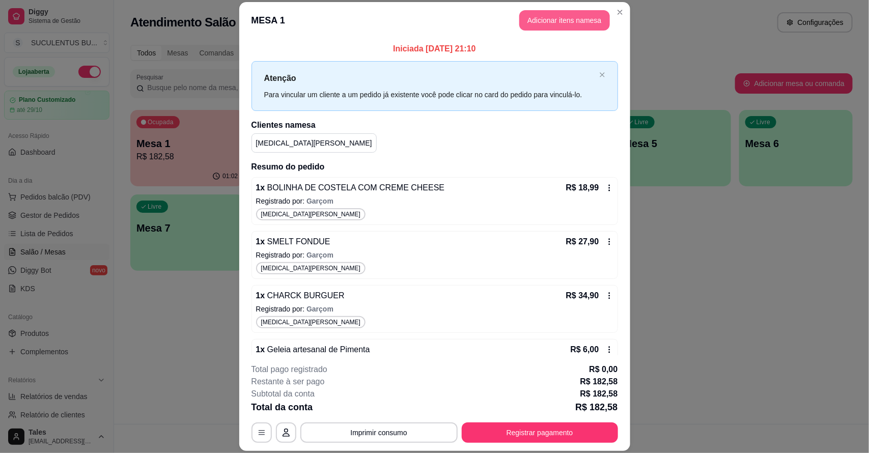
click at [542, 19] on button "Adicionar itens na mesa" at bounding box center [564, 20] width 91 height 20
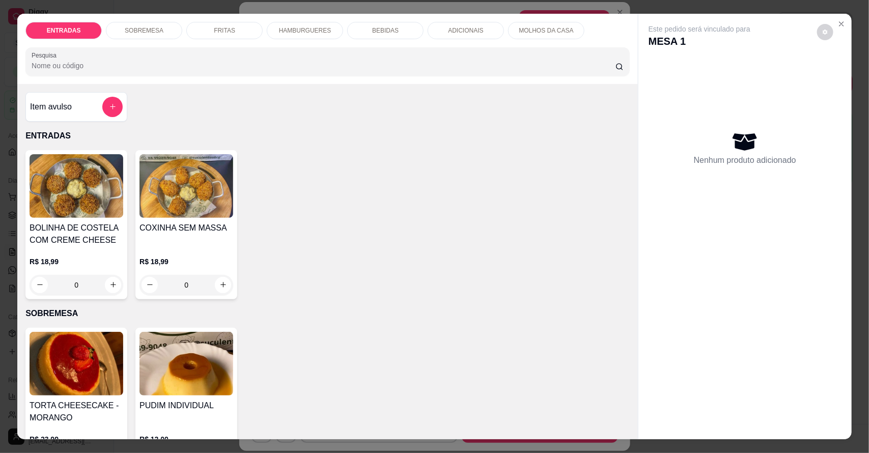
scroll to position [191, 0]
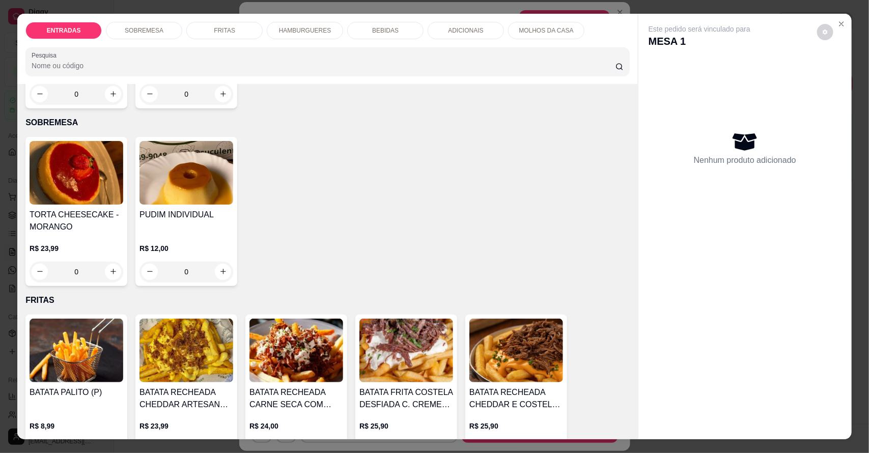
click at [142, 34] on p "SOBREMESA" at bounding box center [144, 30] width 39 height 8
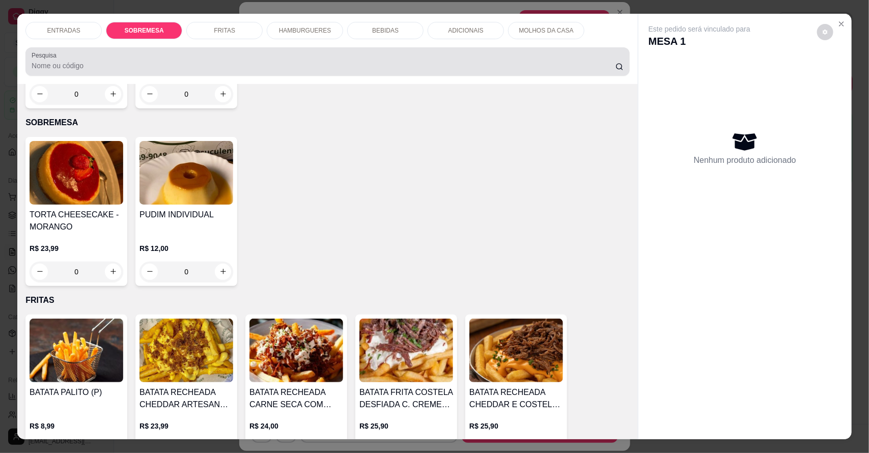
scroll to position [19, 0]
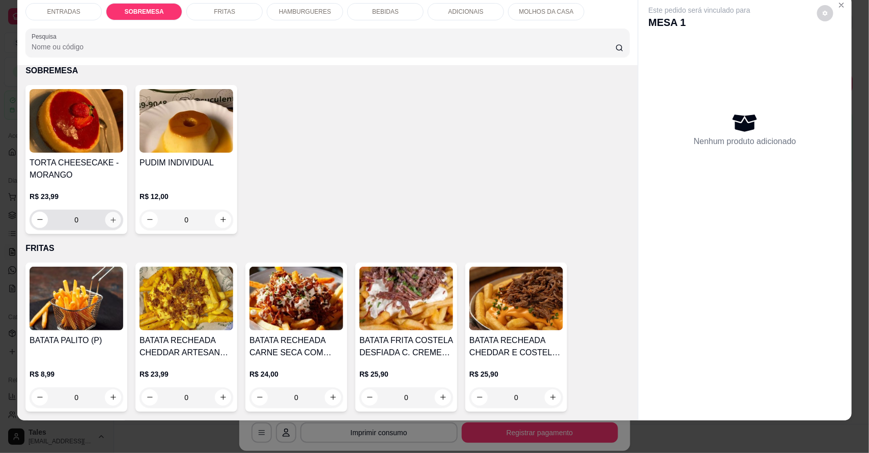
click at [110, 221] on icon "increase-product-quantity" at bounding box center [113, 220] width 8 height 8
type input "1"
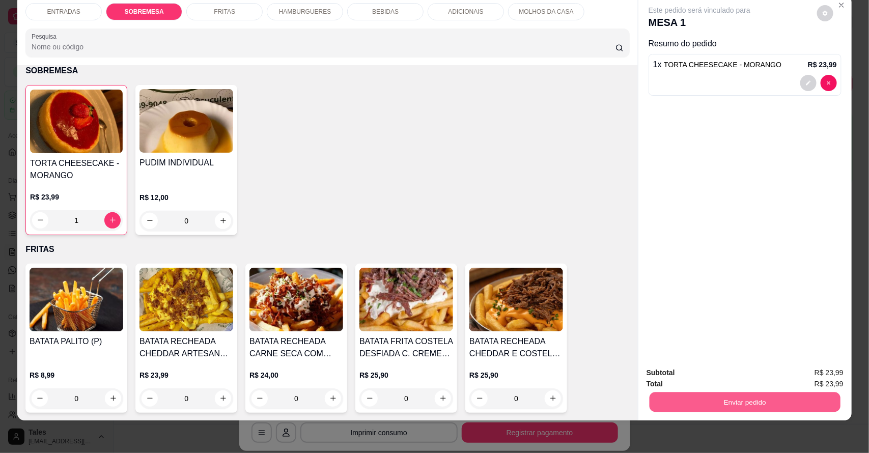
click at [773, 398] on button "Enviar pedido" at bounding box center [744, 402] width 191 height 20
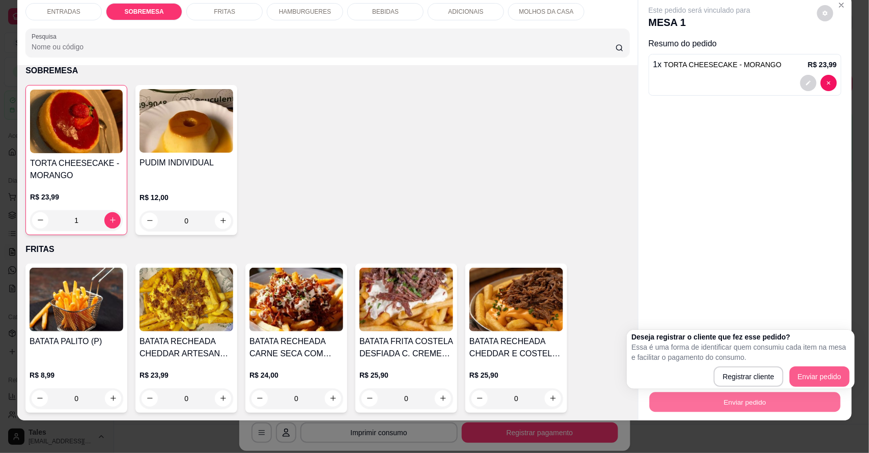
click at [807, 372] on button "Enviar pedido" at bounding box center [819, 376] width 60 height 20
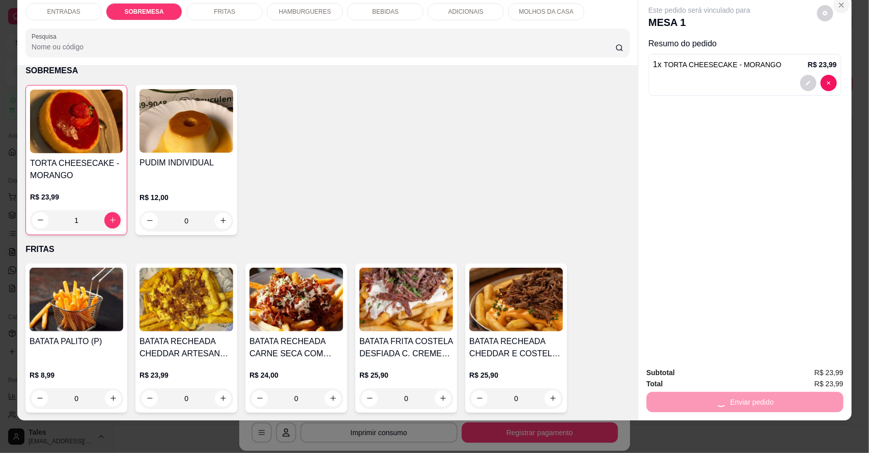
click at [839, 4] on icon "Close" at bounding box center [841, 5] width 4 height 4
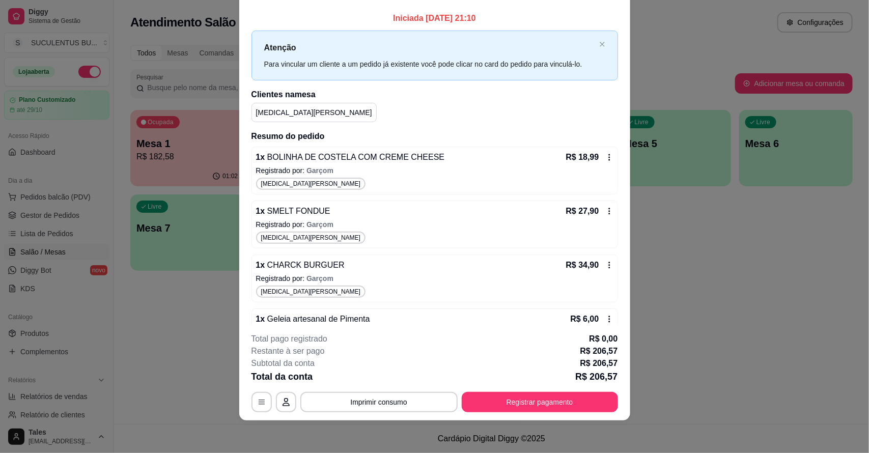
scroll to position [0, 0]
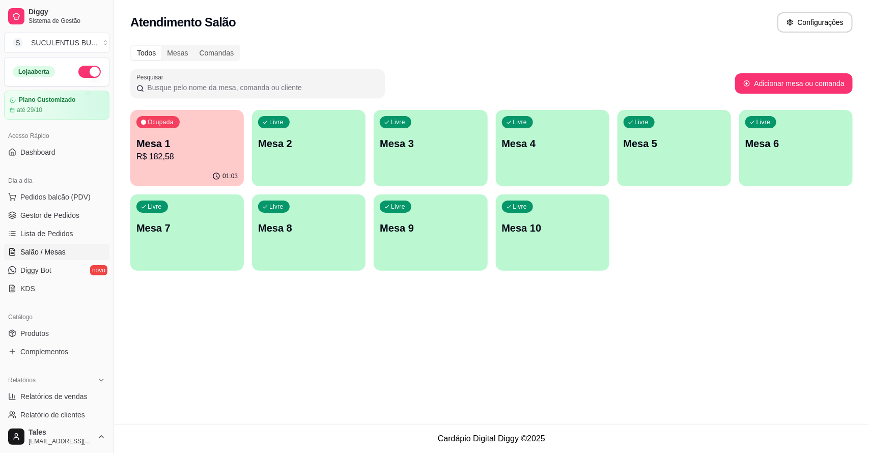
click at [197, 157] on p "R$ 182,58" at bounding box center [186, 157] width 101 height 12
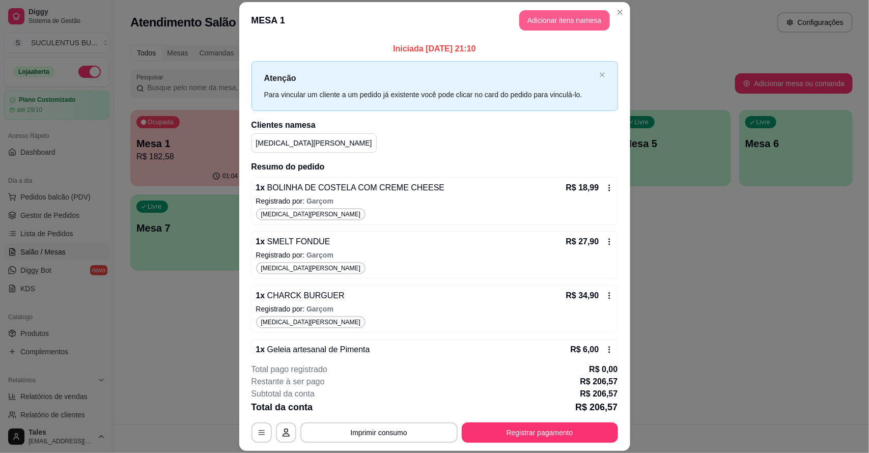
click at [577, 19] on button "Adicionar itens na mesa" at bounding box center [564, 20] width 91 height 20
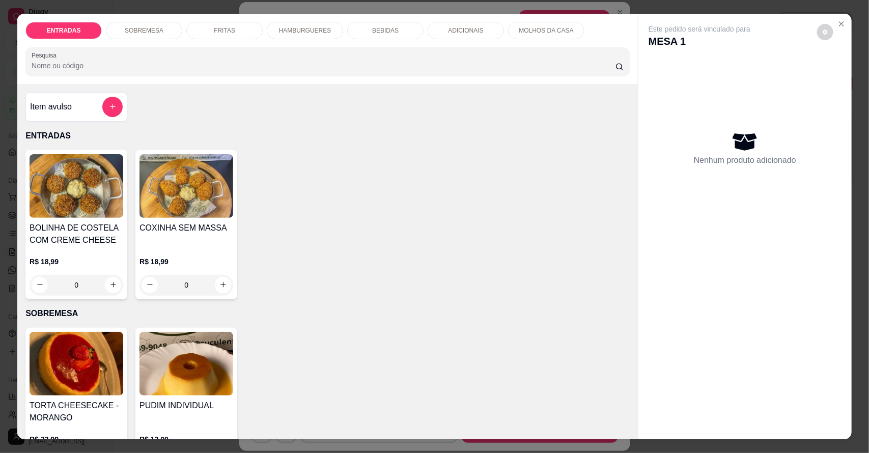
click at [398, 29] on div "BEBIDAS" at bounding box center [385, 30] width 76 height 17
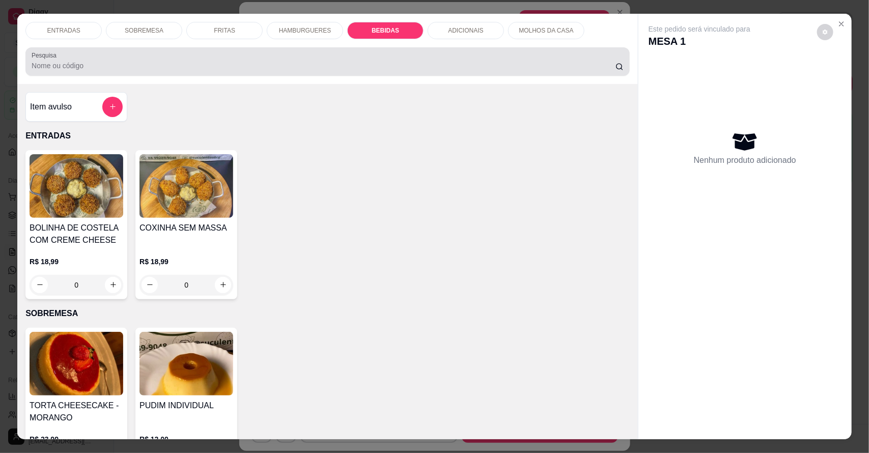
scroll to position [19, 0]
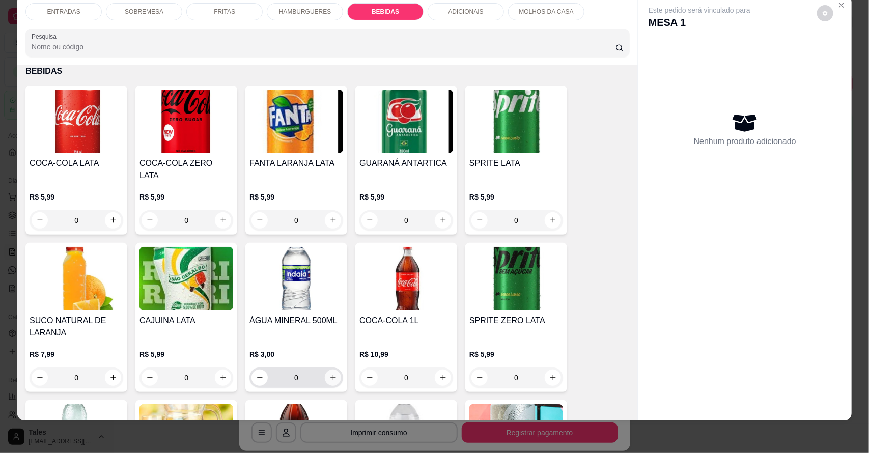
click at [329, 374] on icon "increase-product-quantity" at bounding box center [333, 378] width 8 height 8
type input "1"
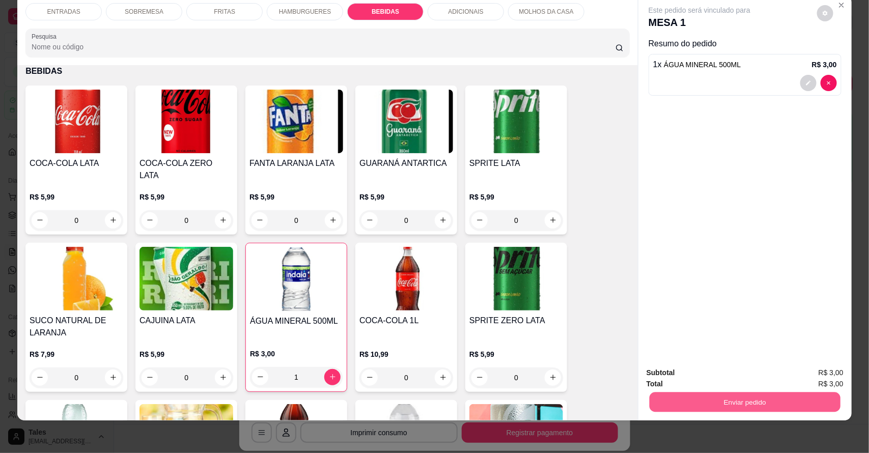
click at [779, 403] on button "Enviar pedido" at bounding box center [744, 402] width 191 height 20
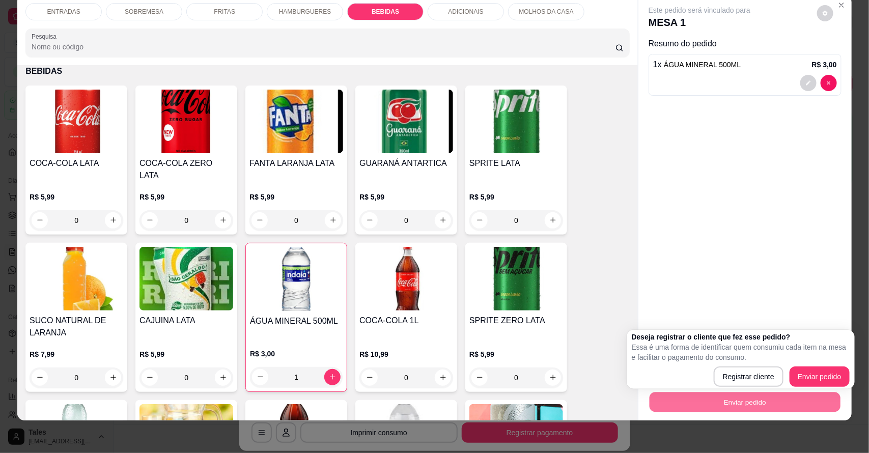
click at [810, 362] on p "Essa é uma forma de identificar quem consumiu cada item na mesa e facilitar o p…" at bounding box center [740, 352] width 218 height 20
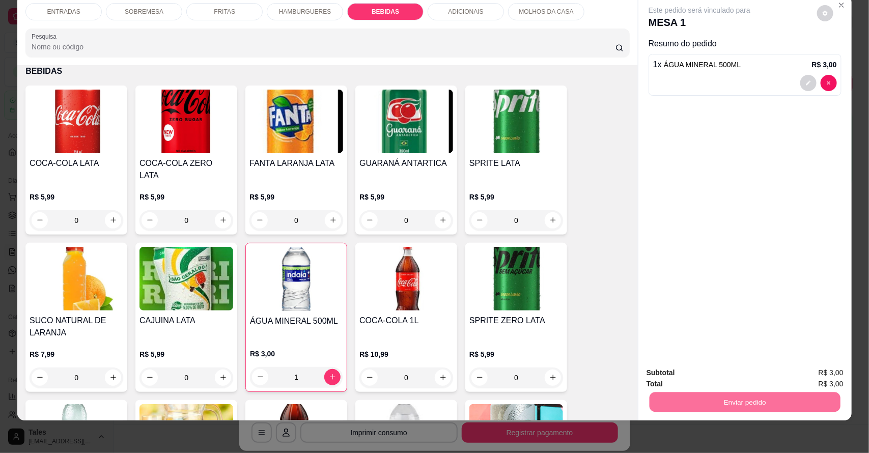
click at [810, 372] on button "Enviar pedido" at bounding box center [816, 376] width 58 height 19
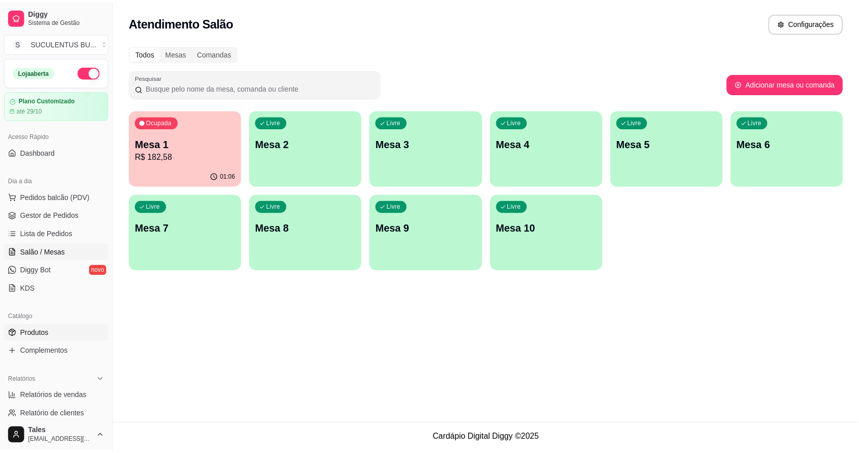
scroll to position [279, 0]
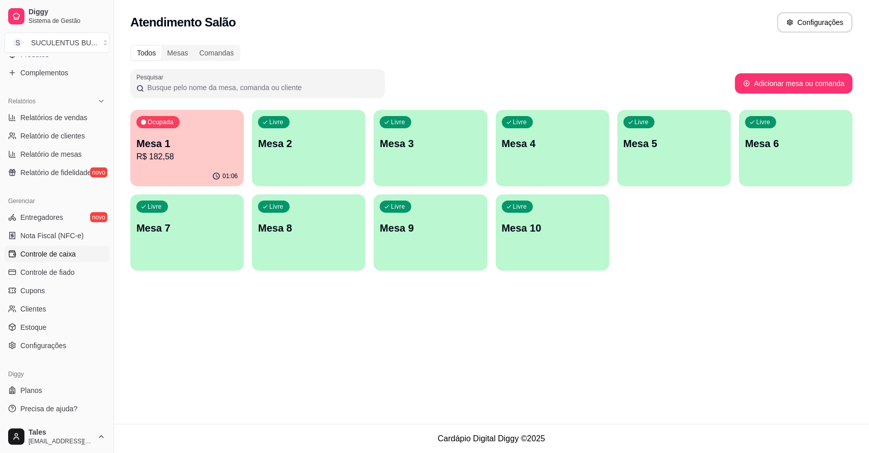
click at [54, 252] on span "Controle de caixa" at bounding box center [47, 254] width 55 height 10
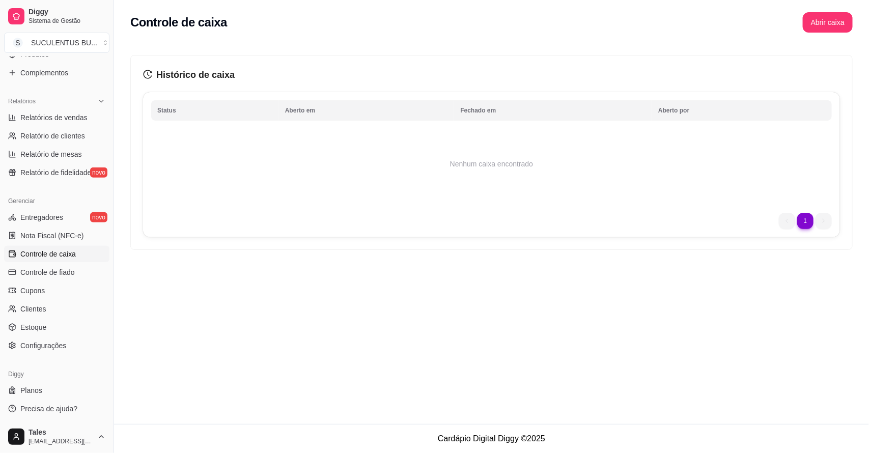
click at [357, 284] on div "Controle de caixa Abrir caixa Histórico de caixa Status Aberto em [GEOGRAPHIC_D…" at bounding box center [491, 212] width 755 height 424
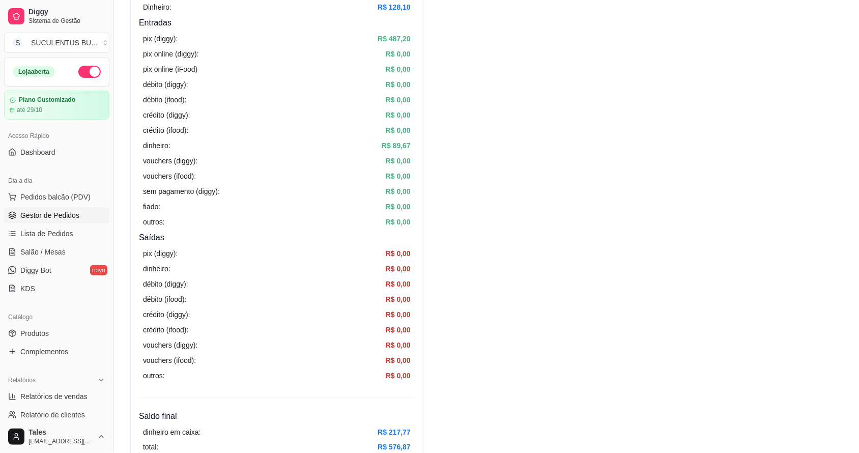
click at [51, 216] on span "Gestor de Pedidos" at bounding box center [49, 215] width 59 height 10
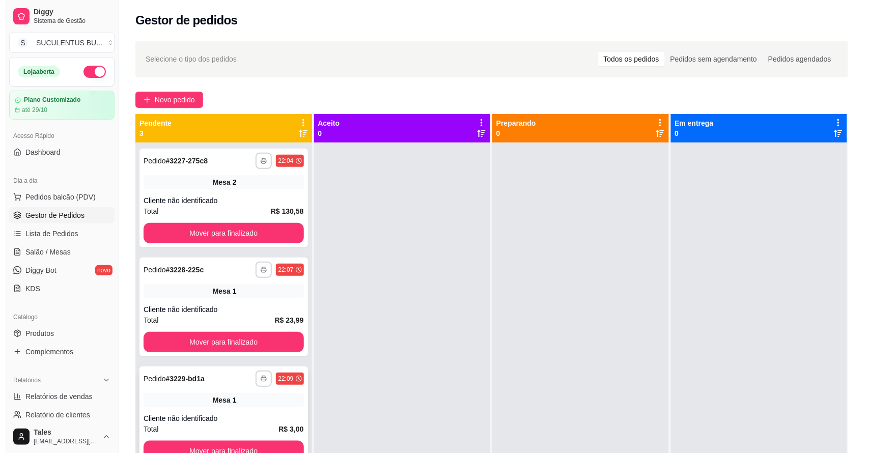
scroll to position [28, 0]
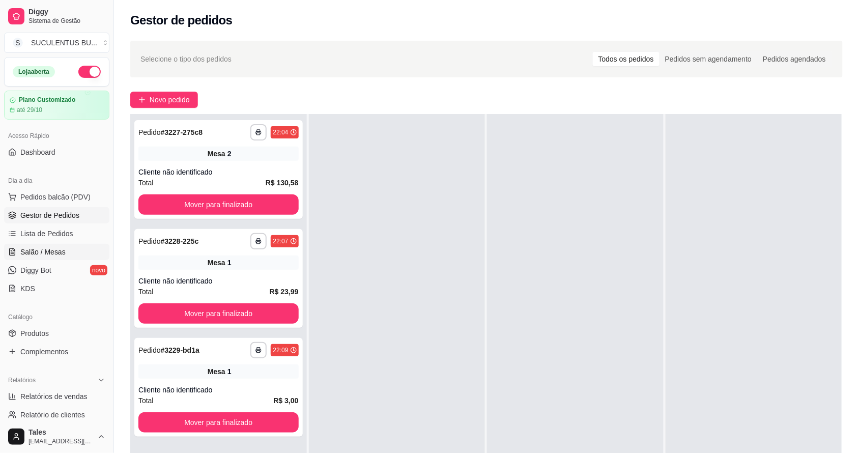
click at [46, 252] on span "Salão / Mesas" at bounding box center [42, 252] width 45 height 10
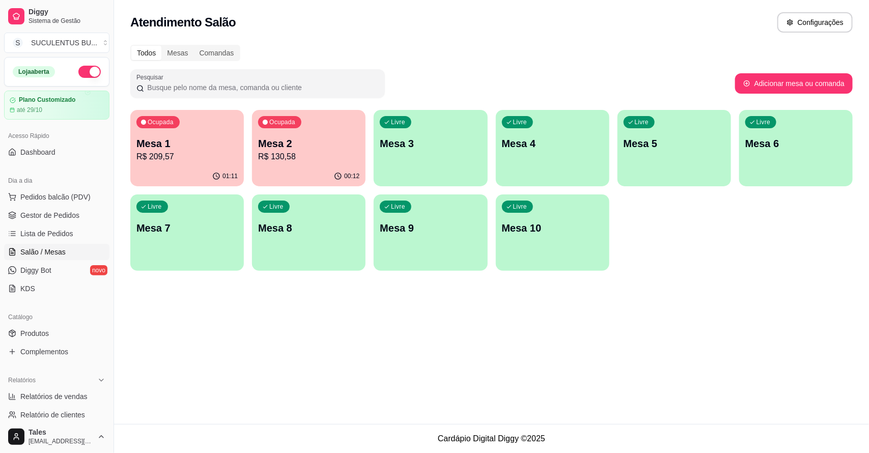
click at [168, 148] on p "Mesa 1" at bounding box center [186, 143] width 101 height 14
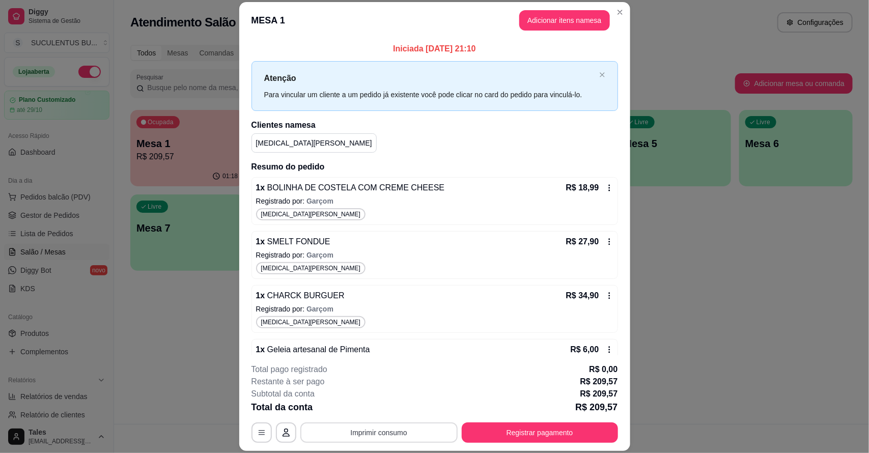
click at [421, 433] on button "Imprimir consumo" at bounding box center [378, 432] width 157 height 20
click at [383, 405] on button "IMPRESSORA CAIXA" at bounding box center [377, 409] width 84 height 16
click at [466, 433] on button "Registrar pagamento" at bounding box center [540, 432] width 152 height 20
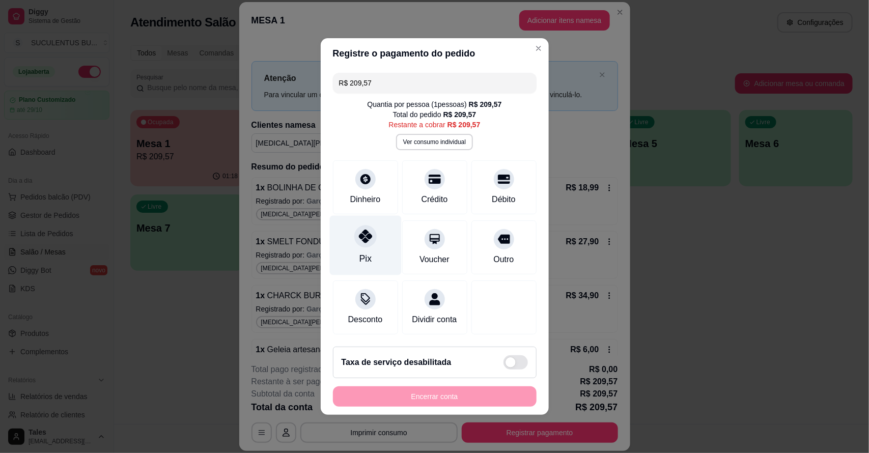
click at [366, 235] on div at bounding box center [365, 236] width 22 height 22
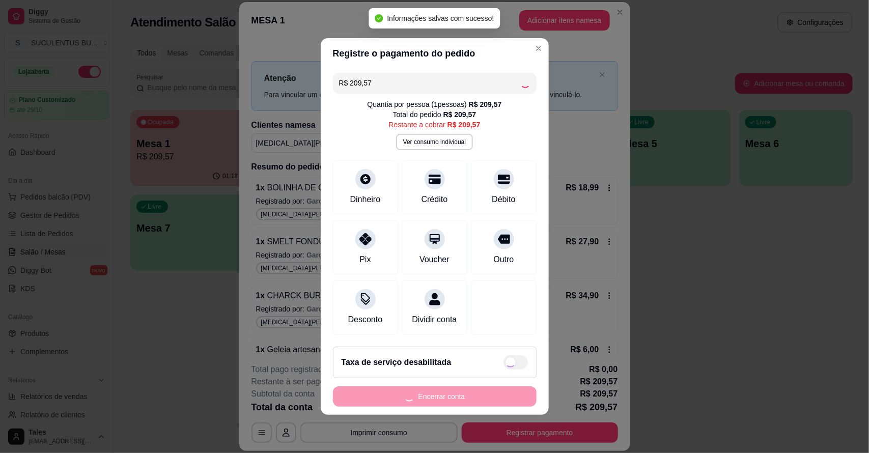
type input "R$ 0,00"
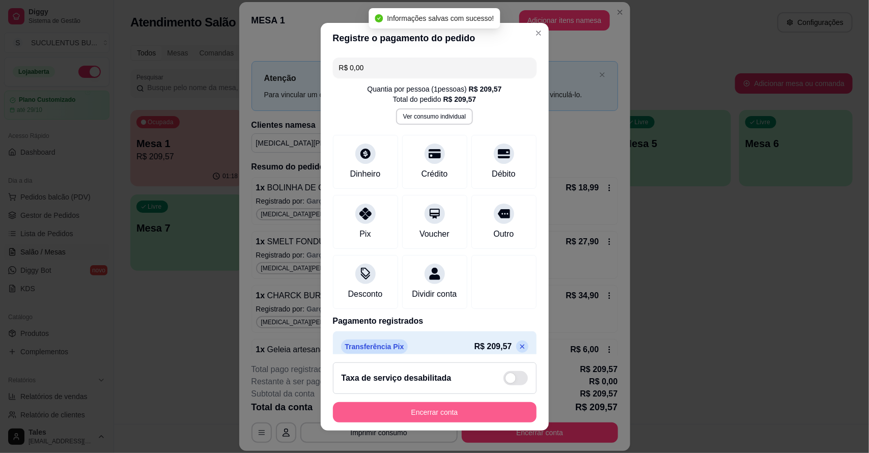
click at [414, 411] on button "Encerrar conta" at bounding box center [435, 412] width 204 height 20
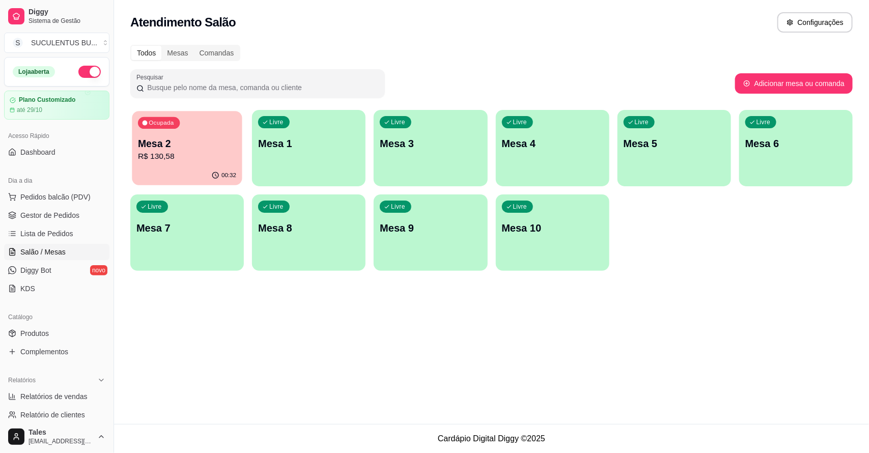
click at [217, 116] on div "Ocupada Mesa 2 R$ 130,58" at bounding box center [187, 138] width 110 height 55
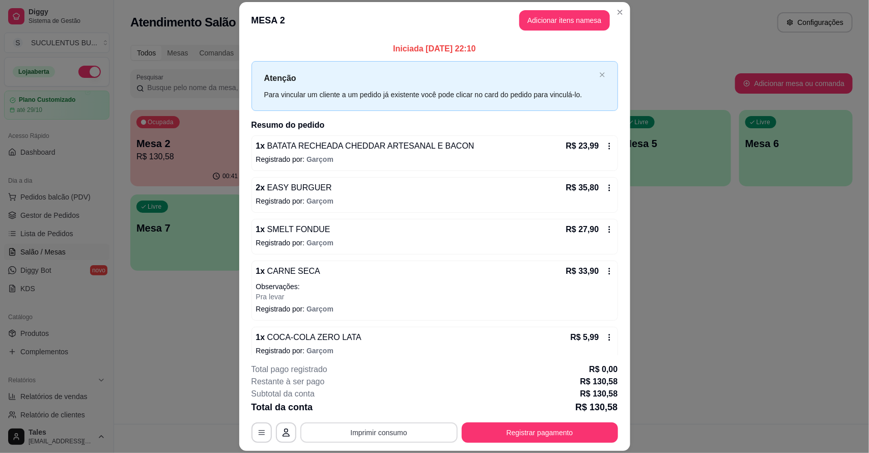
click at [382, 439] on button "Imprimir consumo" at bounding box center [378, 432] width 157 height 20
click at [380, 406] on button "IMPRESSORA CAIXA" at bounding box center [376, 409] width 81 height 16
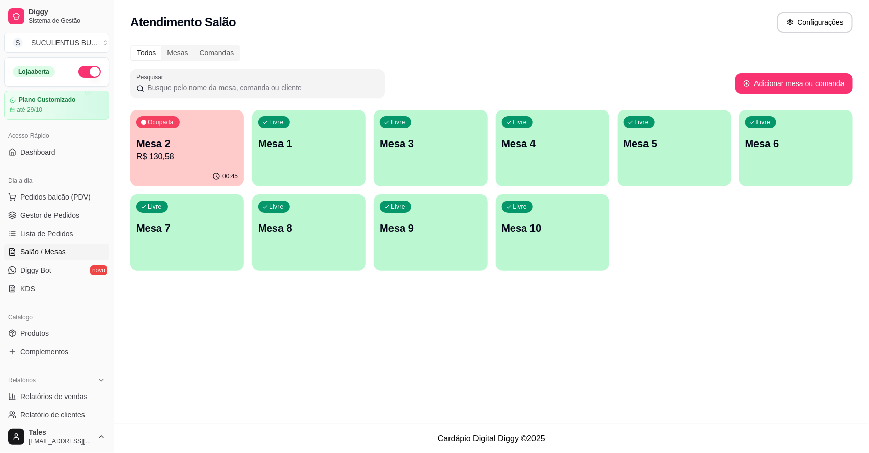
click at [665, 285] on div "Atendimento Salão Configurações Todos Mesas Comandas Pesquisar Adicionar mesa o…" at bounding box center [491, 212] width 755 height 424
click at [194, 167] on div "00:45" at bounding box center [187, 175] width 110 height 19
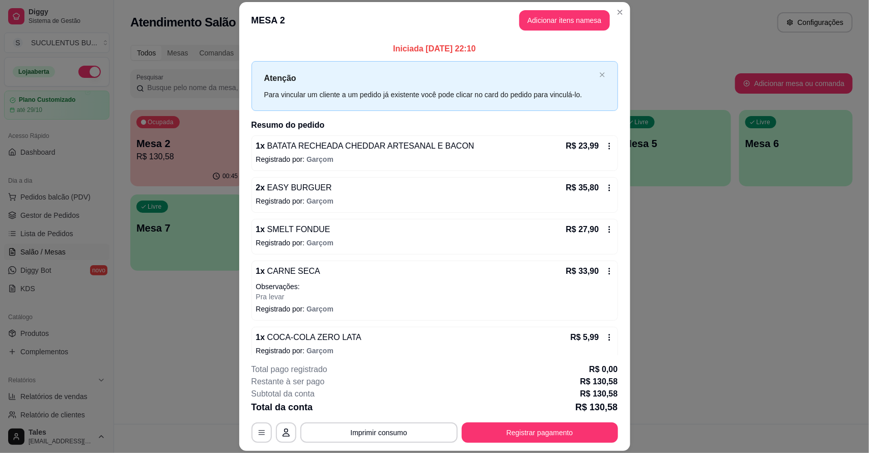
scroll to position [54, 0]
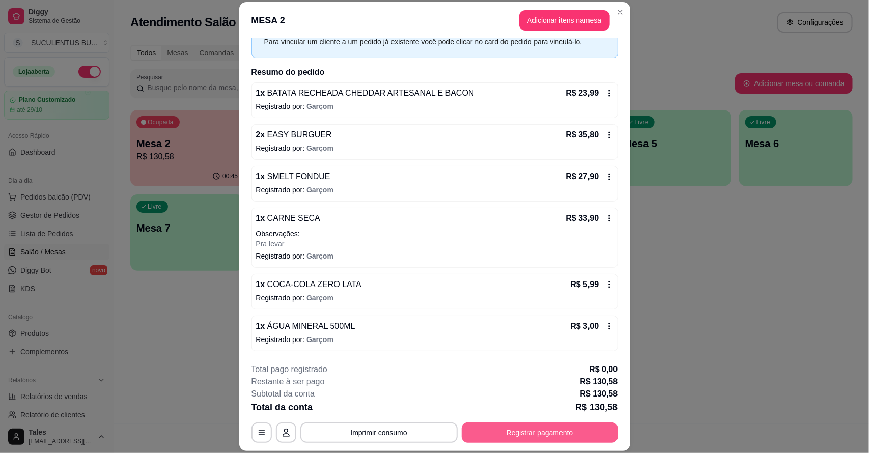
click at [489, 438] on button "Registrar pagamento" at bounding box center [540, 432] width 156 height 20
click at [374, 229] on div "Pix" at bounding box center [365, 236] width 72 height 60
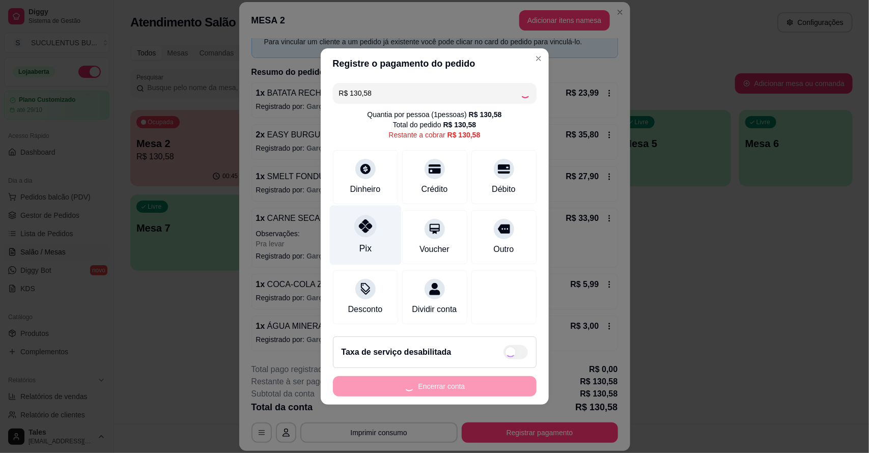
type input "R$ 0,00"
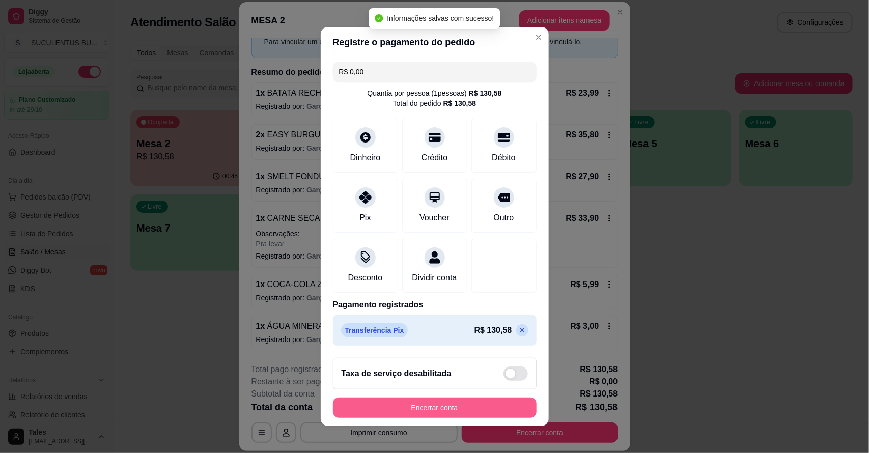
click at [428, 413] on button "Encerrar conta" at bounding box center [435, 407] width 204 height 20
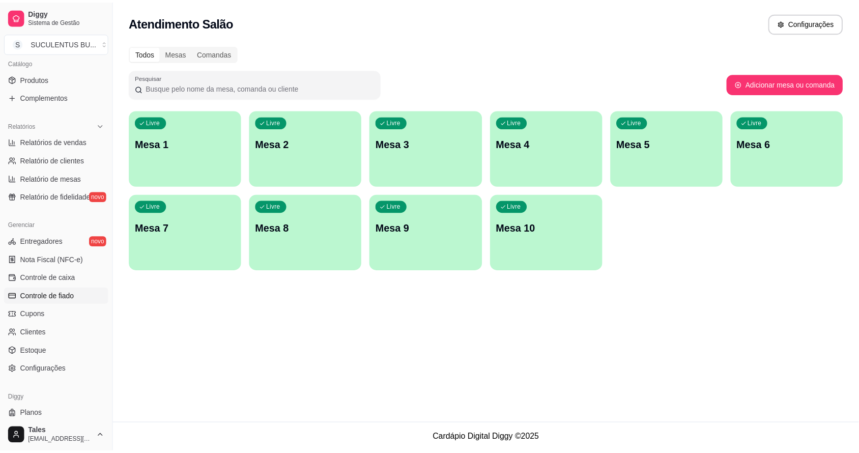
scroll to position [279, 0]
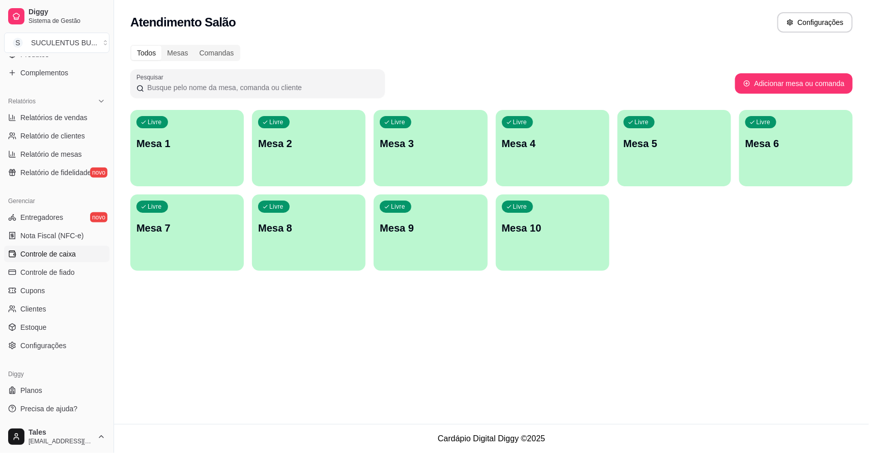
click at [50, 257] on span "Controle de caixa" at bounding box center [47, 254] width 55 height 10
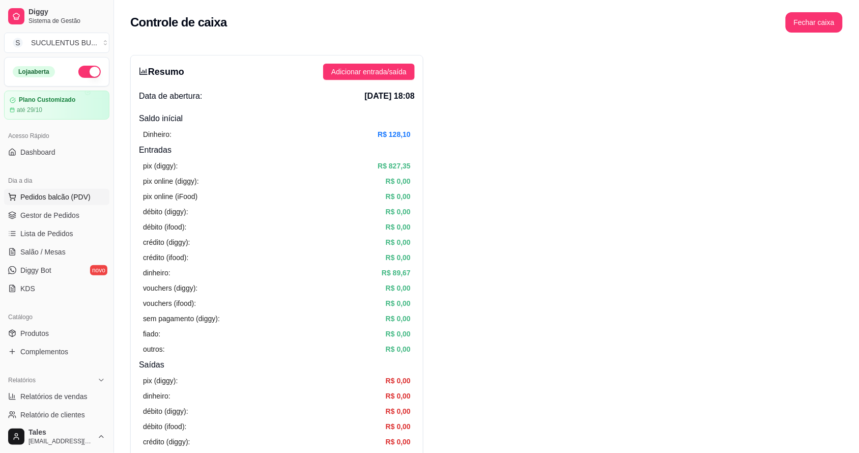
click at [50, 199] on span "Pedidos balcão (PDV)" at bounding box center [55, 197] width 70 height 10
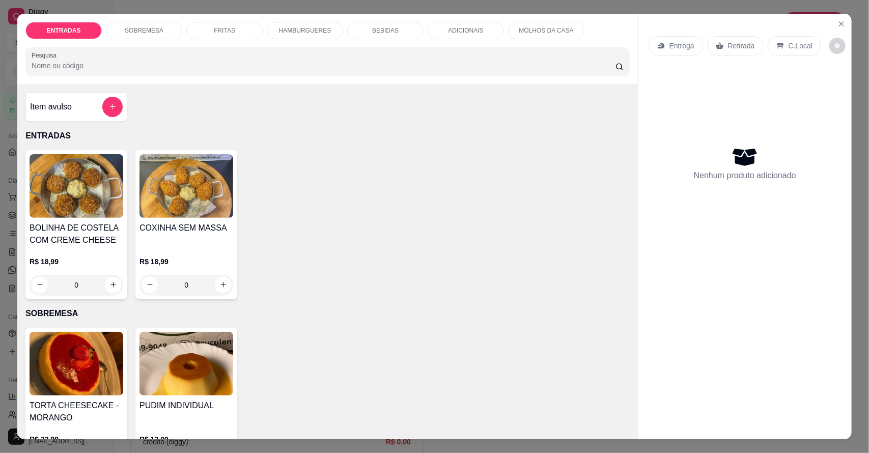
click at [286, 35] on div "HAMBURGUERES" at bounding box center [305, 30] width 76 height 17
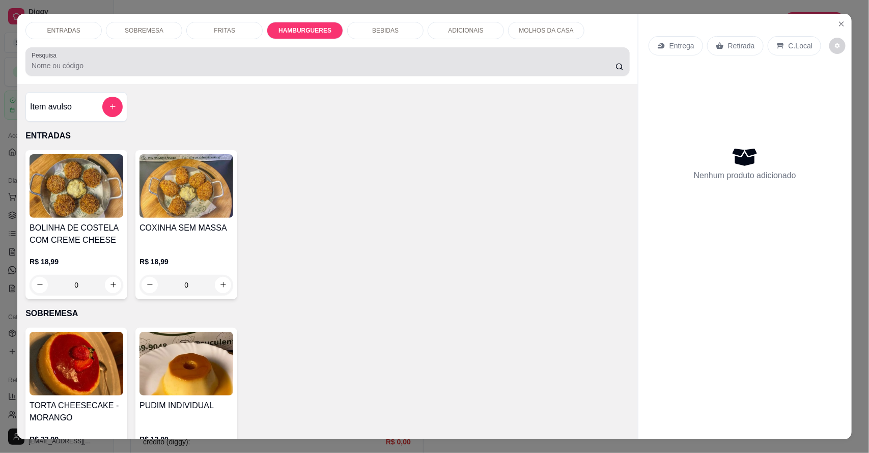
scroll to position [19, 0]
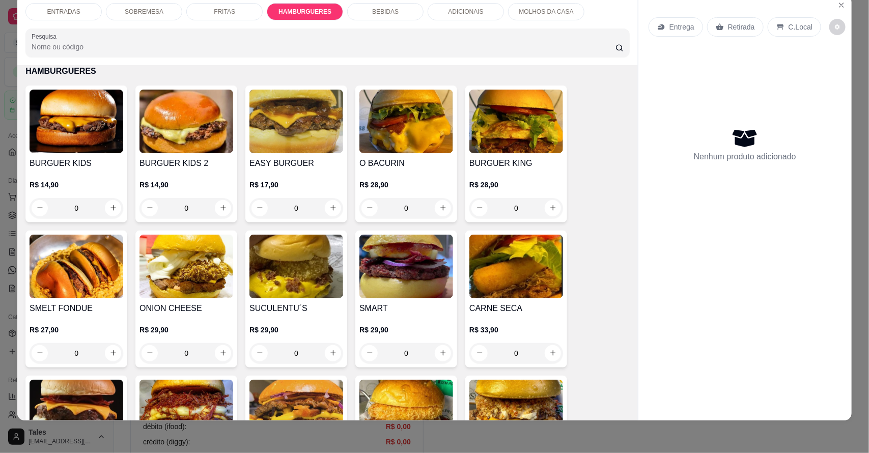
click at [333, 209] on div "0" at bounding box center [296, 208] width 94 height 20
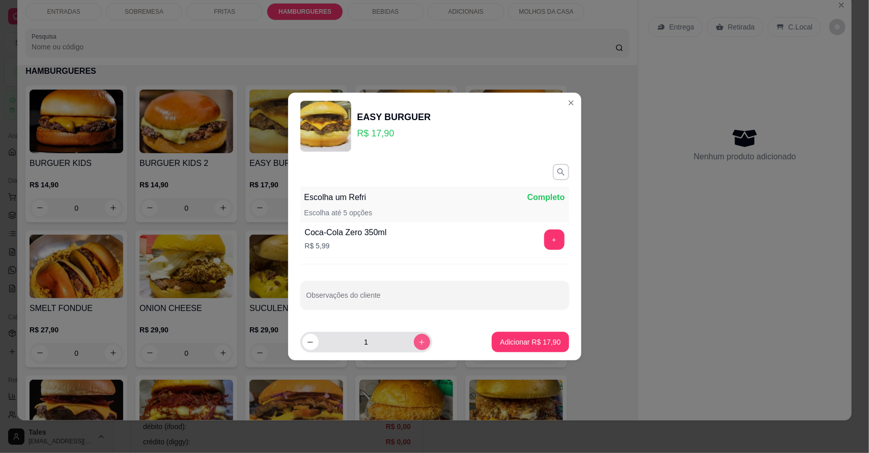
click at [419, 342] on icon "increase-product-quantity" at bounding box center [422, 342] width 6 height 6
type input "2"
click at [524, 337] on p "Adicionar R$ 35,80" at bounding box center [530, 342] width 61 height 10
type input "2"
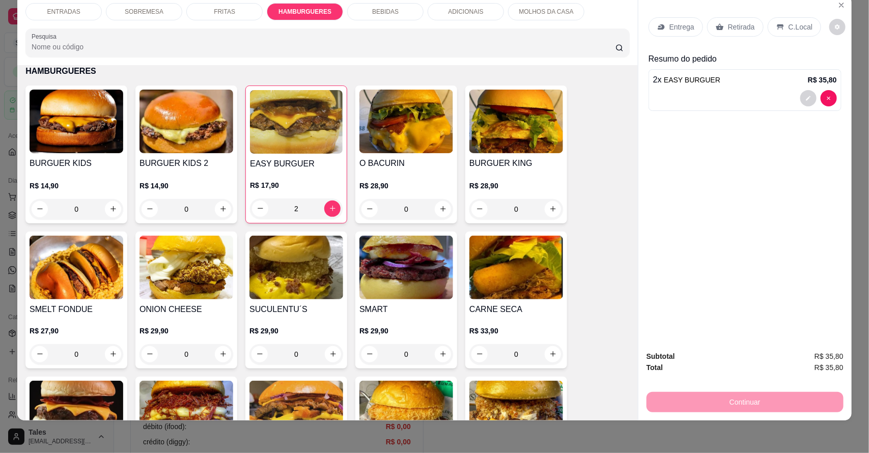
click at [367, 10] on div "BEBIDAS" at bounding box center [385, 11] width 76 height 17
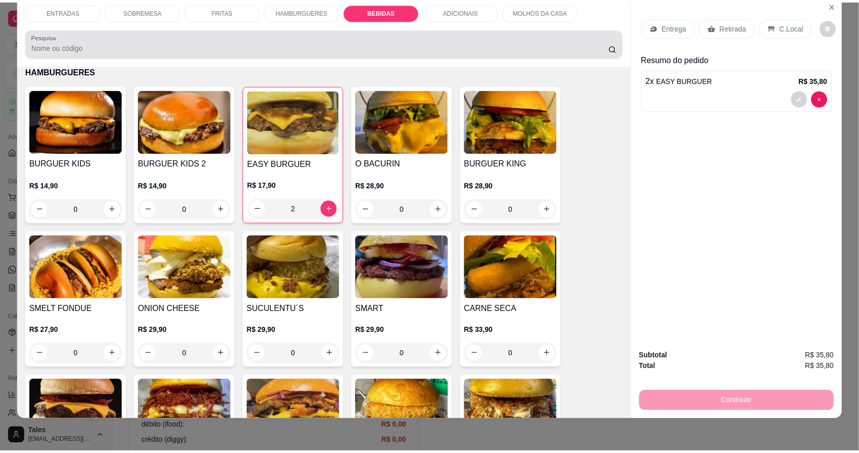
scroll to position [1349, 0]
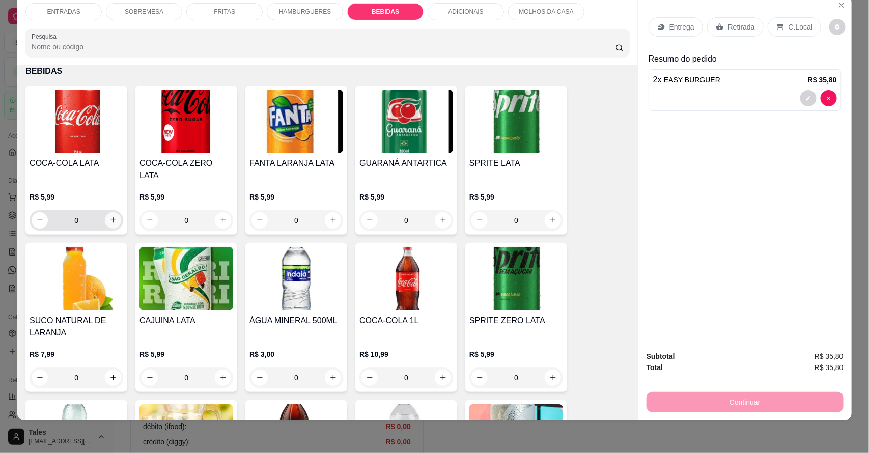
click at [109, 216] on icon "increase-product-quantity" at bounding box center [113, 220] width 8 height 8
type input "1"
click at [658, 28] on icon at bounding box center [660, 27] width 7 height 6
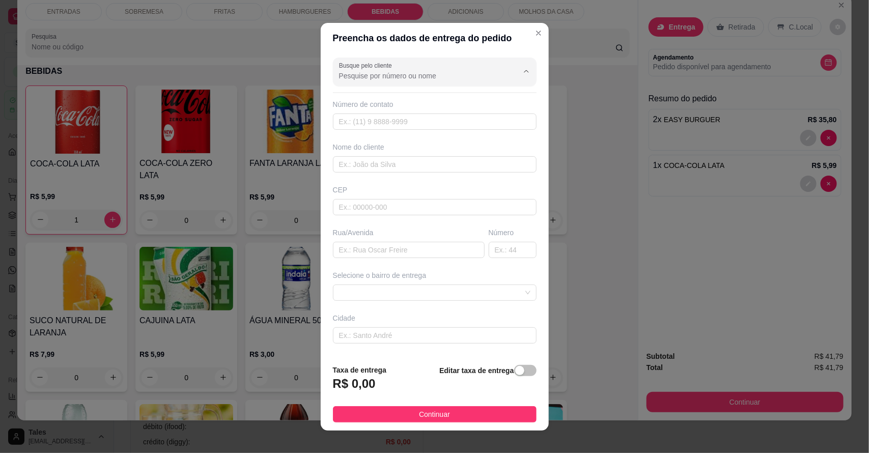
click at [430, 80] on input "Busque pelo cliente" at bounding box center [420, 76] width 163 height 10
click at [402, 110] on li "Luzimara" at bounding box center [420, 117] width 177 height 16
type input "Luzimara"
type input "88992996114"
type input "Luzimara"
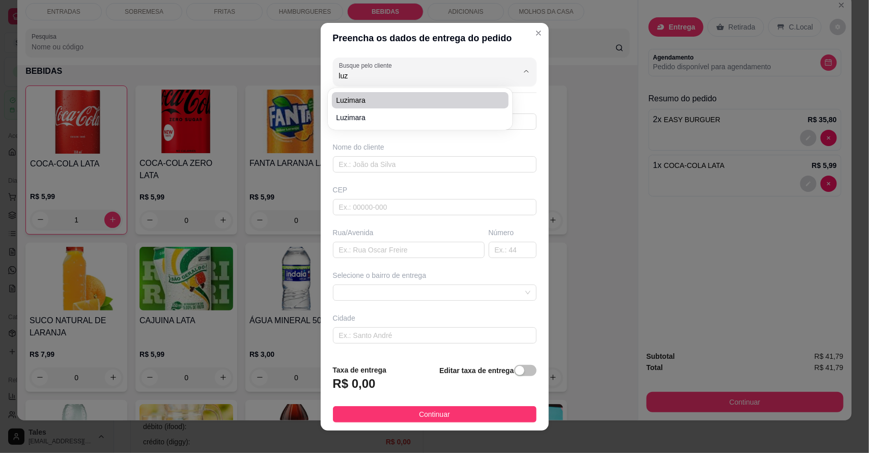
type input "63155000"
type input "Estrada da pitombeira"
type input "67"
type input "Salitre"
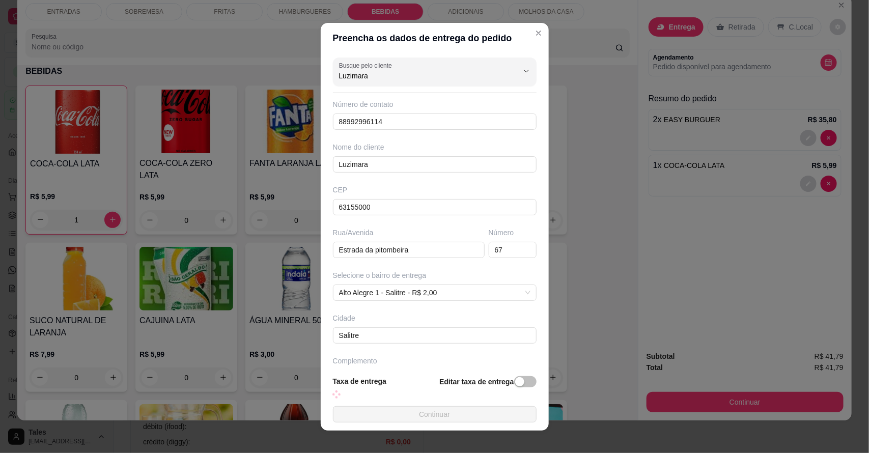
type input "Próximo a Assis de otavio"
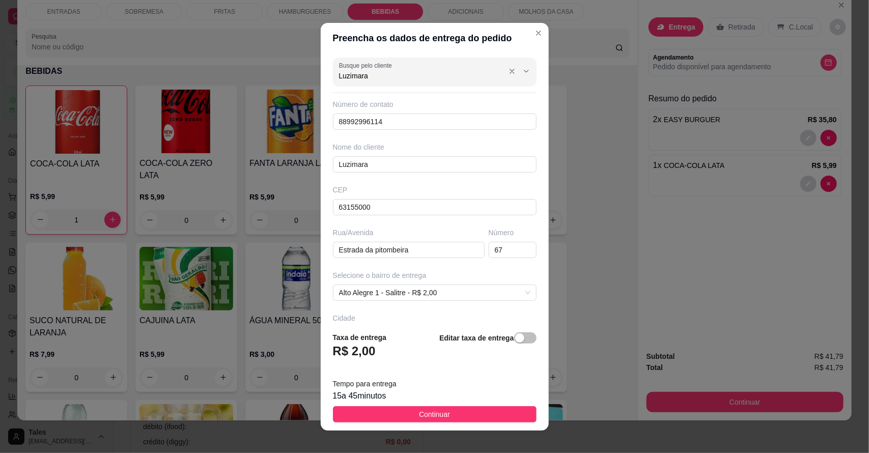
type input "Luzimara"
click at [381, 88] on div "Busque pelo cliente Luzimara Número de contato 88992996114 Nome do cliente Luzi…" at bounding box center [435, 188] width 228 height 270
click at [522, 71] on icon "Show suggestions" at bounding box center [526, 71] width 8 height 8
click at [414, 98] on span "Luzimara" at bounding box center [415, 100] width 158 height 10
type input "88992758718"
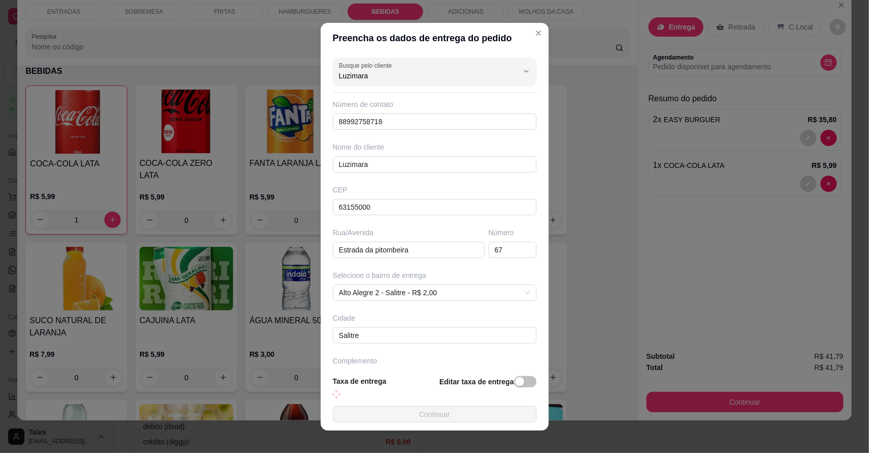
type input "Próximo a Assis de otavio"
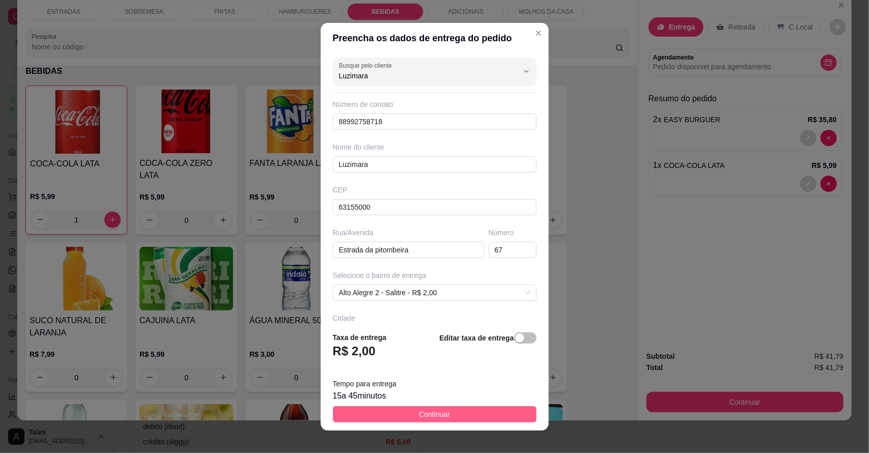
click at [448, 415] on button "Continuar" at bounding box center [435, 414] width 204 height 16
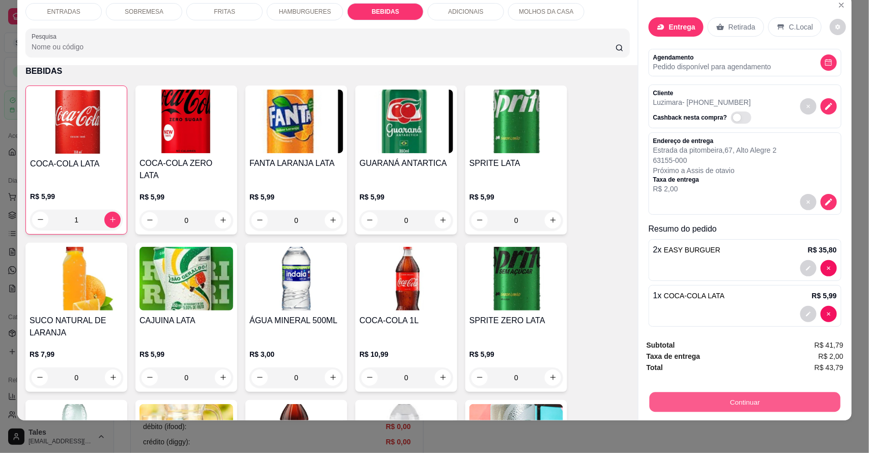
click at [721, 400] on button "Continuar" at bounding box center [744, 402] width 191 height 20
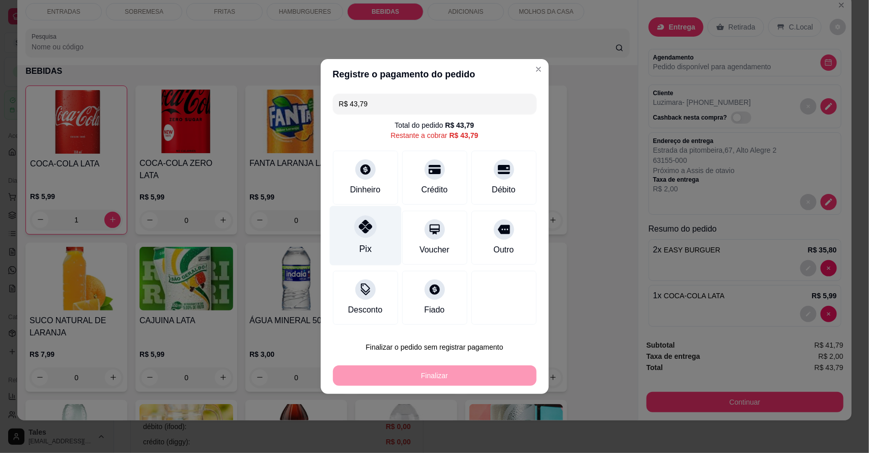
click at [369, 242] on div "Pix" at bounding box center [365, 248] width 12 height 13
type input "R$ 0,00"
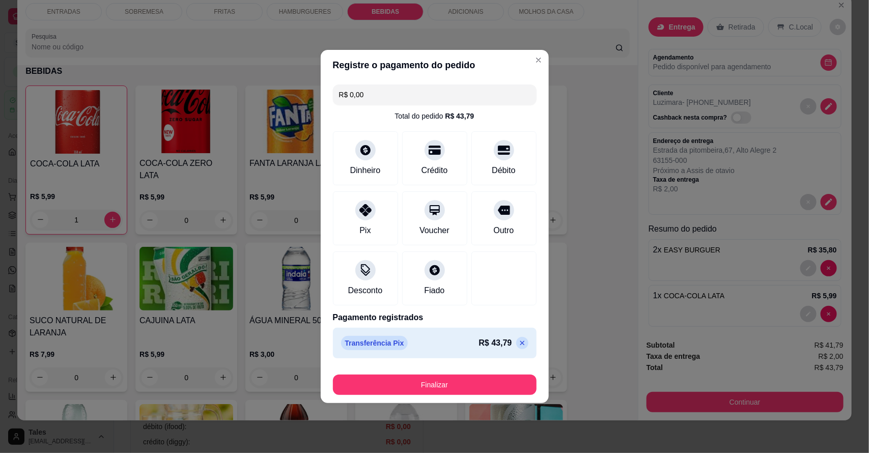
click at [433, 374] on div "Finalizar" at bounding box center [435, 382] width 204 height 24
click at [434, 383] on button "Finalizar" at bounding box center [435, 385] width 204 height 20
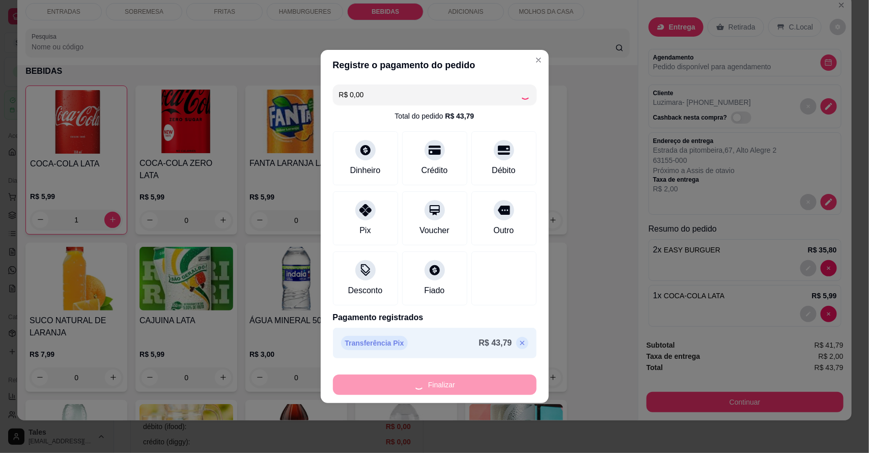
type input "0"
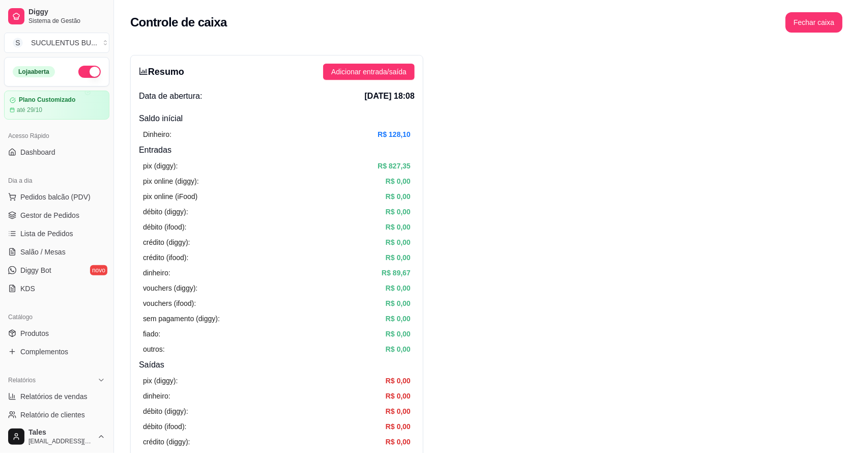
scroll to position [254, 0]
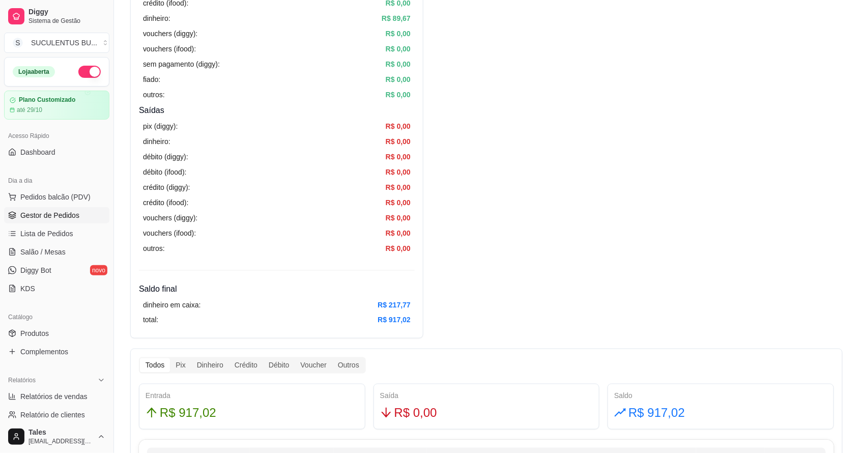
click at [62, 209] on link "Gestor de Pedidos" at bounding box center [56, 215] width 105 height 16
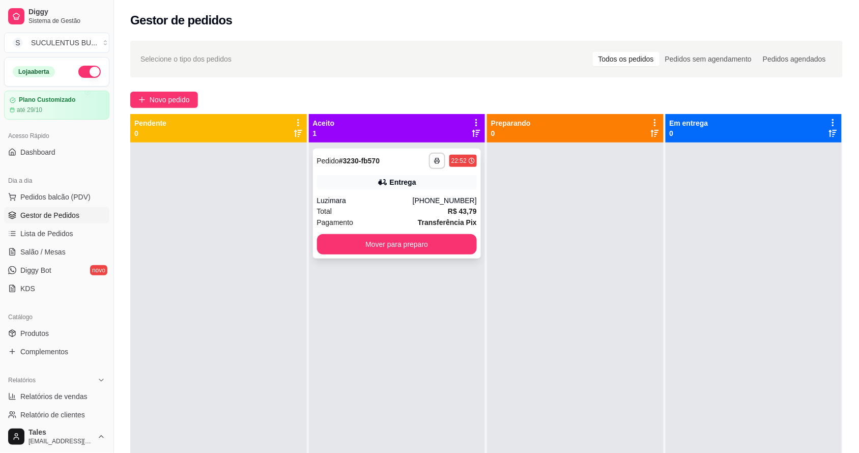
click at [384, 184] on icon at bounding box center [383, 183] width 7 height 6
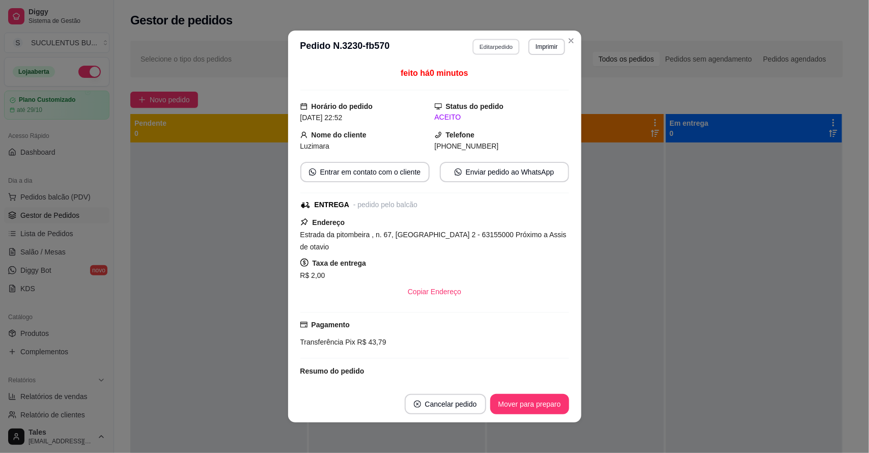
click at [506, 42] on button "Editar pedido" at bounding box center [495, 47] width 47 height 16
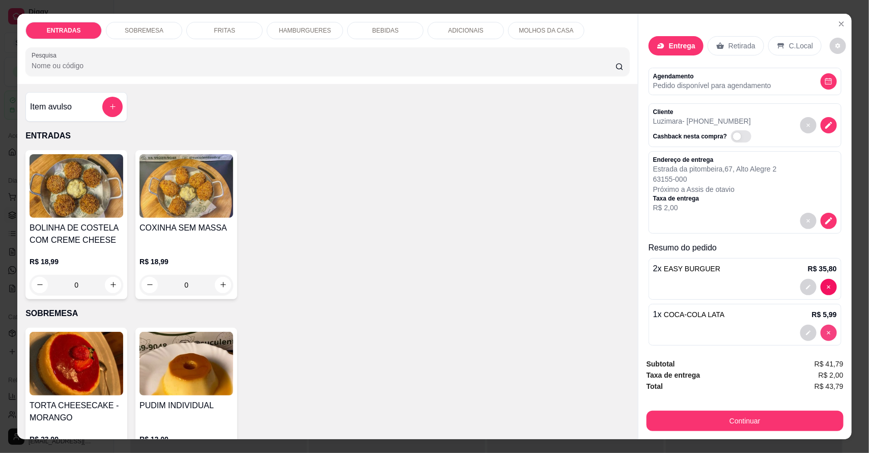
type input "0"
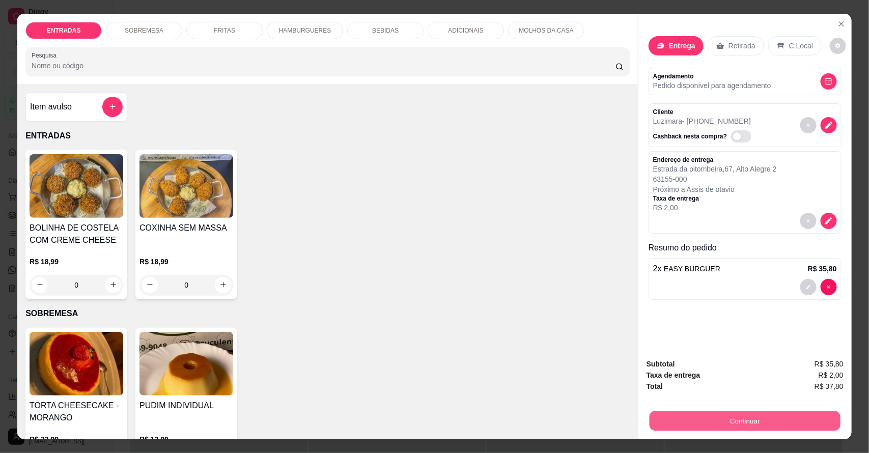
click at [774, 418] on button "Continuar" at bounding box center [744, 421] width 191 height 20
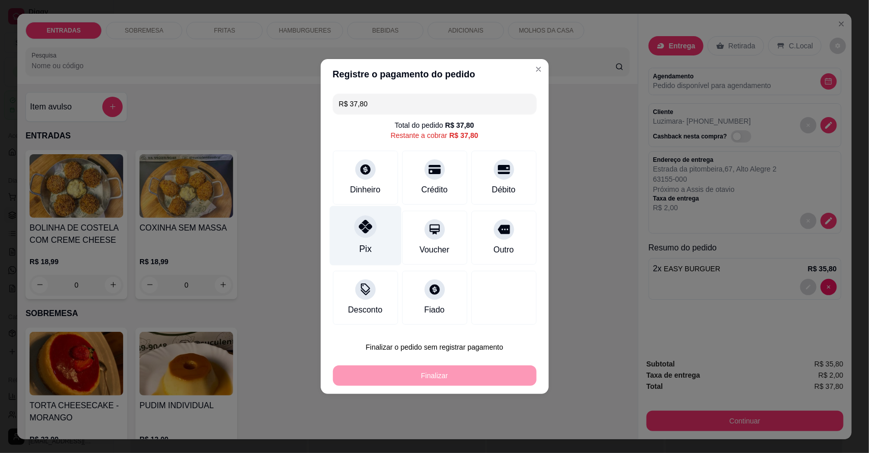
click at [380, 250] on div "Pix" at bounding box center [365, 236] width 72 height 60
type input "R$ 0,00"
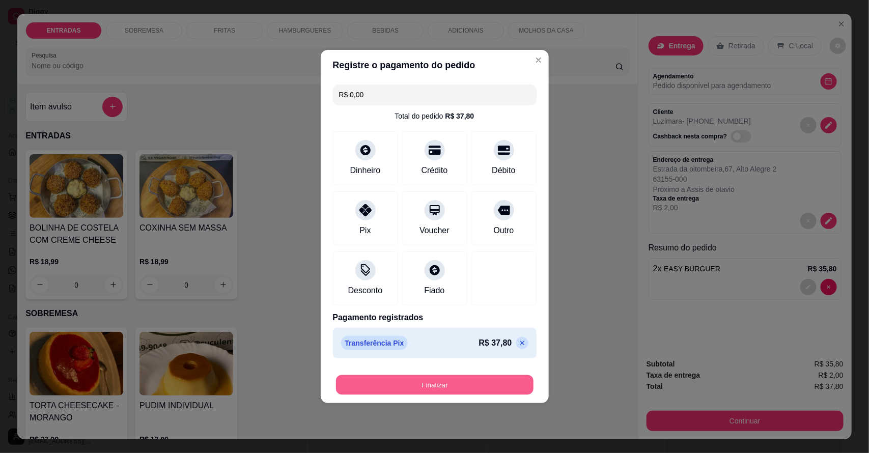
click at [424, 378] on button "Finalizar" at bounding box center [434, 385] width 197 height 20
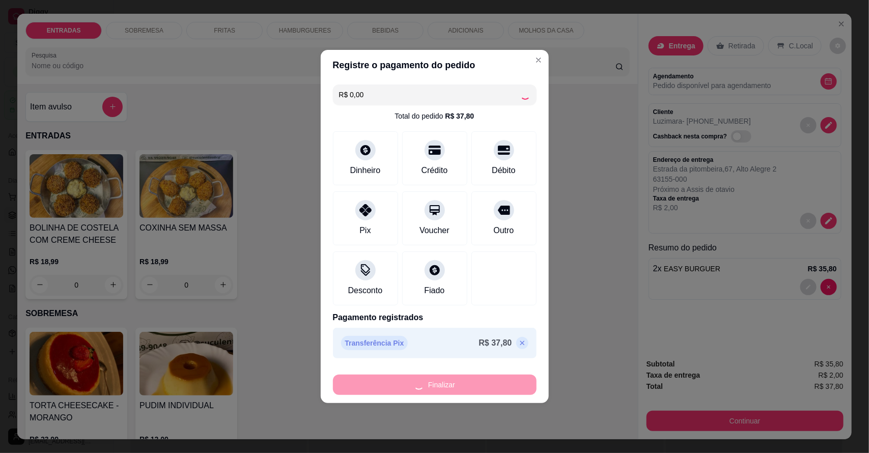
type input "0"
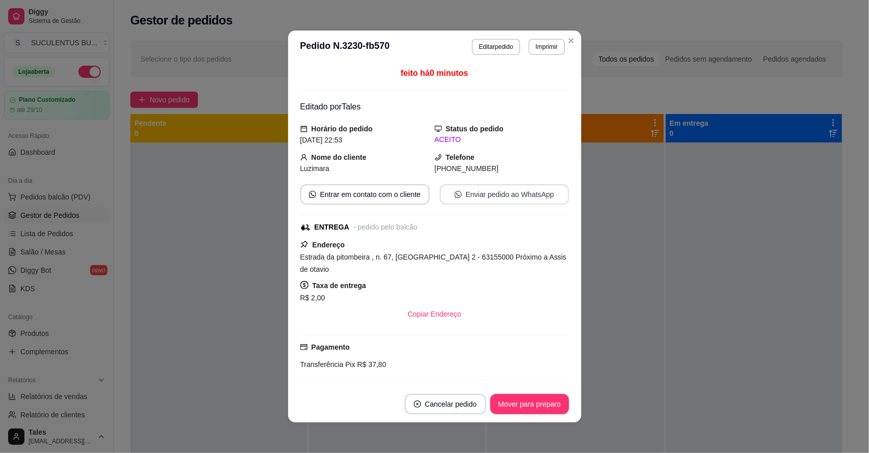
click at [510, 190] on button "Enviar pedido ao WhatsApp" at bounding box center [504, 194] width 129 height 20
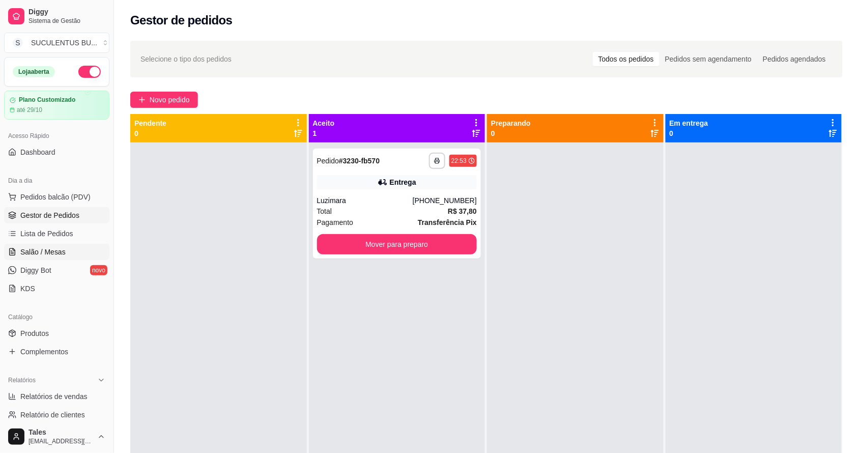
click at [34, 249] on span "Salão / Mesas" at bounding box center [42, 252] width 45 height 10
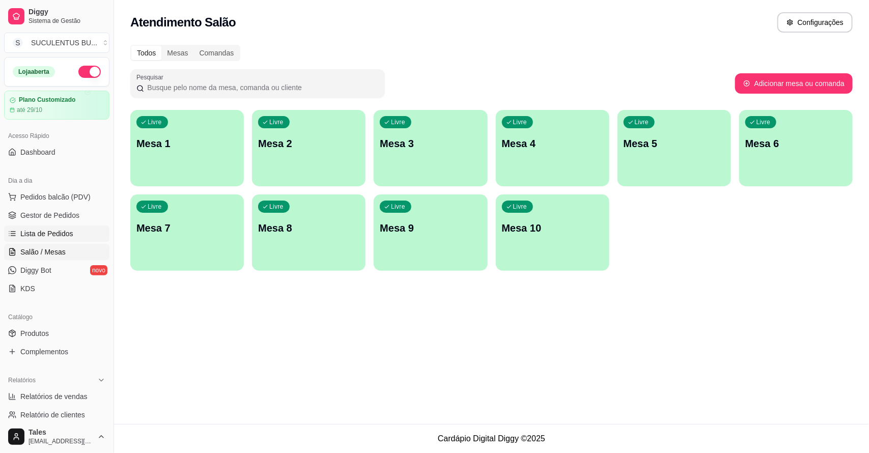
click at [37, 233] on span "Lista de Pedidos" at bounding box center [46, 233] width 53 height 10
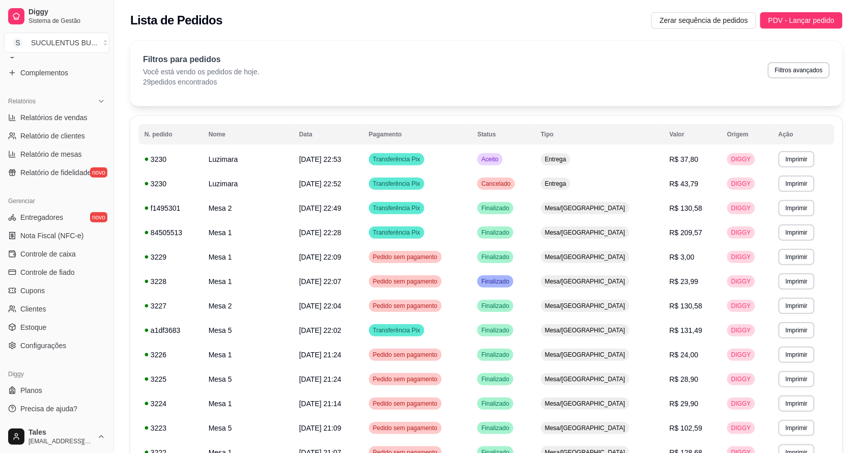
scroll to position [64, 0]
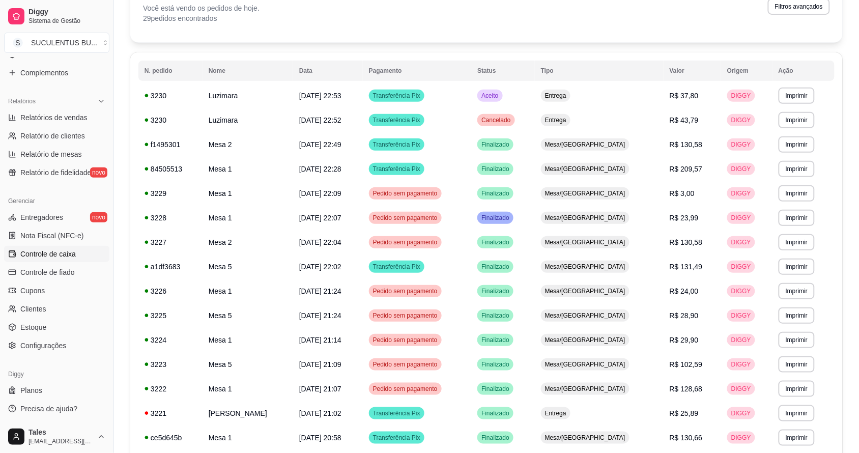
click at [47, 253] on span "Controle de caixa" at bounding box center [47, 254] width 55 height 10
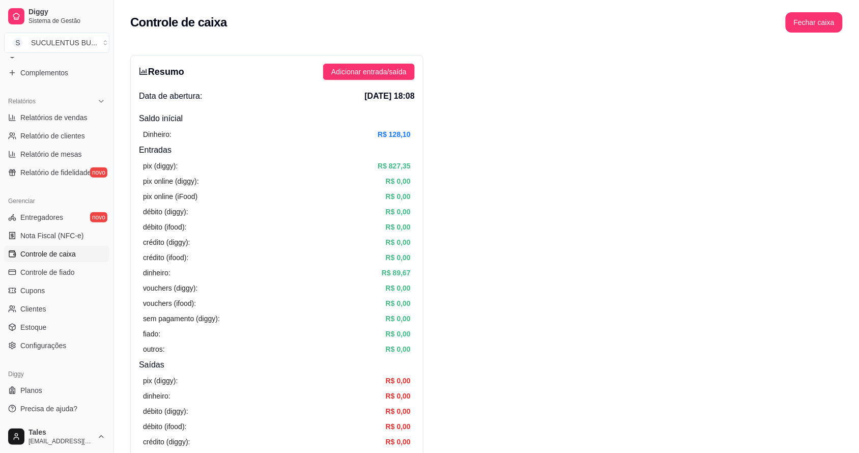
scroll to position [318, 0]
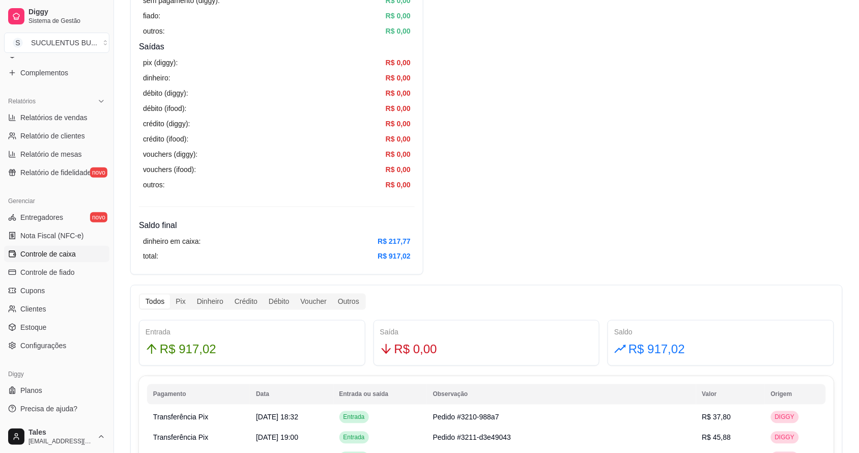
drag, startPoint x: 244, startPoint y: 252, endPoint x: 166, endPoint y: 193, distance: 97.4
click at [166, 193] on div "pix (diggy): R$ 0,00 dinheiro: R$ 0,00 débito (diggy): R$ 0,00 débito (ifood): …" at bounding box center [277, 123] width 276 height 141
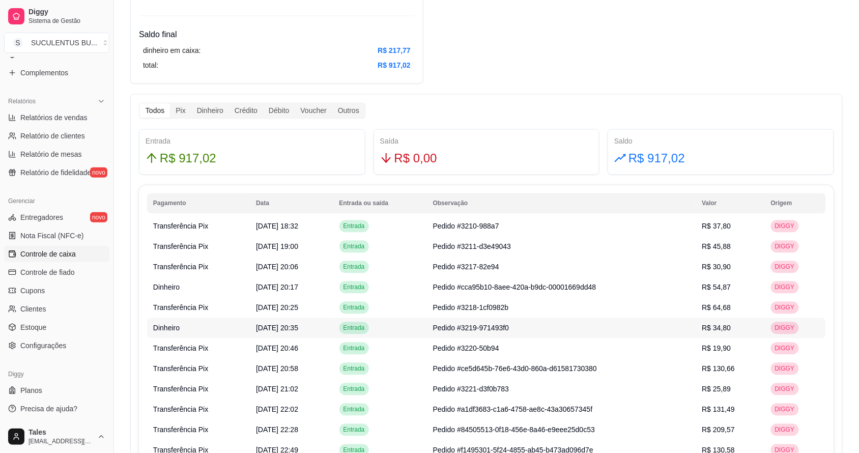
scroll to position [445, 0]
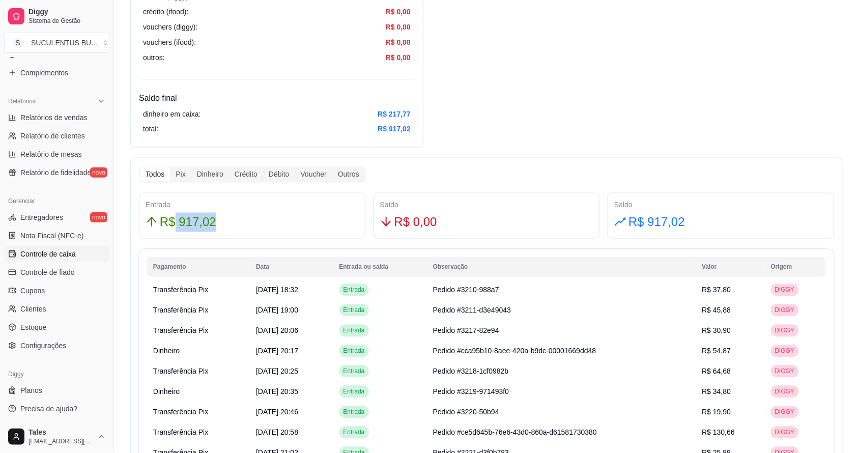
drag, startPoint x: 171, startPoint y: 228, endPoint x: 216, endPoint y: 225, distance: 45.4
click at [216, 225] on div "R$ 917,02" at bounding box center [252, 222] width 213 height 19
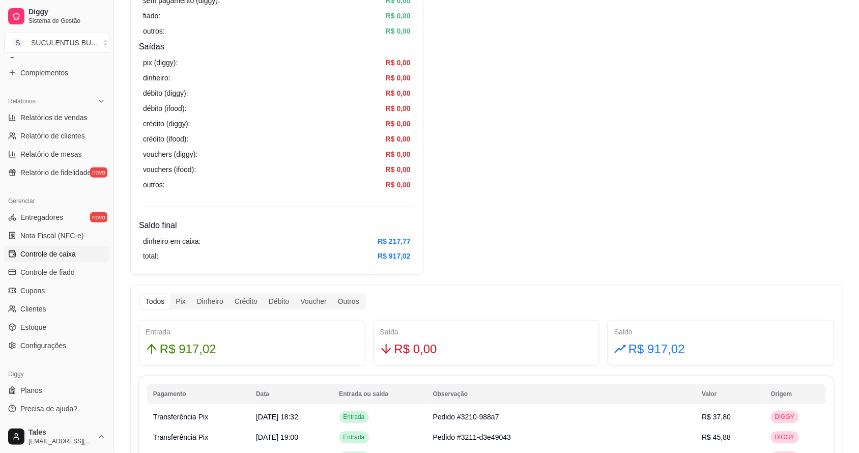
click at [446, 215] on div "Resumo Adicionar entrada/saída Data de abertura: [DATE] 18:08 Saldo inícial Din…" at bounding box center [486, 366] width 712 height 1258
click at [56, 121] on span "Relatórios de vendas" at bounding box center [53, 117] width 67 height 10
select select "ALL"
select select "0"
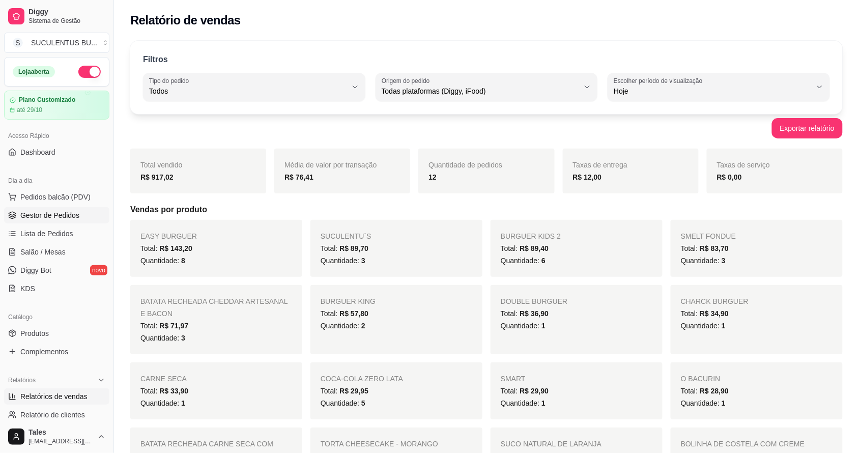
click at [76, 210] on link "Gestor de Pedidos" at bounding box center [56, 215] width 105 height 16
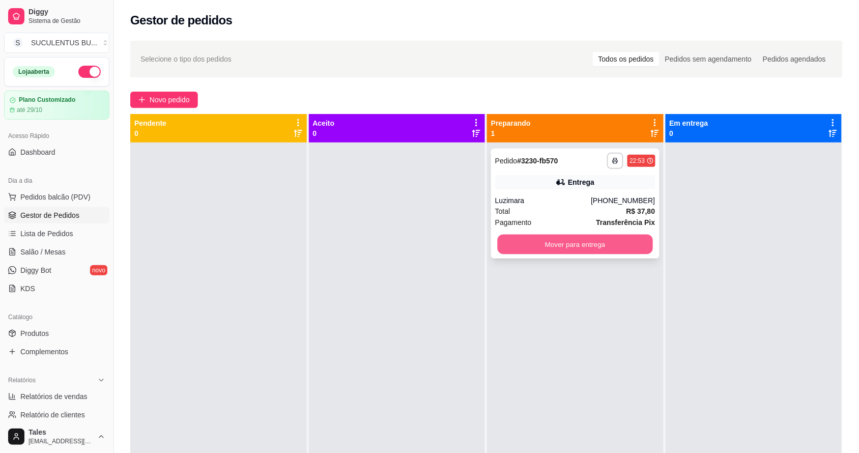
click at [589, 244] on button "Mover para entrega" at bounding box center [575, 245] width 155 height 20
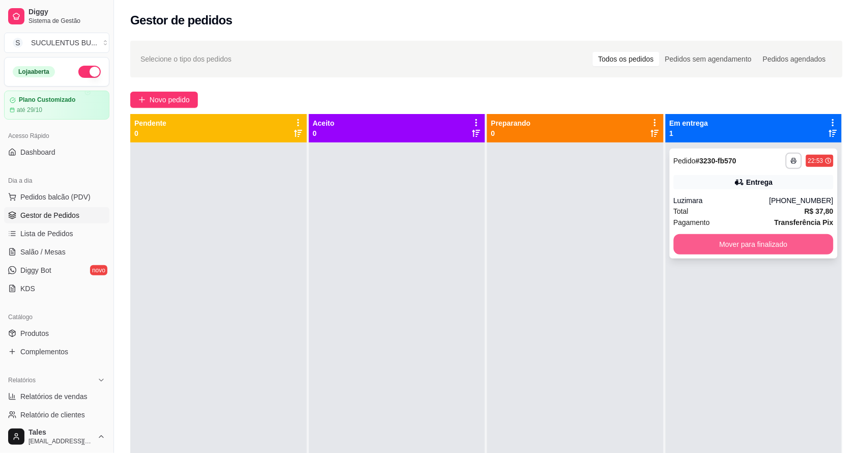
click at [741, 242] on button "Mover para finalizado" at bounding box center [754, 244] width 160 height 20
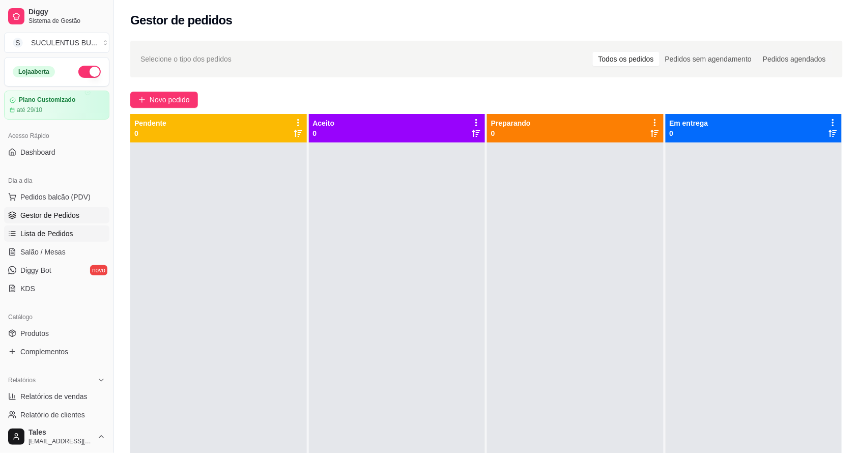
click at [60, 233] on span "Lista de Pedidos" at bounding box center [46, 233] width 53 height 10
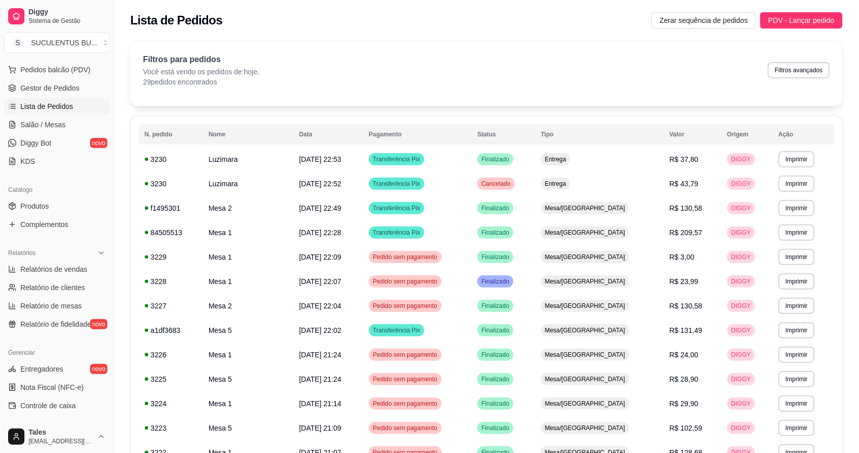
scroll to position [191, 0]
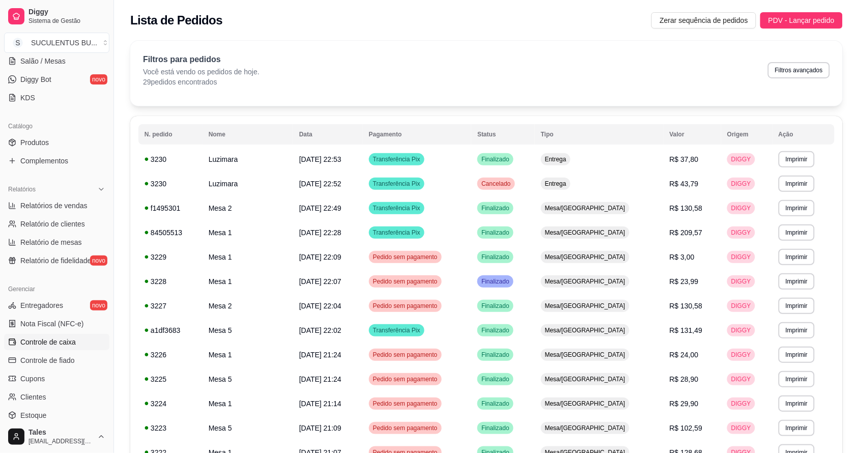
click at [50, 342] on span "Controle de caixa" at bounding box center [47, 342] width 55 height 10
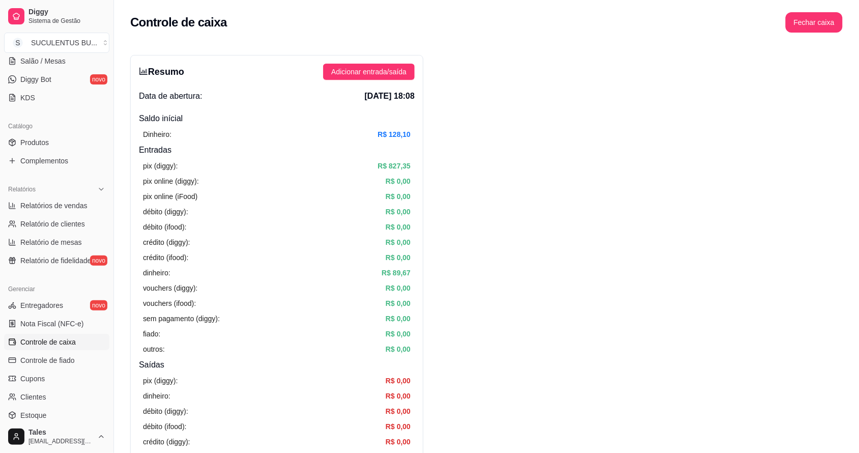
scroll to position [318, 0]
